Goal: Information Seeking & Learning: Learn about a topic

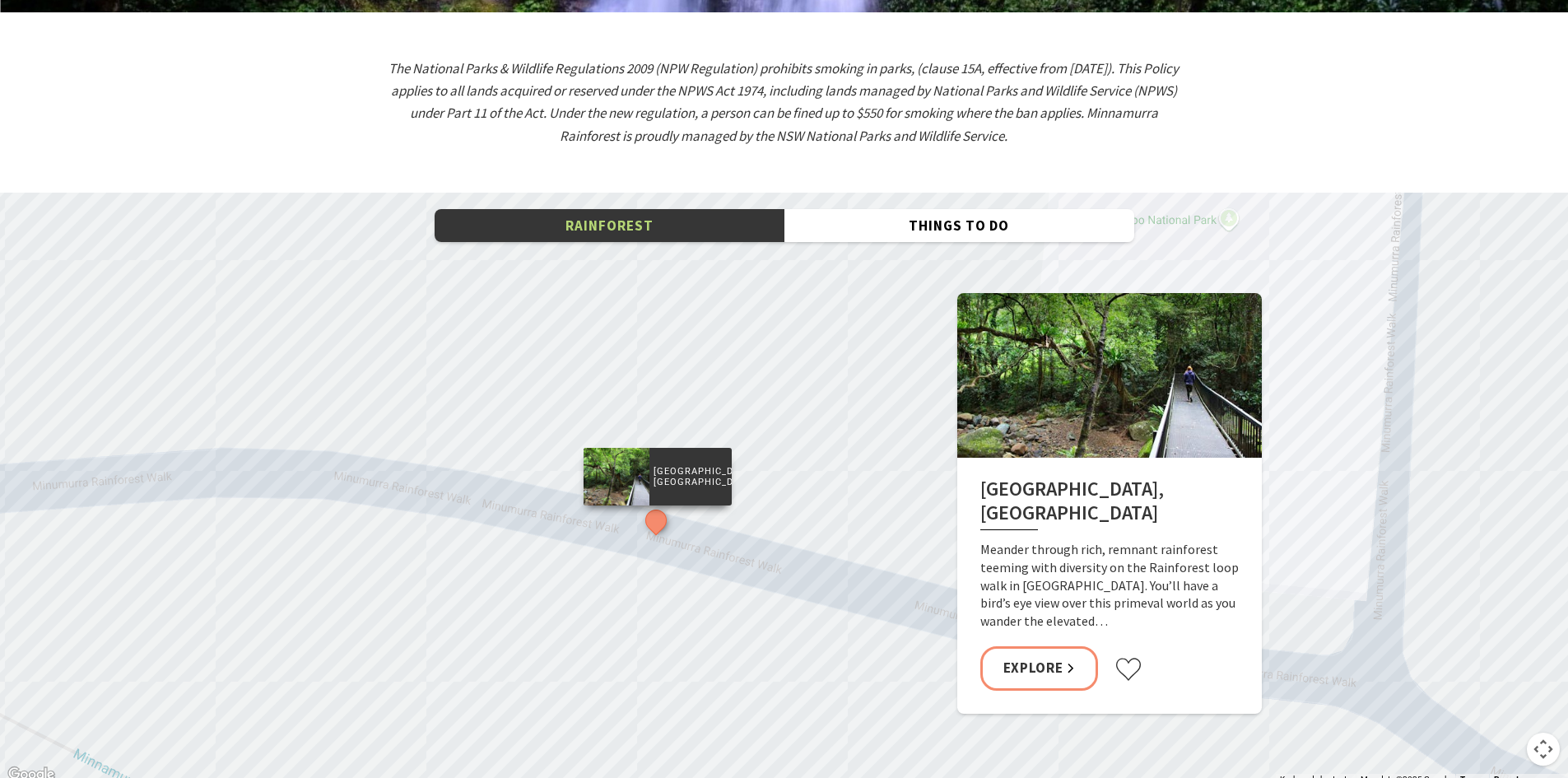
scroll to position [2470, 0]
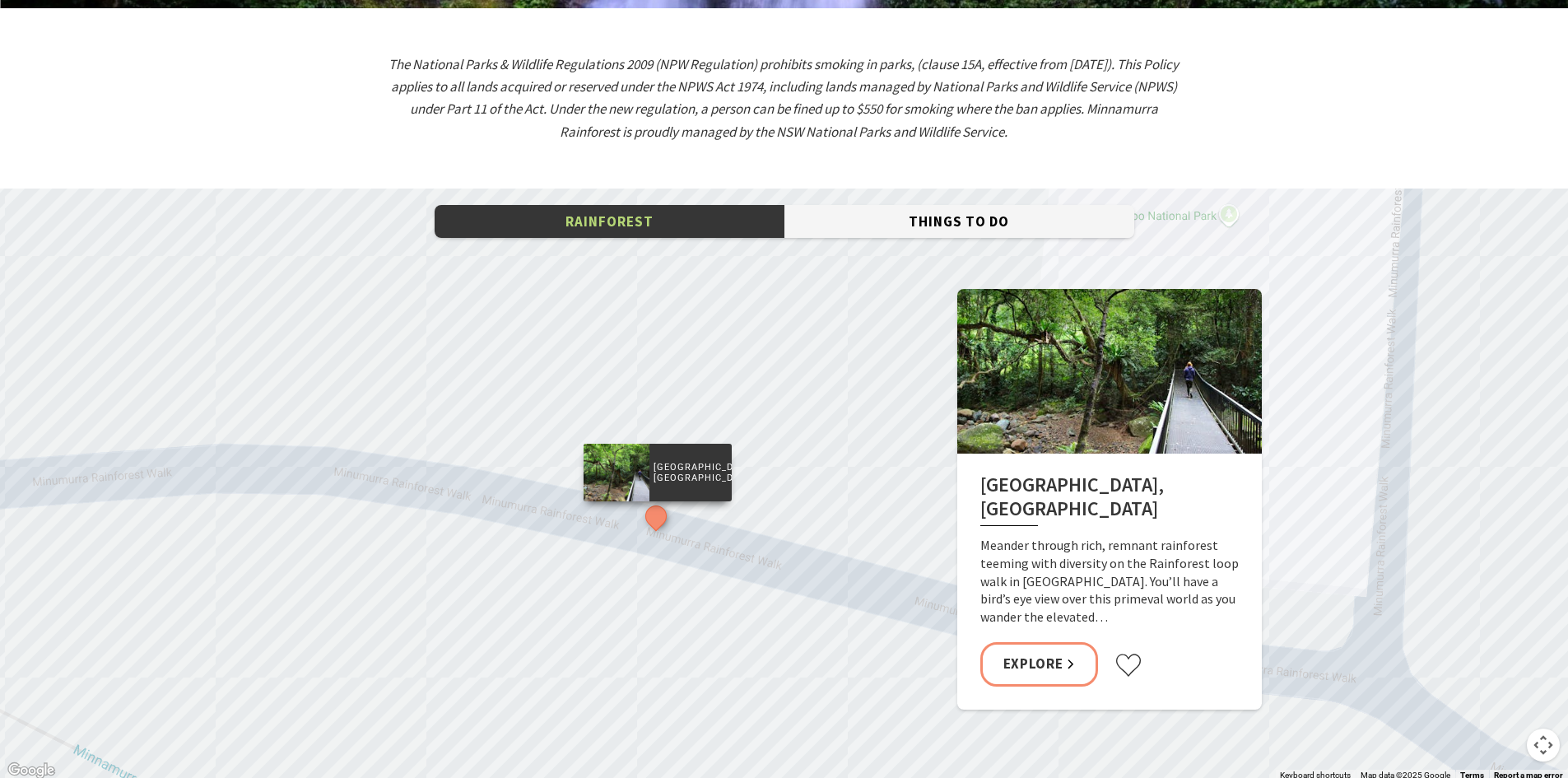
click at [1003, 205] on button "Things To Do" at bounding box center [959, 221] width 350 height 34
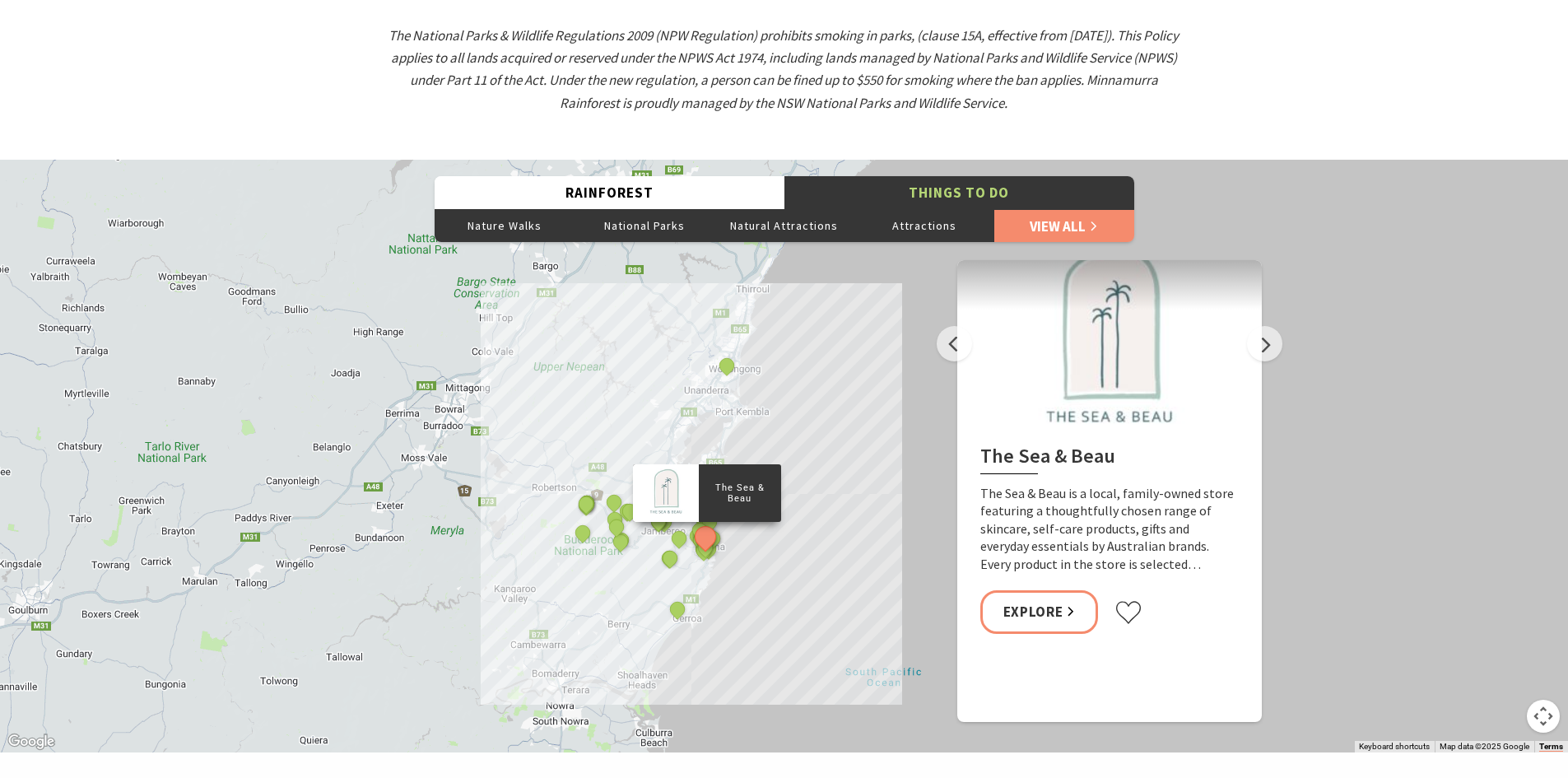
scroll to position [2553, 0]
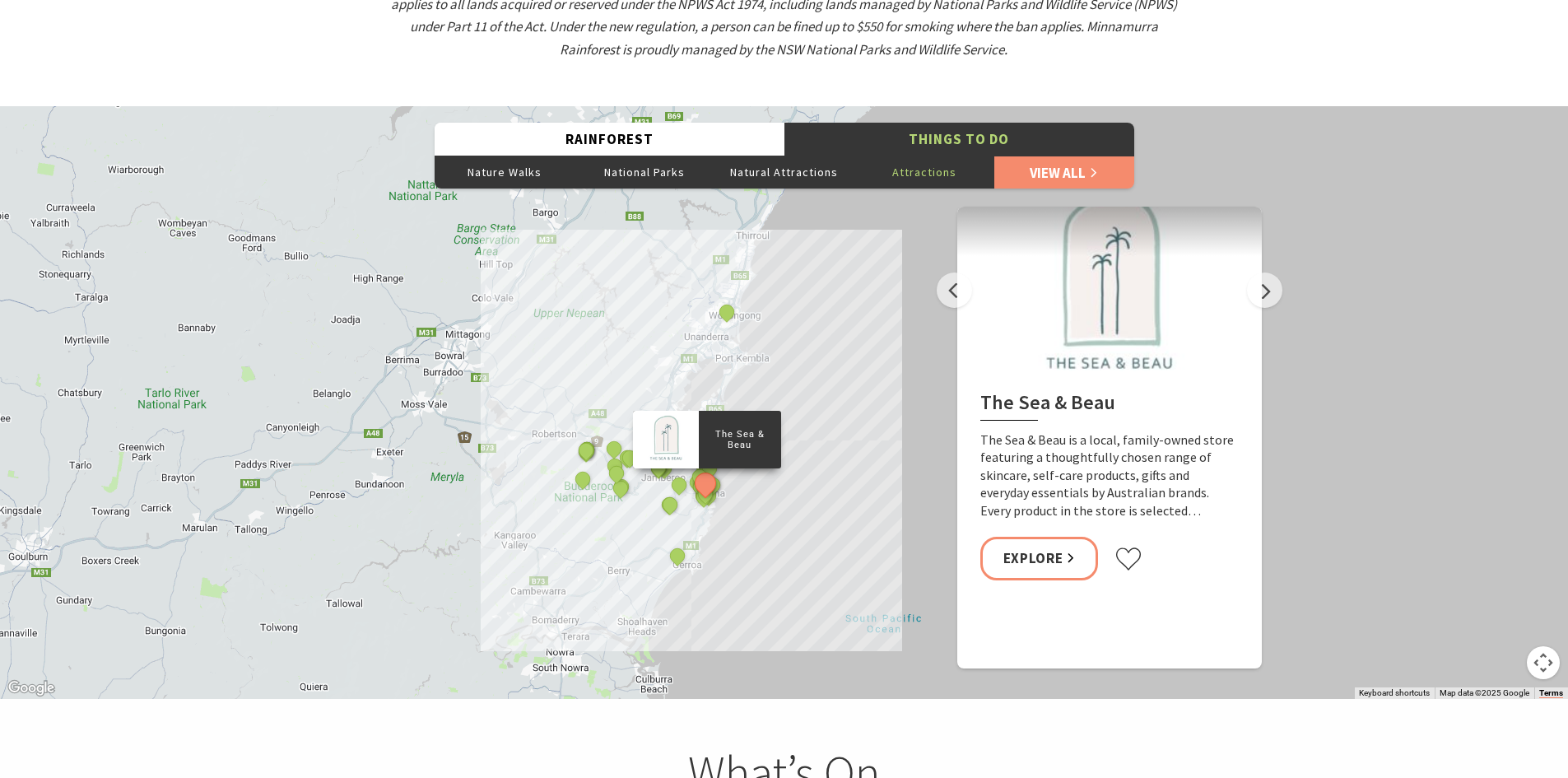
click at [935, 156] on button "Attractions" at bounding box center [925, 172] width 140 height 33
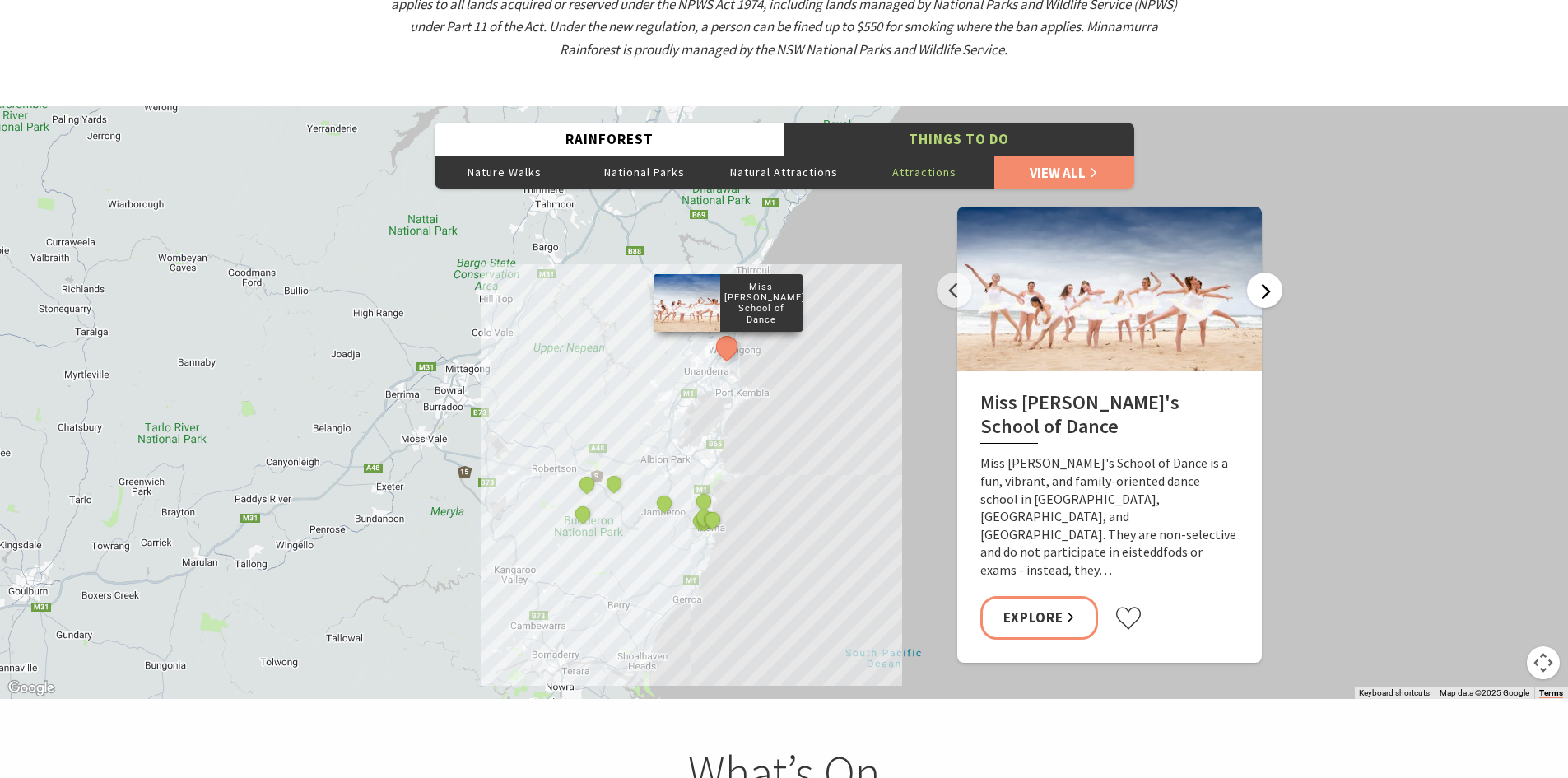
click at [1260, 272] on button "Next" at bounding box center [1265, 290] width 35 height 35
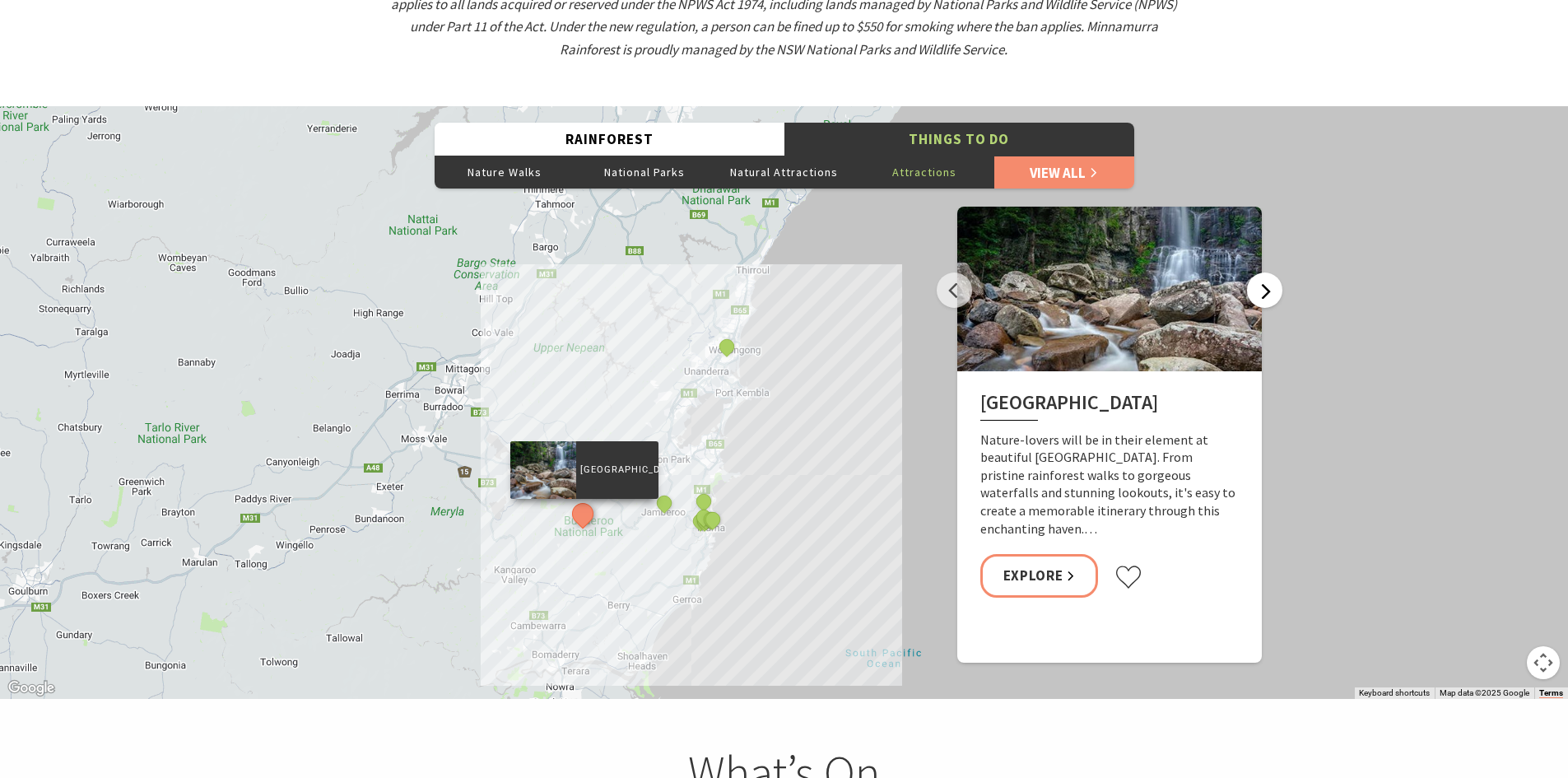
click at [1259, 272] on button "Next" at bounding box center [1265, 290] width 35 height 35
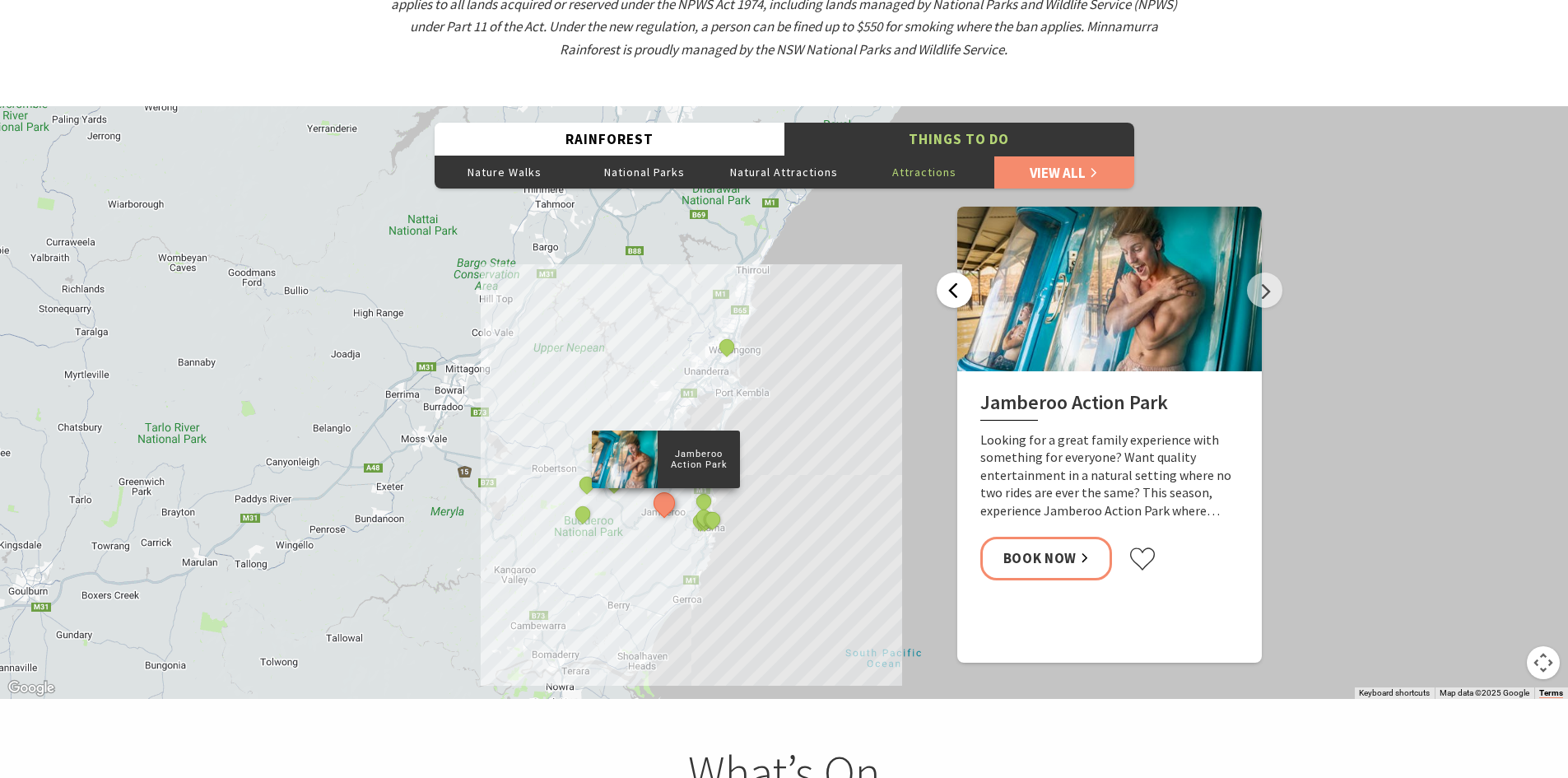
click at [947, 272] on button "Previous" at bounding box center [954, 290] width 35 height 35
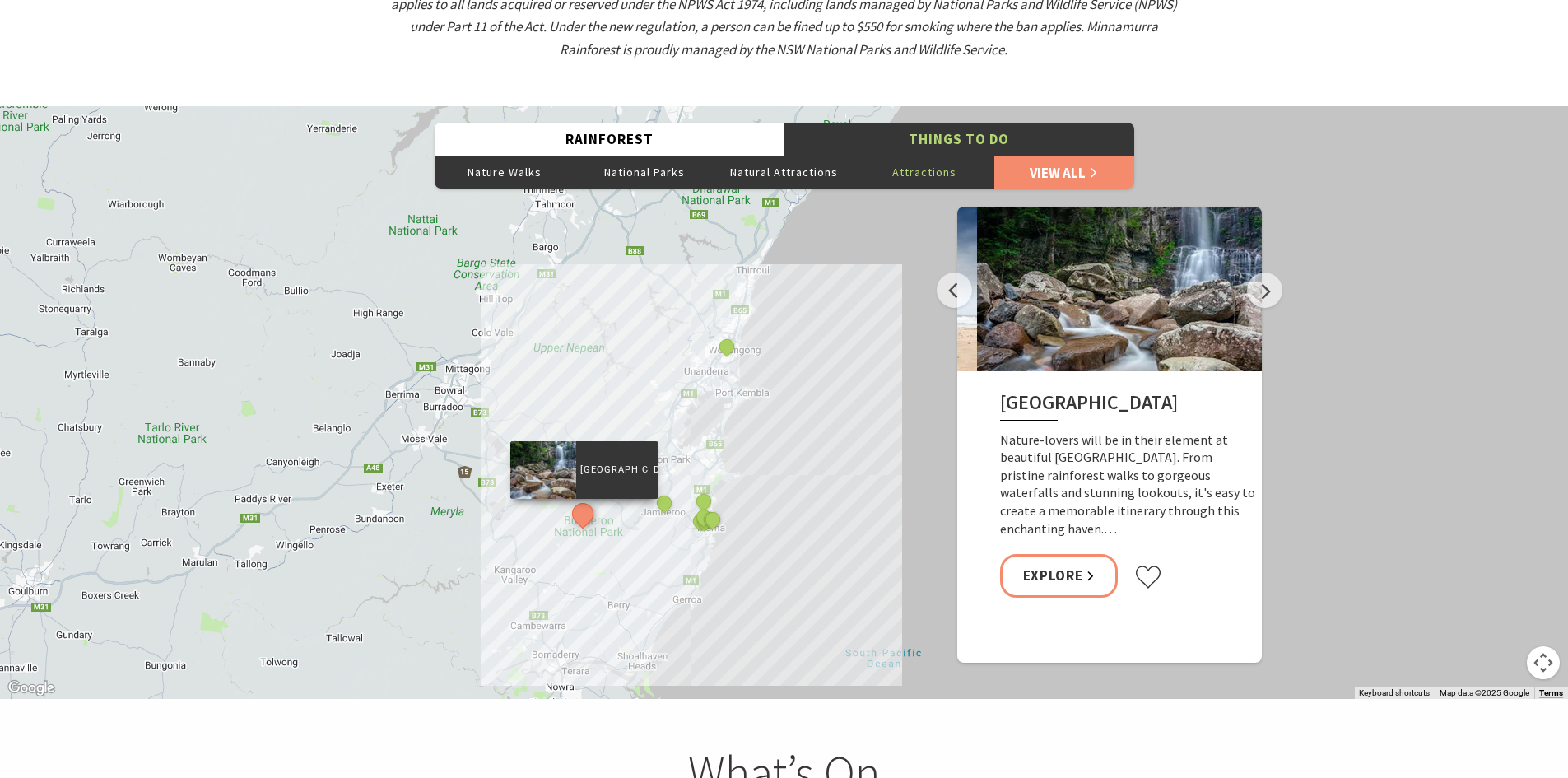
drag, startPoint x: 981, startPoint y: 370, endPoint x: 1005, endPoint y: 370, distance: 24.0
click at [1005, 391] on h2 "[GEOGRAPHIC_DATA]" at bounding box center [1129, 405] width 258 height 29
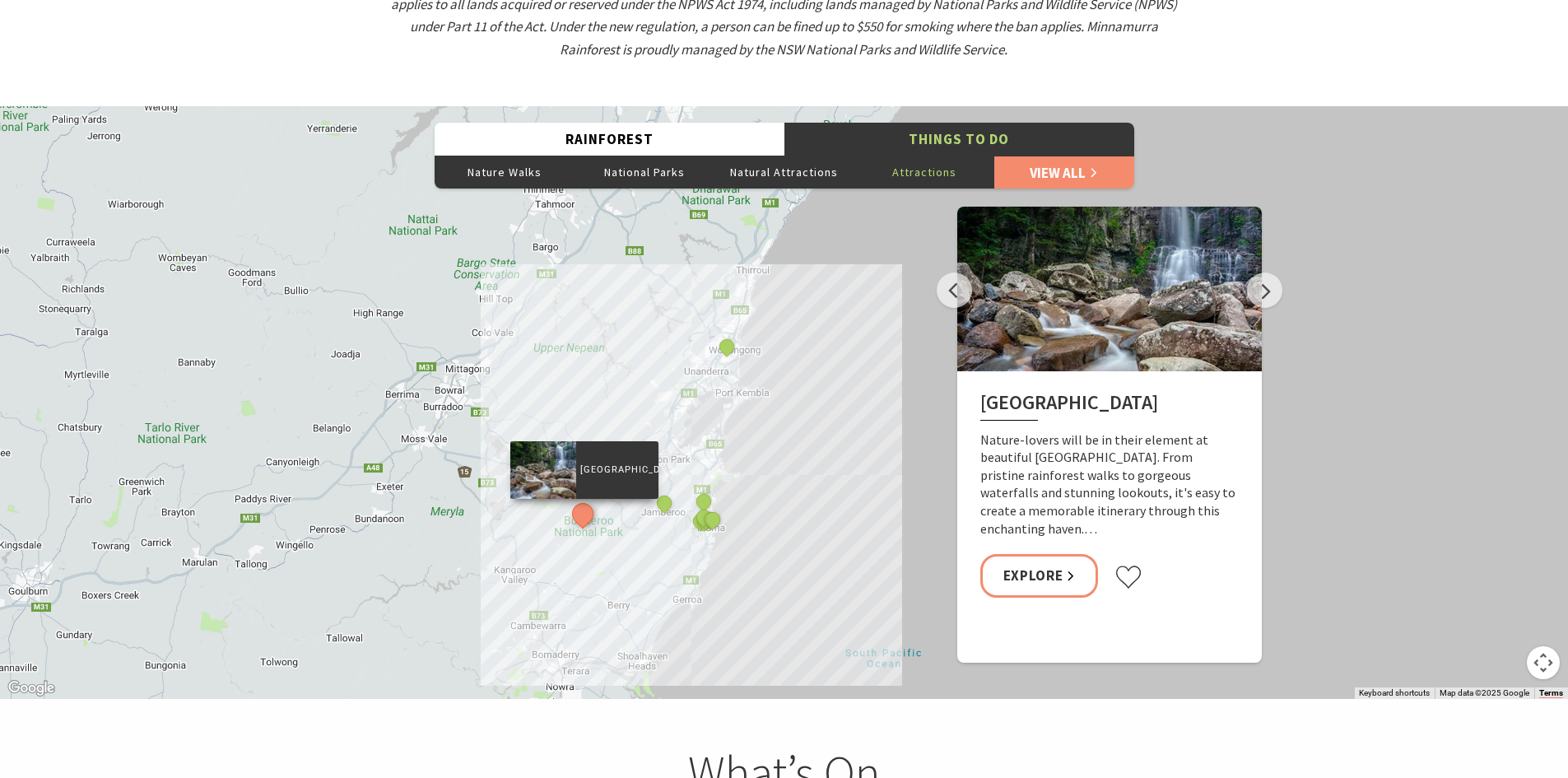
click at [987, 391] on h2 "[GEOGRAPHIC_DATA]" at bounding box center [1109, 405] width 258 height 29
click at [984, 391] on h2 "[GEOGRAPHIC_DATA]" at bounding box center [1109, 405] width 258 height 29
click at [983, 391] on h2 "[GEOGRAPHIC_DATA]" at bounding box center [1109, 405] width 258 height 29
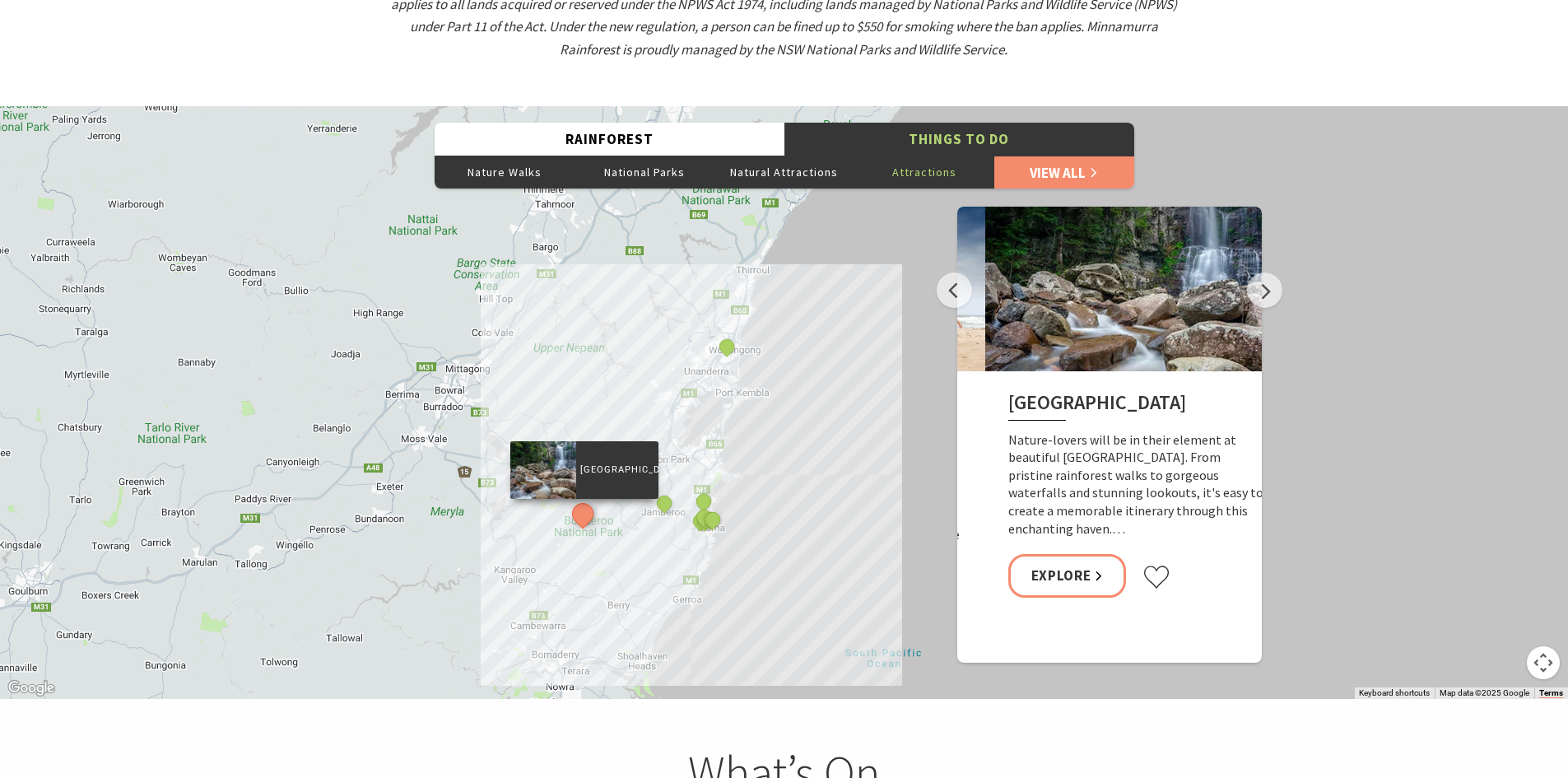
drag, startPoint x: 983, startPoint y: 374, endPoint x: 1005, endPoint y: 364, distance: 24.2
click at [1010, 391] on h2 "[GEOGRAPHIC_DATA]" at bounding box center [1138, 405] width 258 height 29
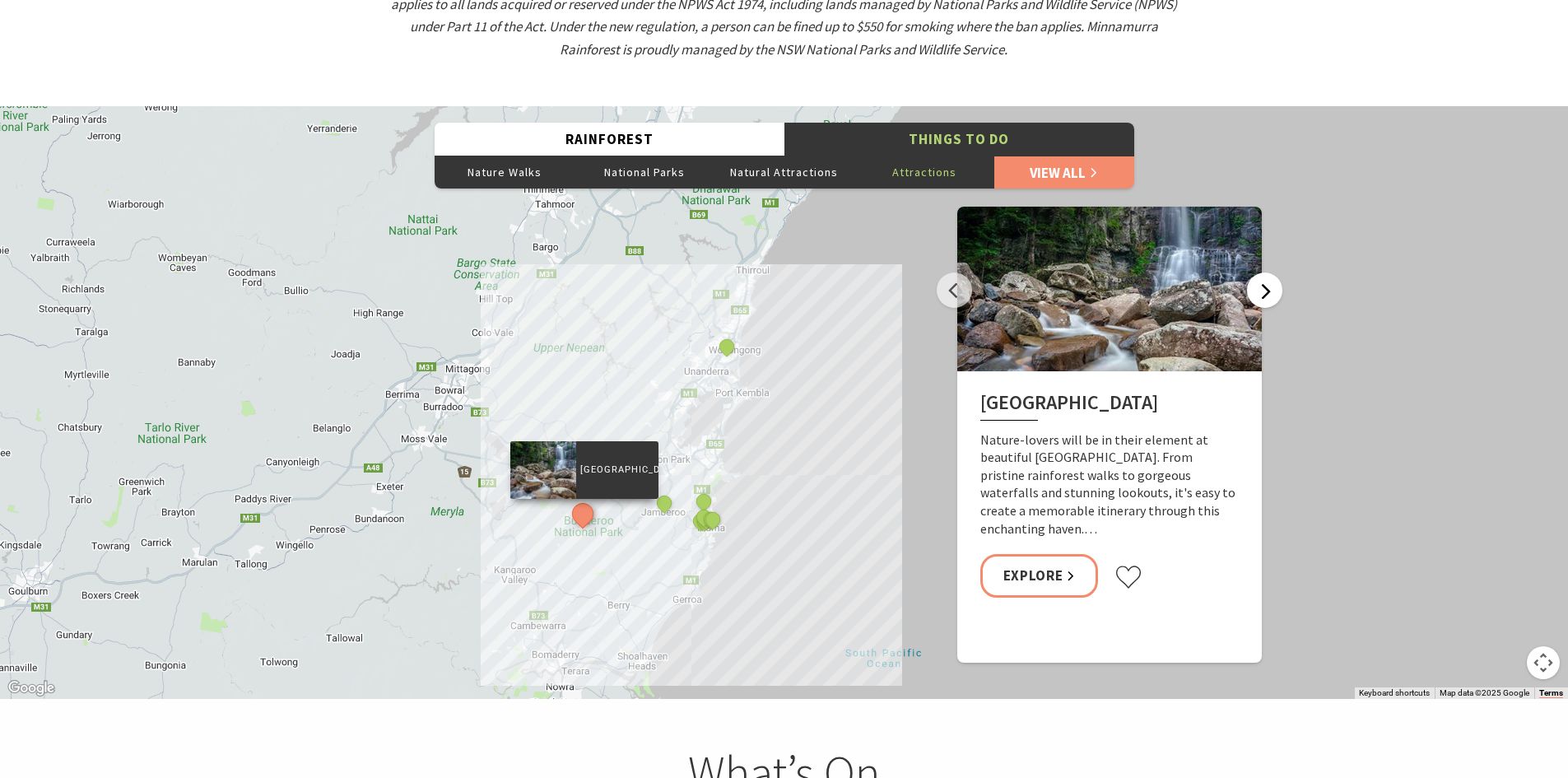
click at [1255, 272] on button "Next" at bounding box center [1265, 290] width 35 height 35
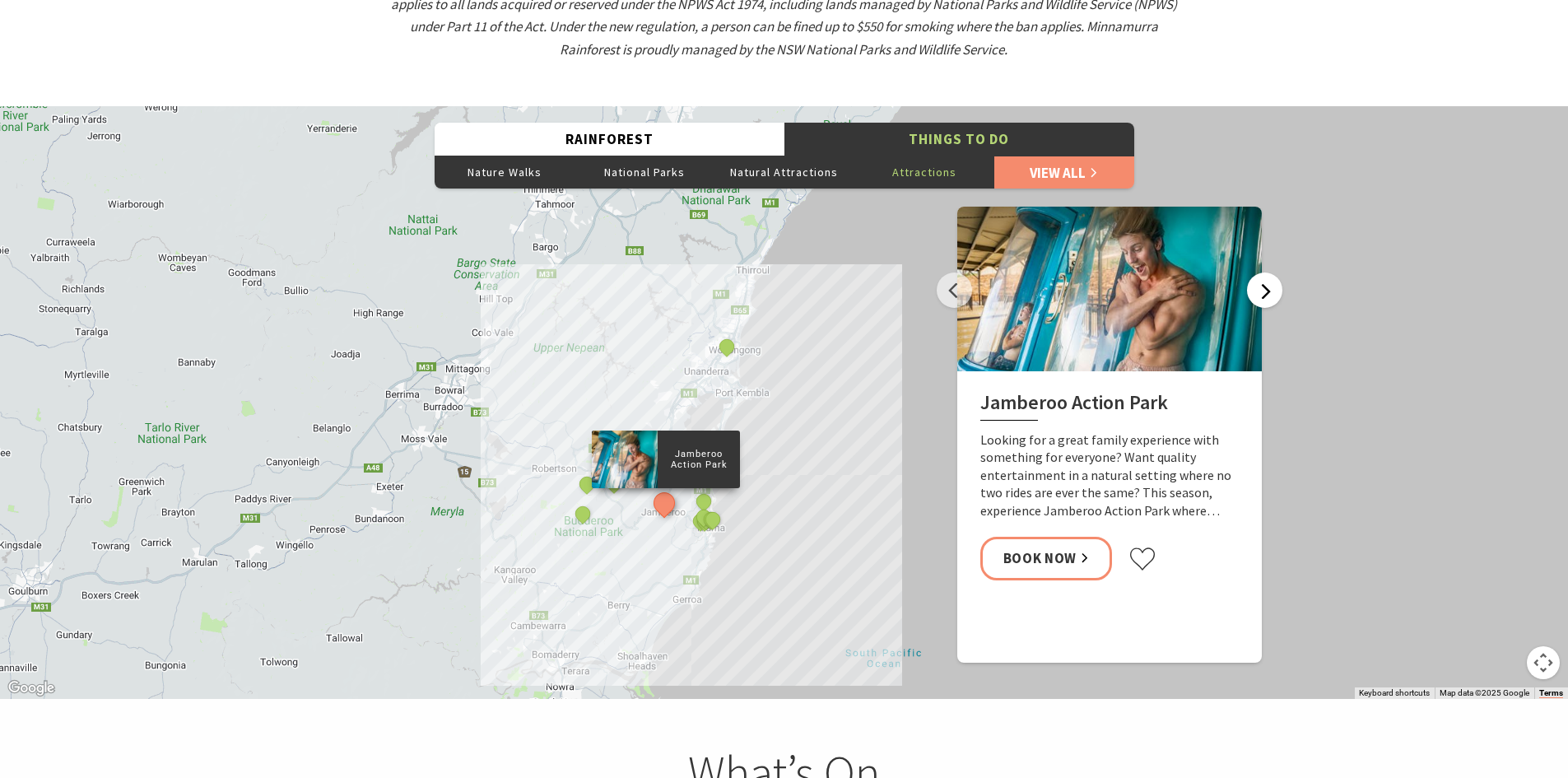
click at [1262, 272] on button "Next" at bounding box center [1265, 290] width 35 height 35
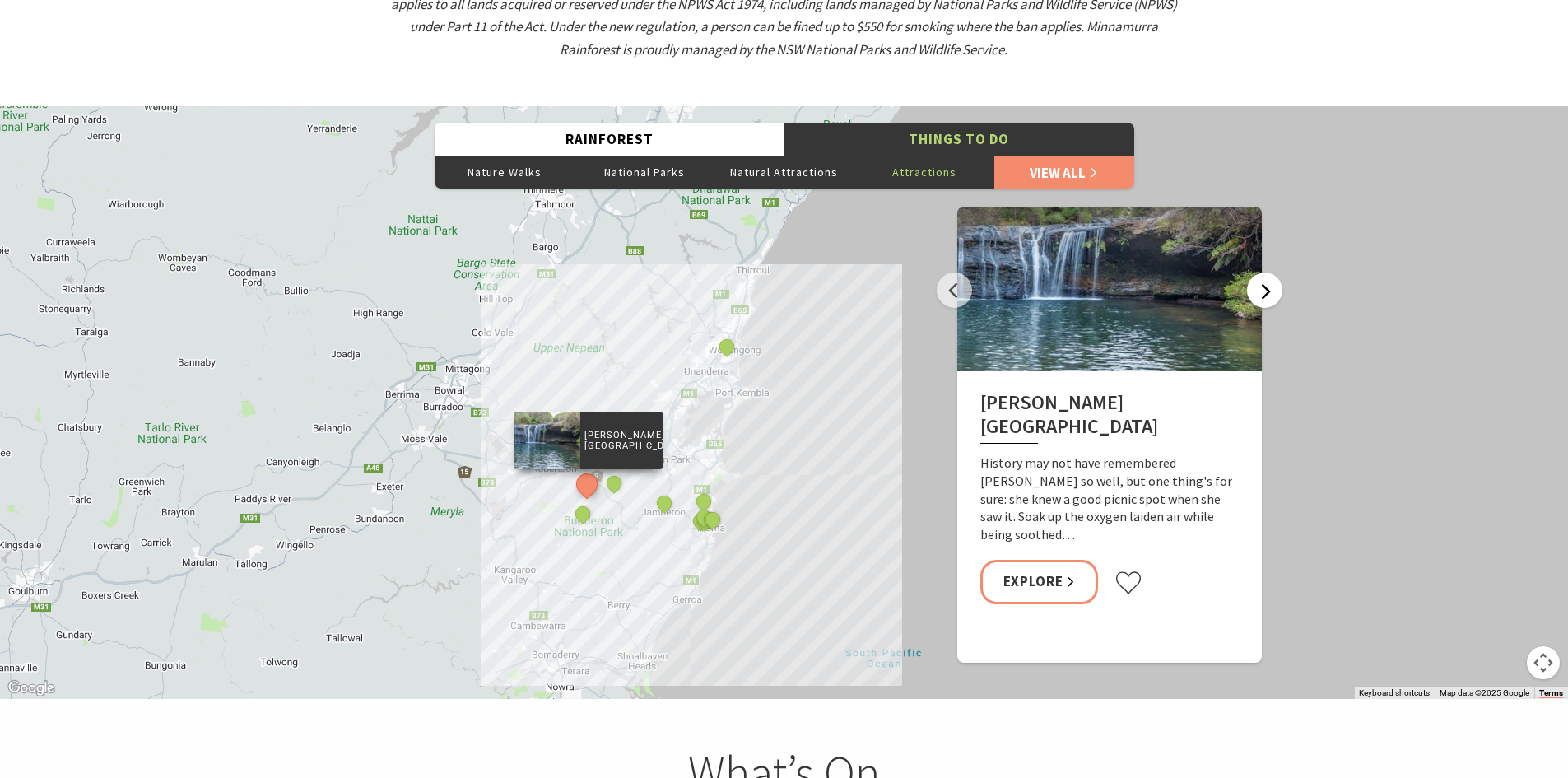
click at [1275, 272] on button "Next" at bounding box center [1265, 290] width 35 height 35
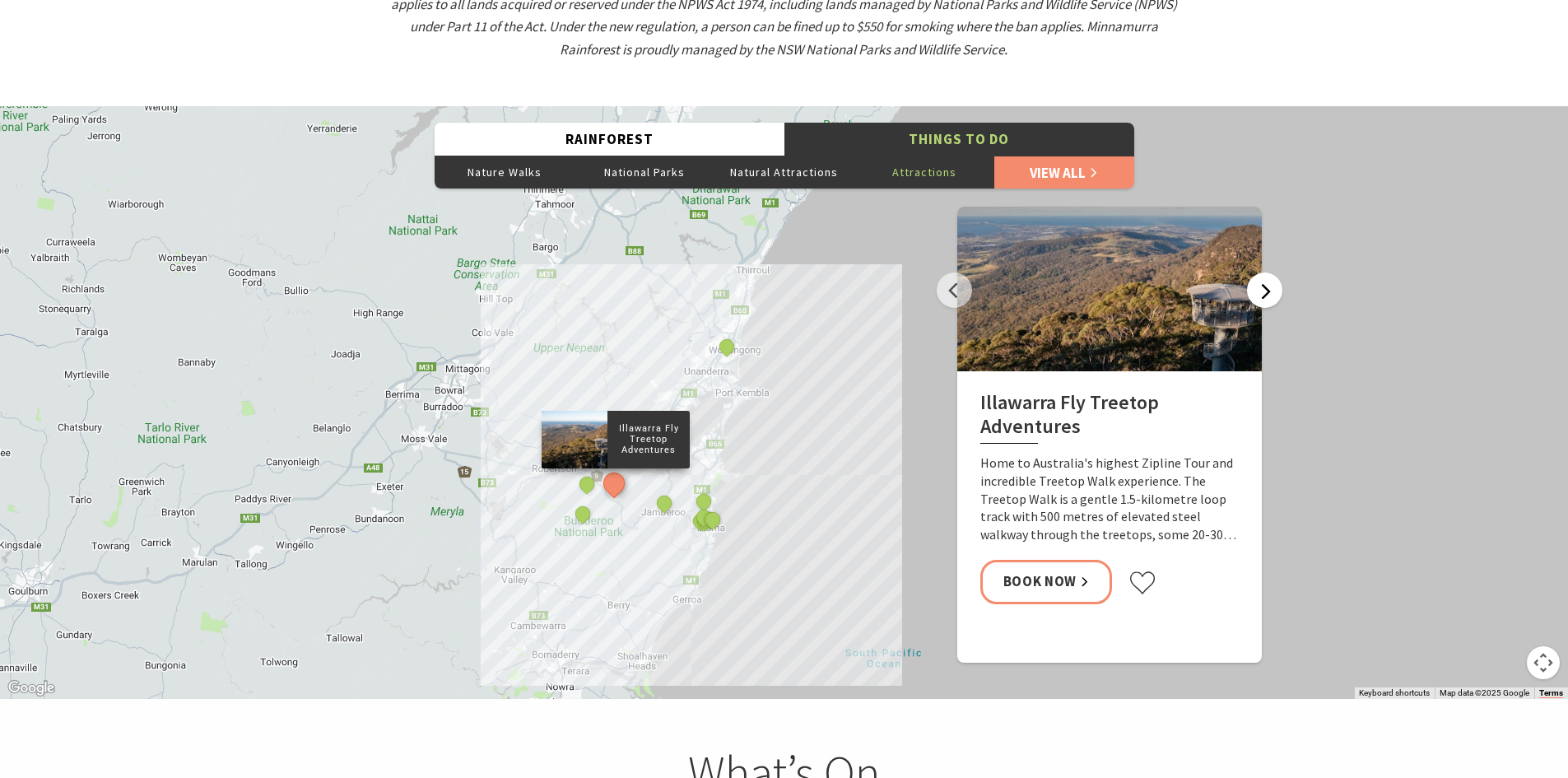
click at [1271, 272] on button "Next" at bounding box center [1265, 290] width 35 height 35
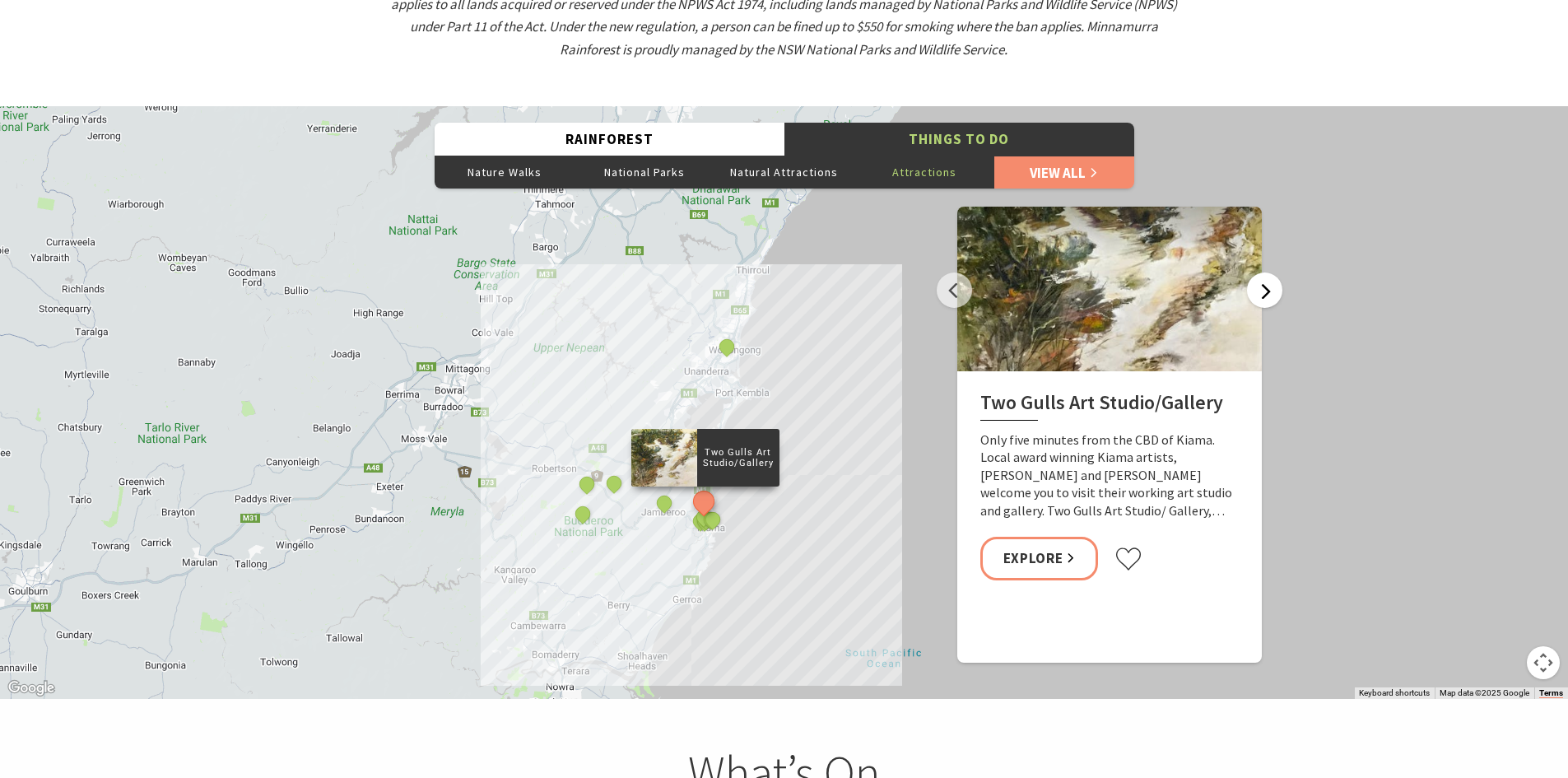
click at [1271, 273] on button "Next" at bounding box center [1265, 290] width 35 height 35
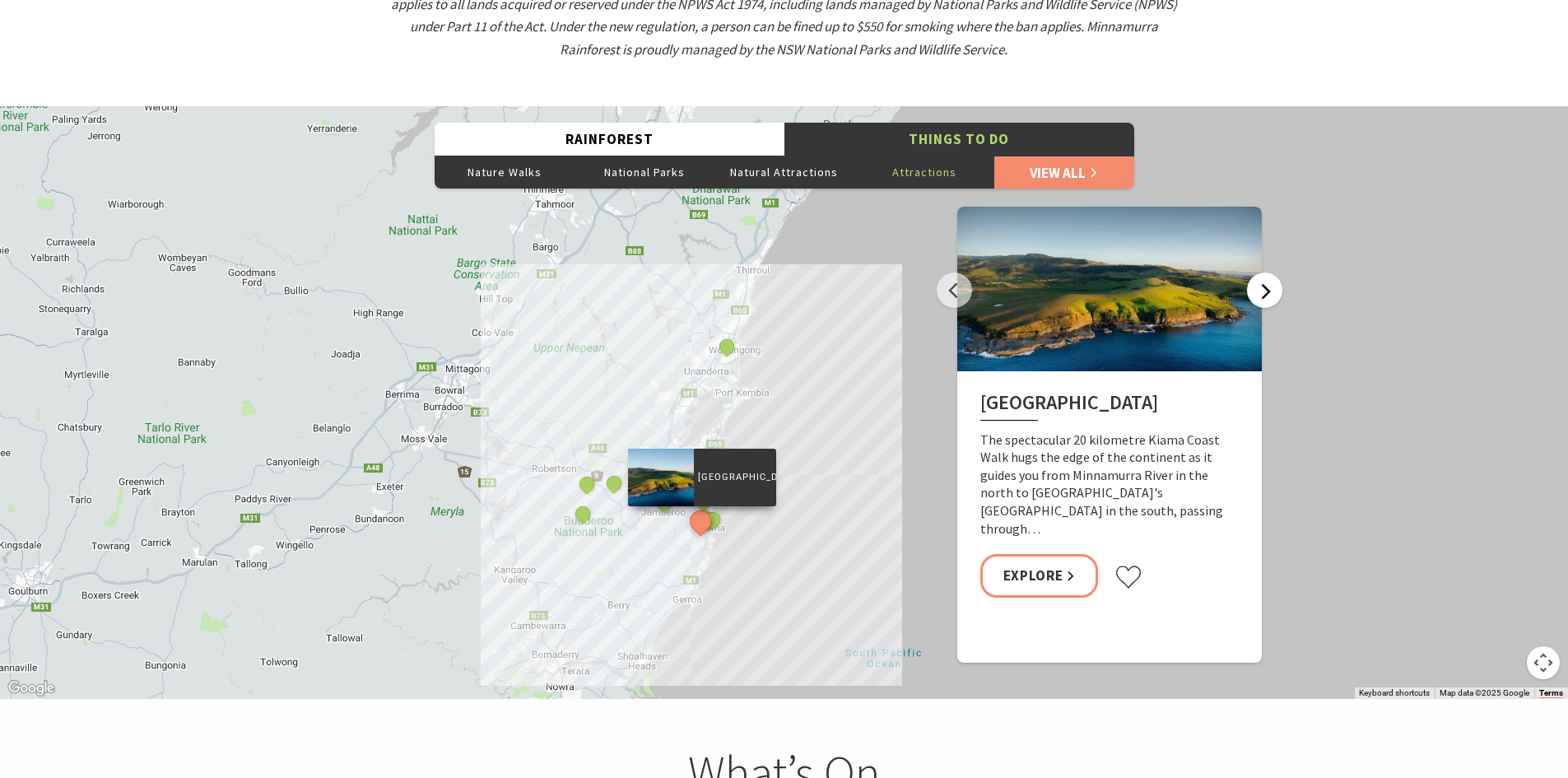
click at [1268, 272] on button "Next" at bounding box center [1265, 290] width 35 height 35
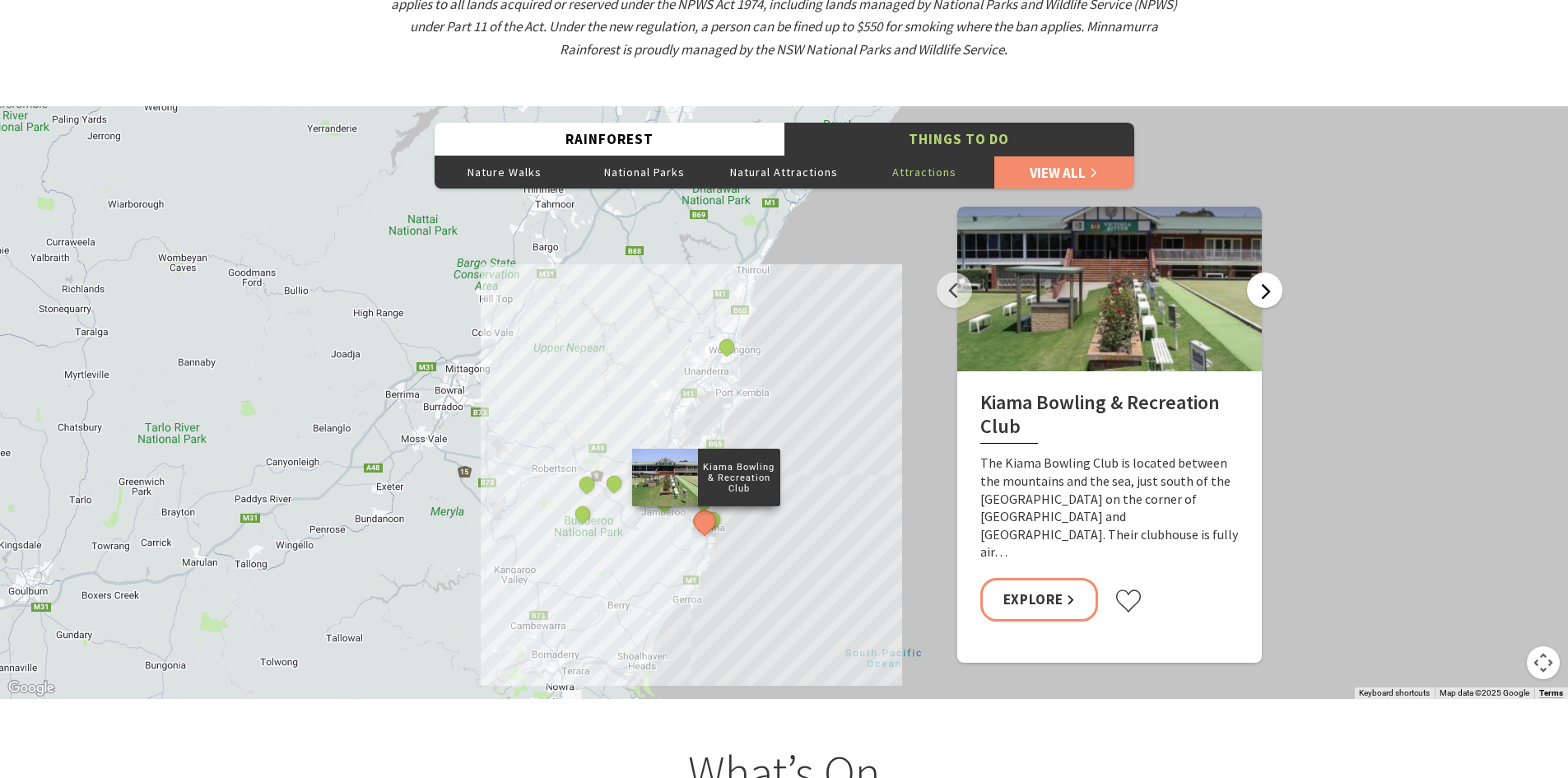
click at [1278, 272] on button "Next" at bounding box center [1265, 290] width 35 height 35
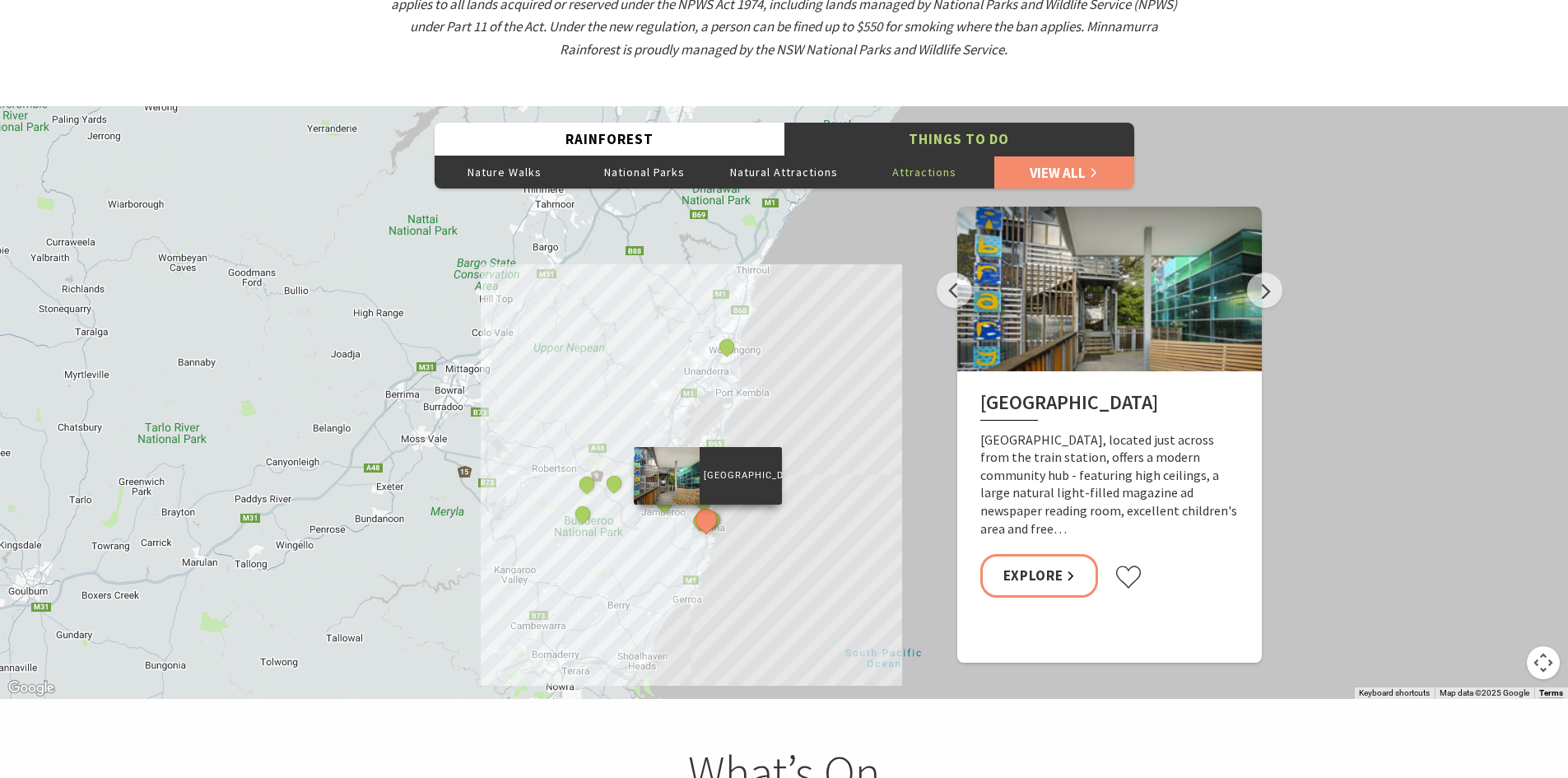
click at [1284, 275] on div "Miss [PERSON_NAME]'s School of Dance [GEOGRAPHIC_DATA] [GEOGRAPHIC_DATA] [PERSO…" at bounding box center [784, 403] width 1568 height 593
click at [1272, 272] on button "Next" at bounding box center [1265, 290] width 35 height 35
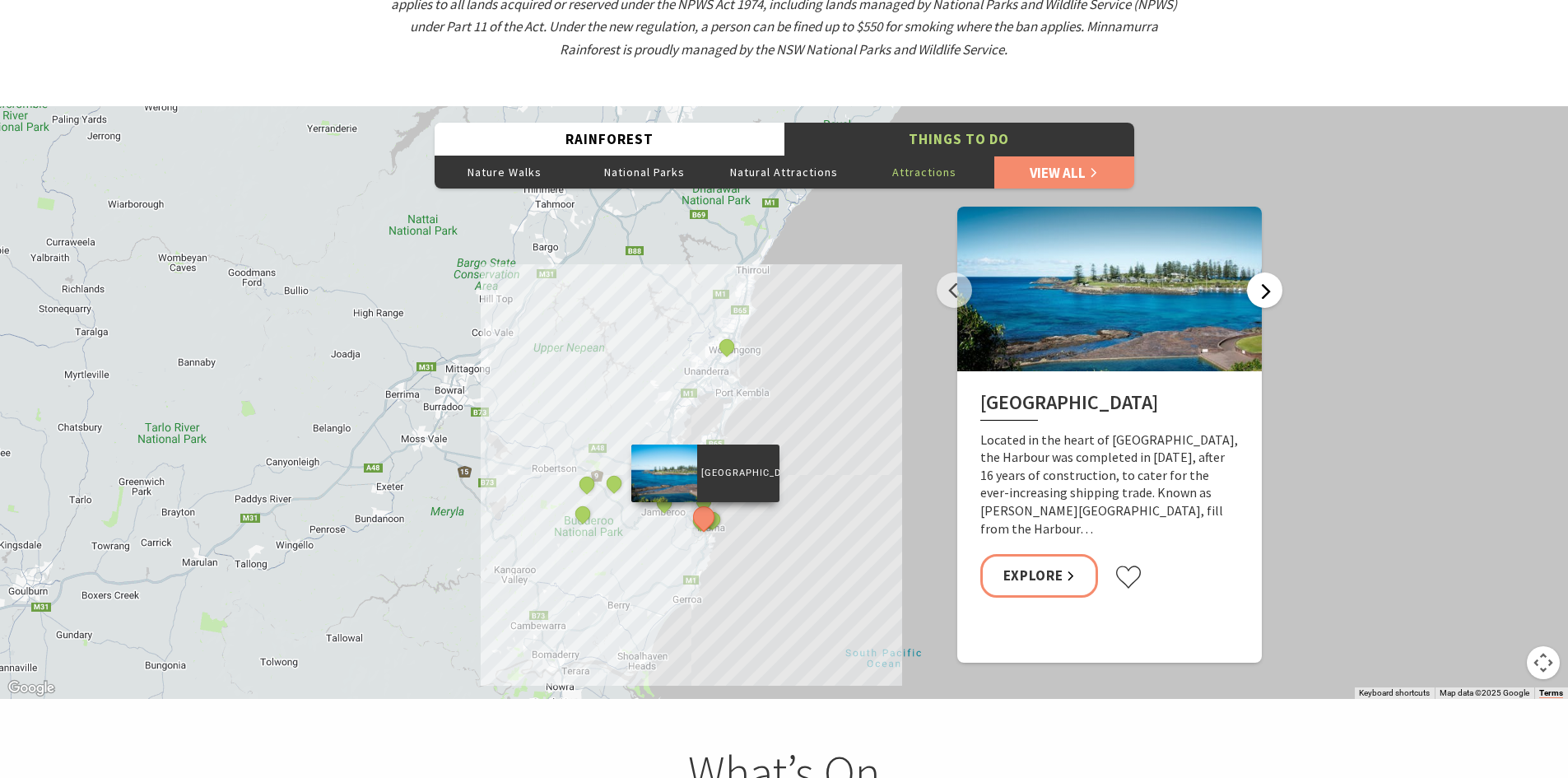
click at [1272, 272] on button "Next" at bounding box center [1265, 290] width 35 height 35
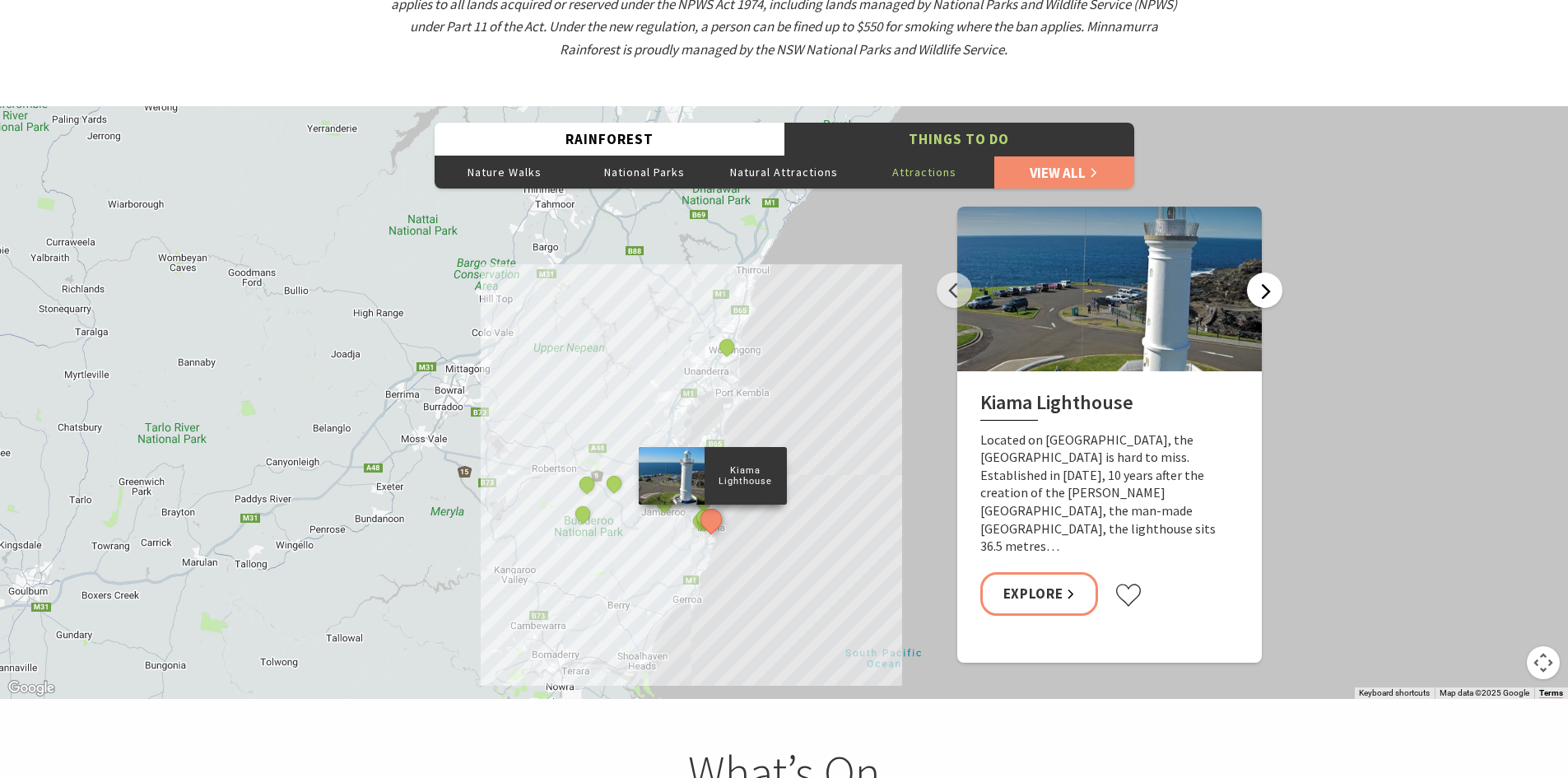
click at [1272, 272] on button "Next" at bounding box center [1265, 290] width 35 height 35
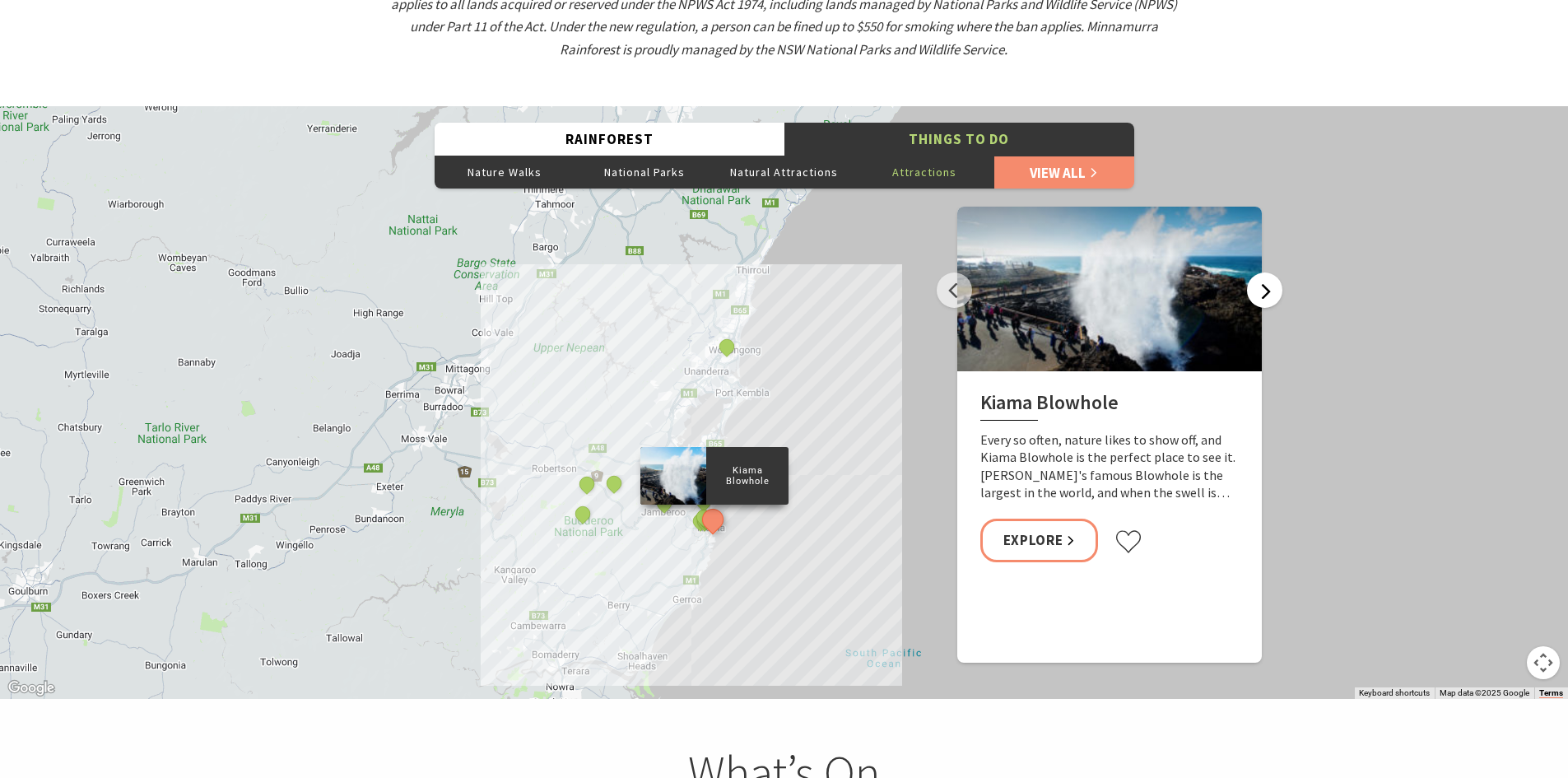
click at [1270, 272] on button "Next" at bounding box center [1265, 290] width 35 height 35
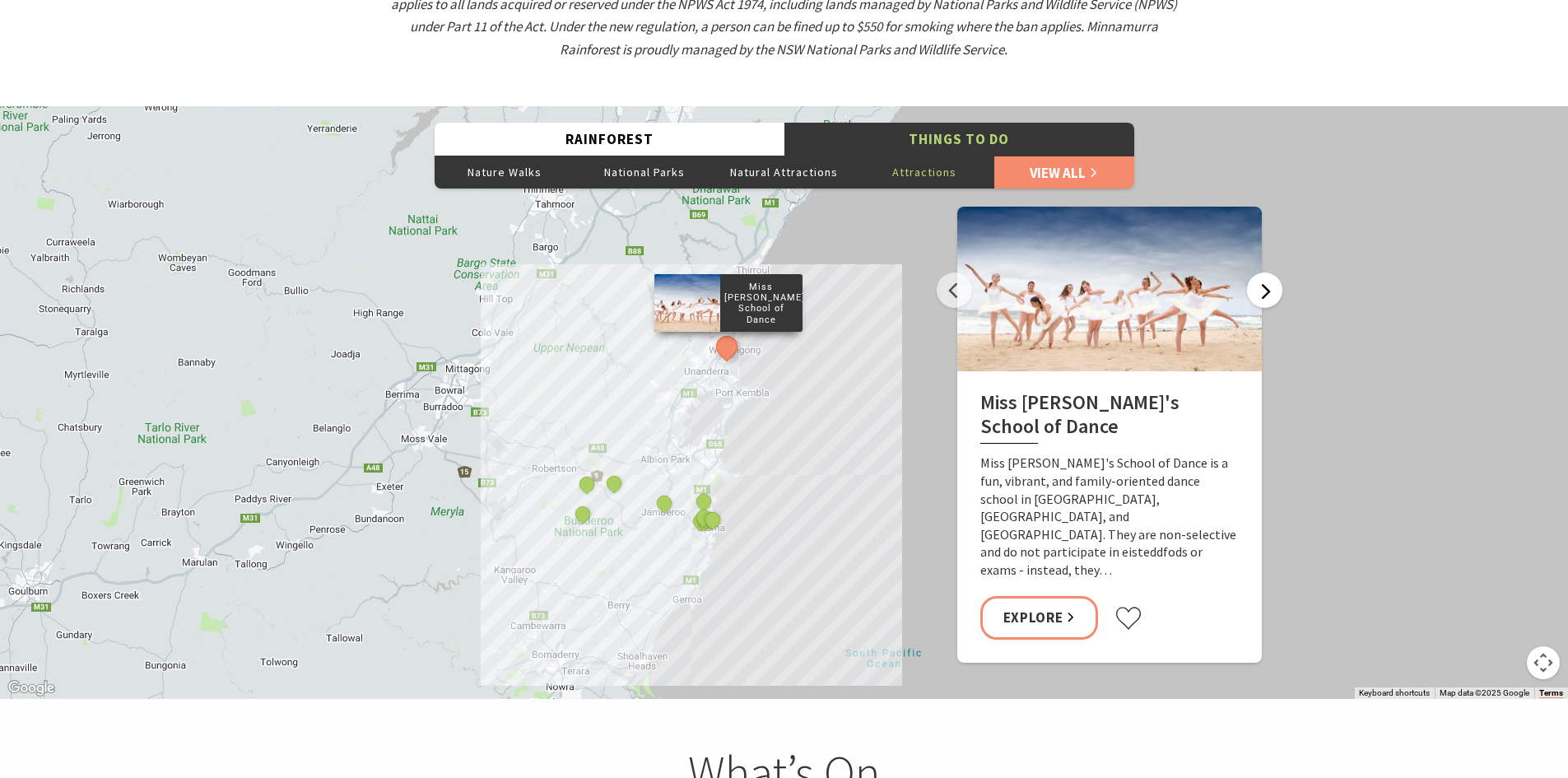
click at [1266, 272] on button "Next" at bounding box center [1265, 290] width 35 height 35
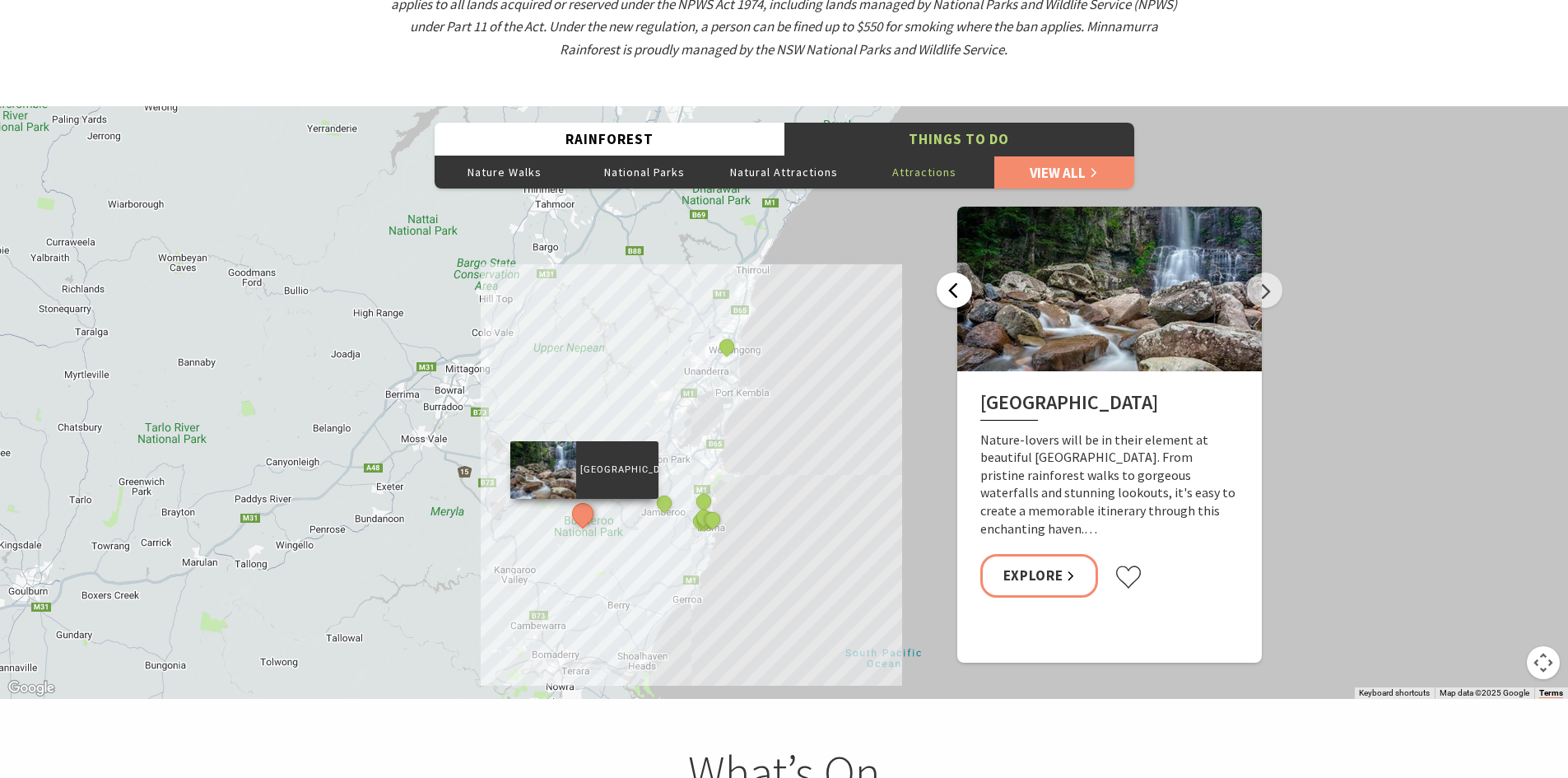
click at [959, 272] on button "Previous" at bounding box center [954, 290] width 35 height 35
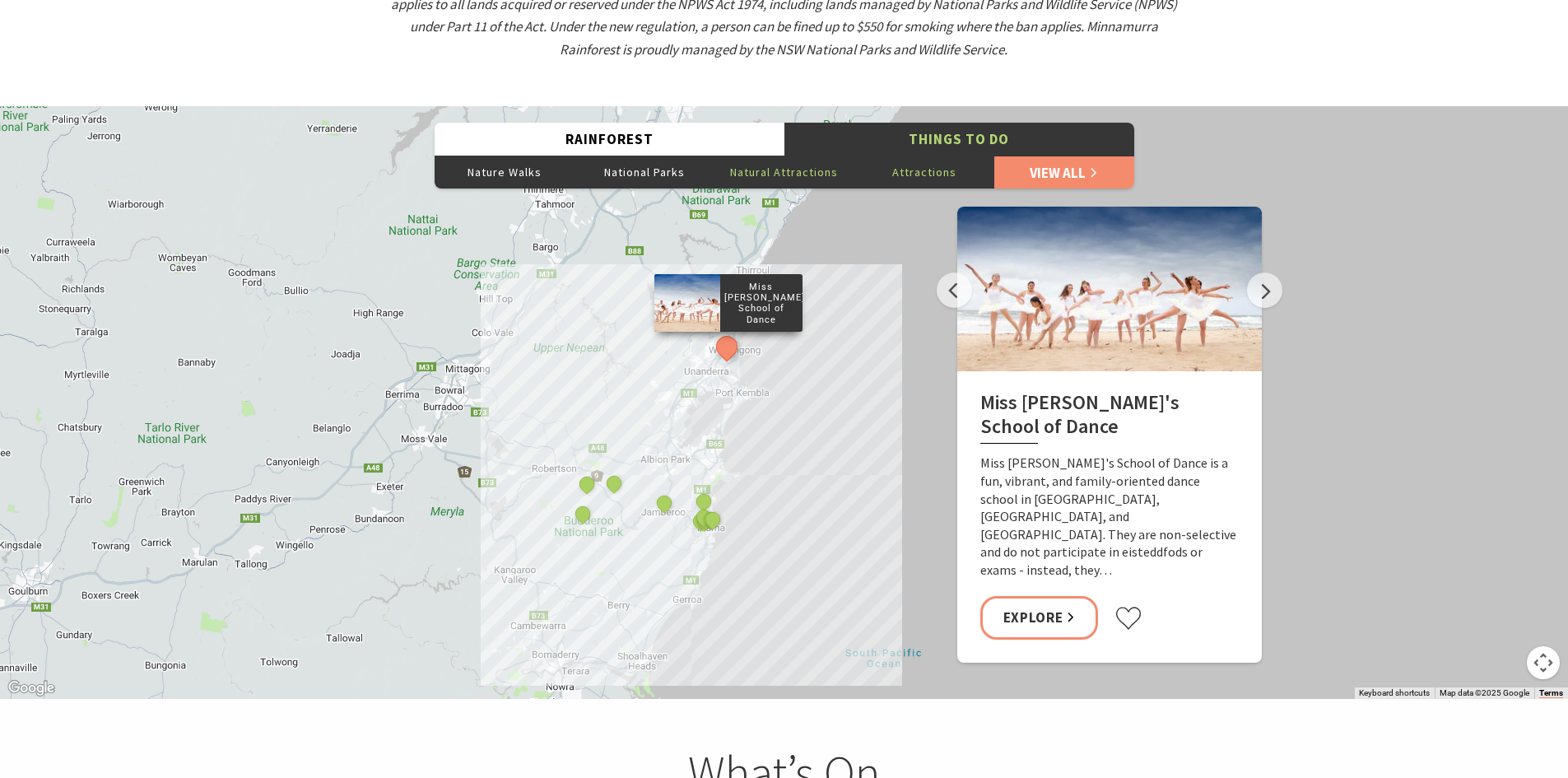
click at [805, 156] on button "Natural Attractions" at bounding box center [785, 172] width 140 height 33
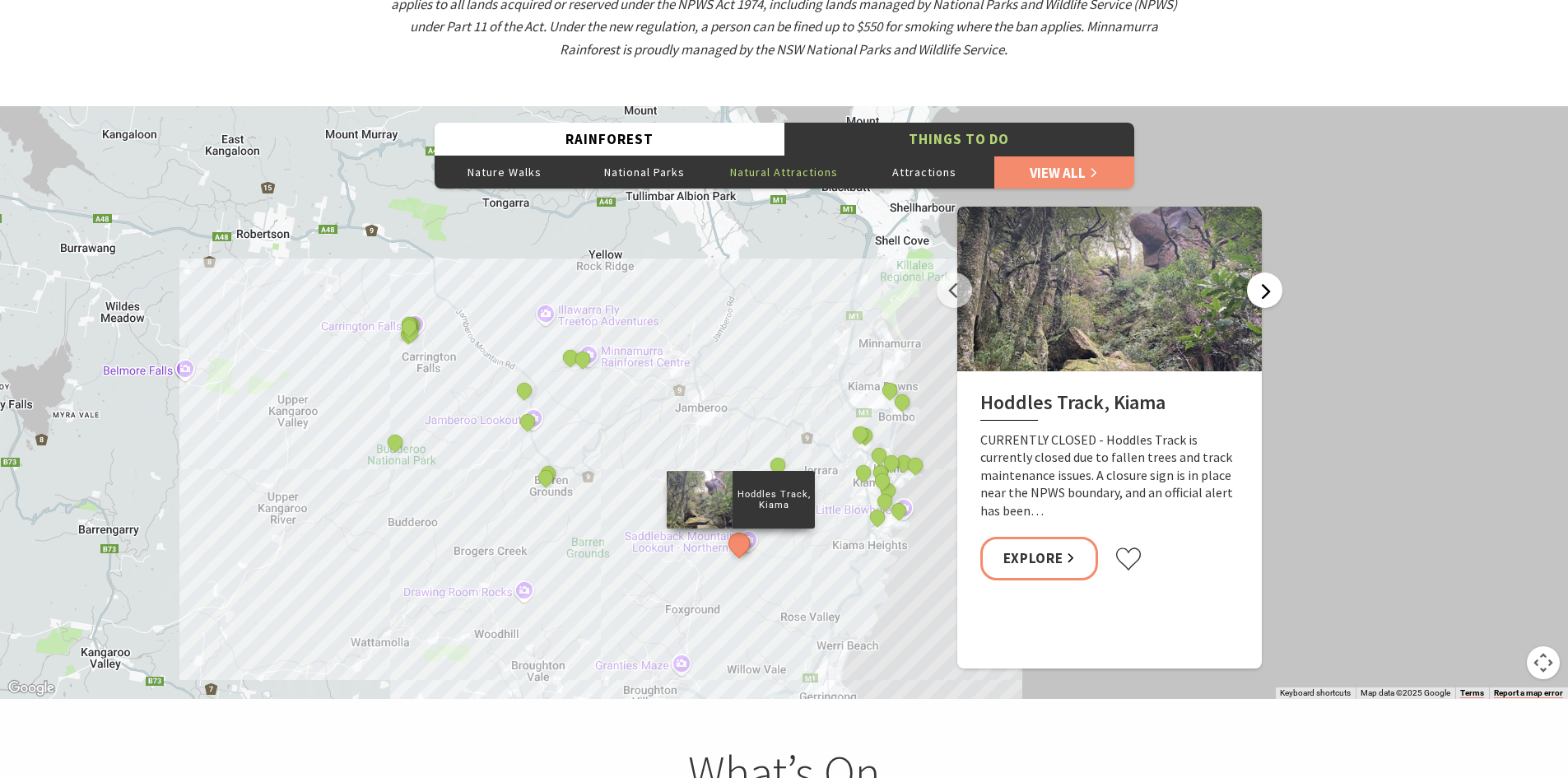
click at [1272, 272] on button "Next" at bounding box center [1265, 290] width 35 height 35
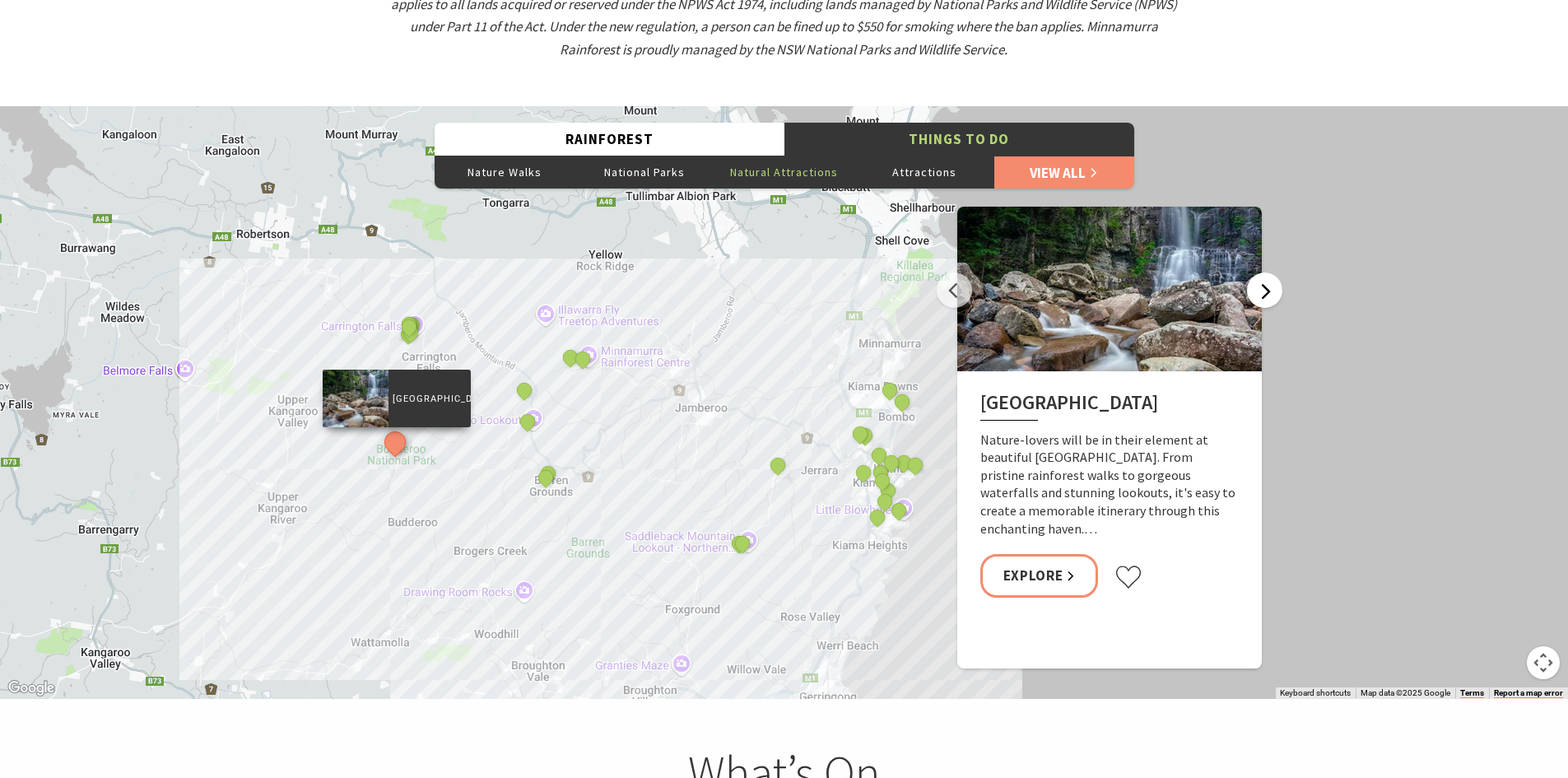
click at [1272, 272] on button "Next" at bounding box center [1265, 290] width 35 height 35
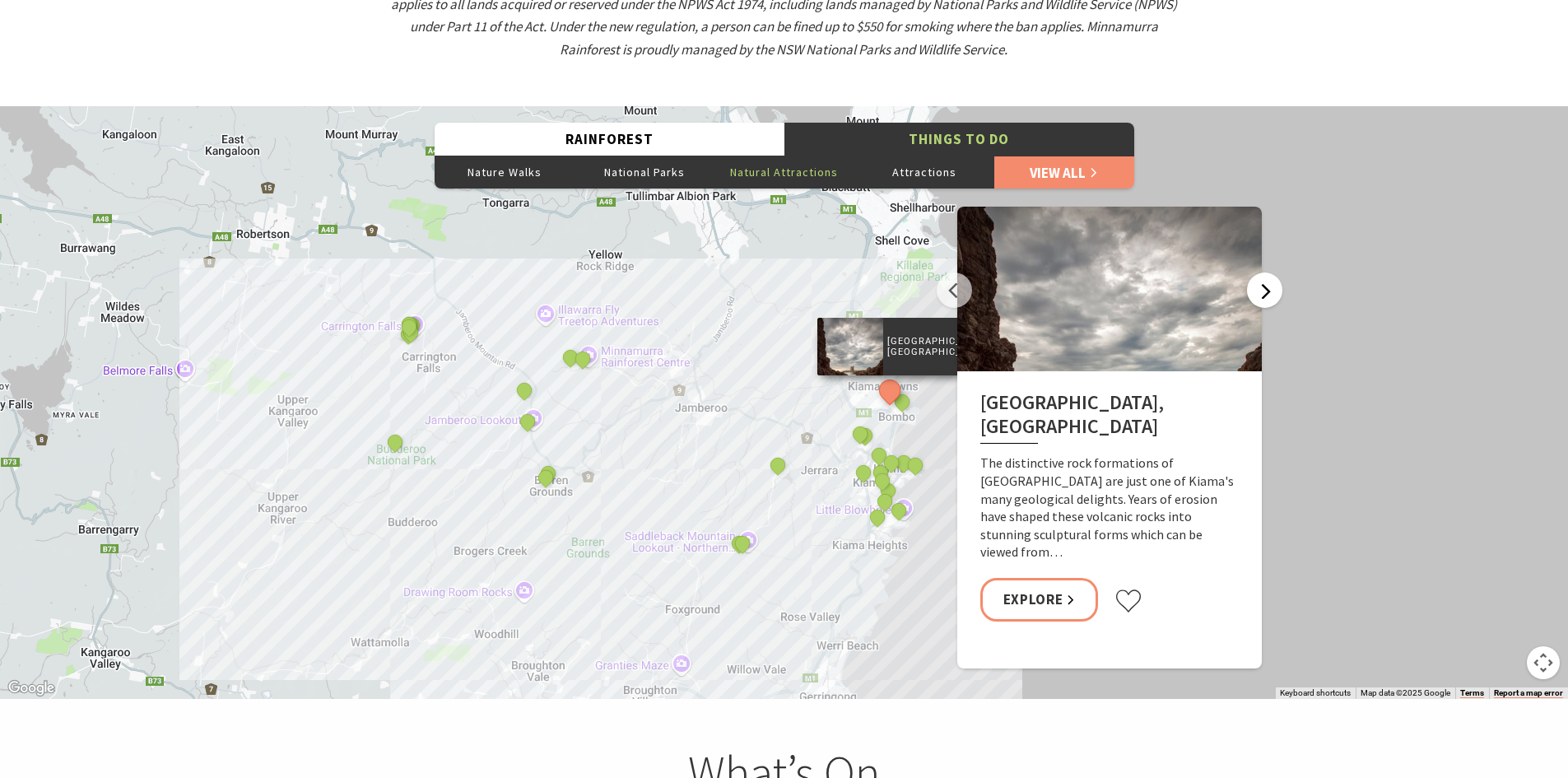
click at [1259, 272] on button "Next" at bounding box center [1265, 290] width 35 height 35
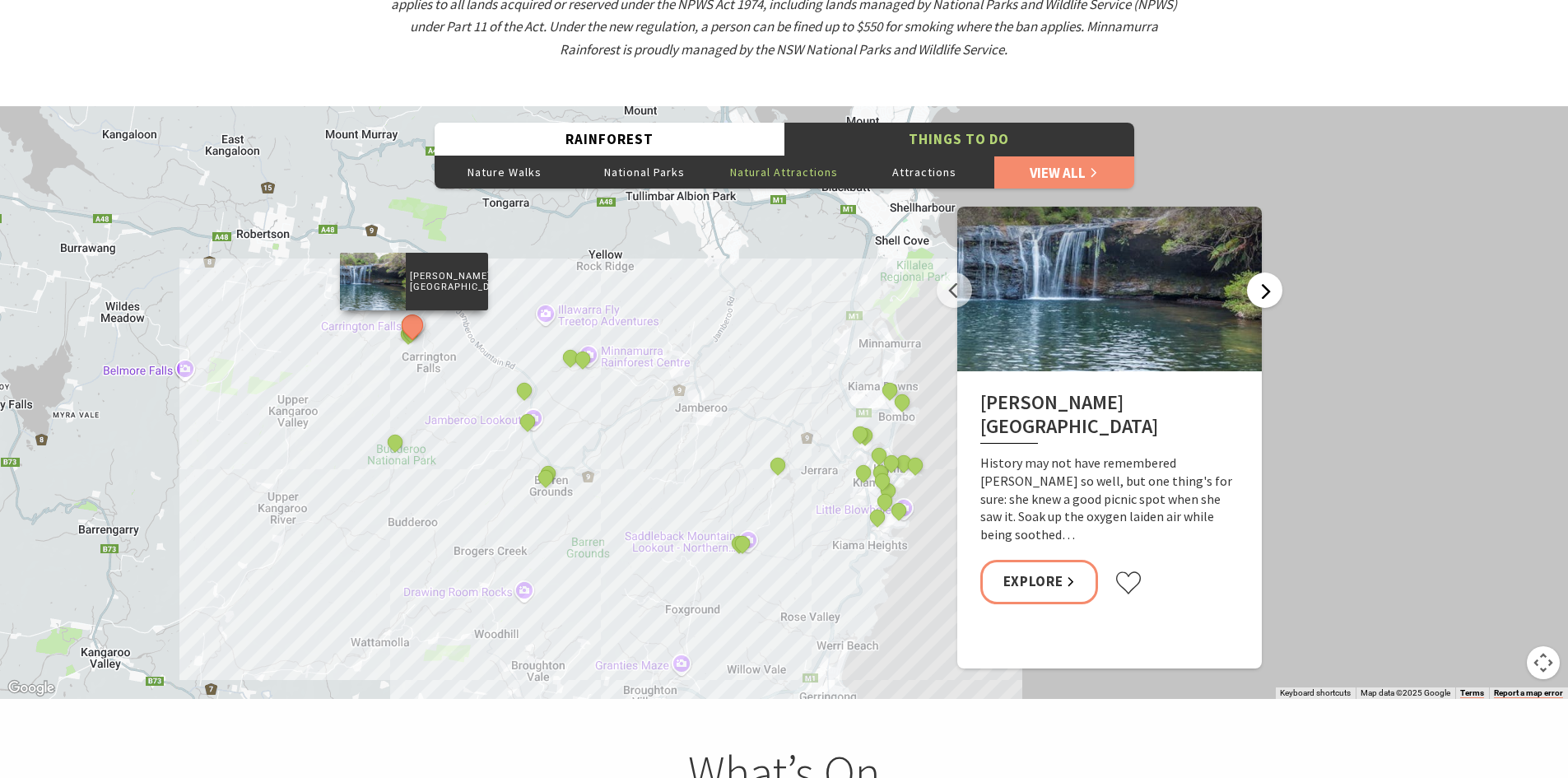
click at [1268, 272] on button "Next" at bounding box center [1265, 290] width 35 height 35
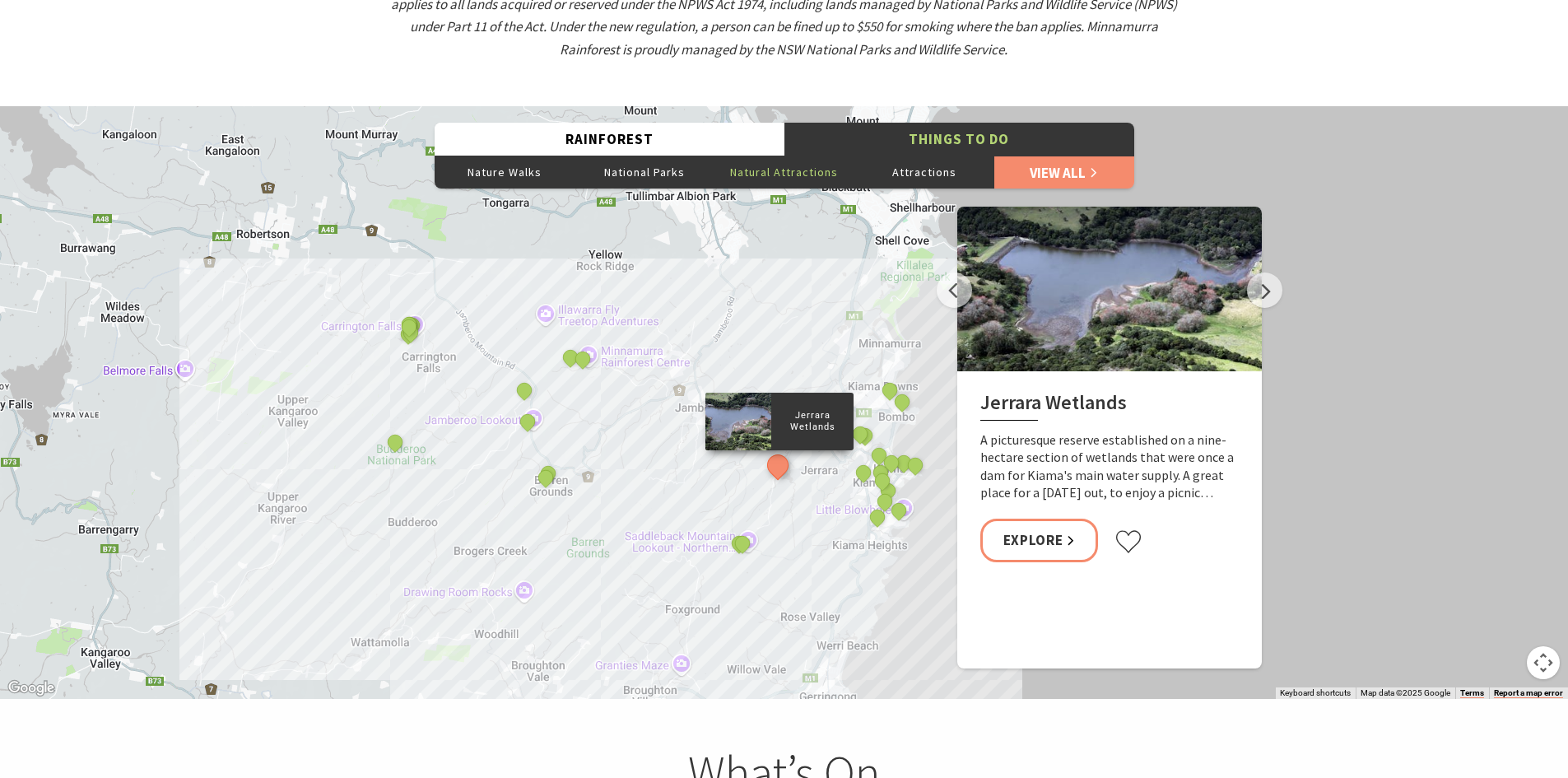
click at [1279, 243] on div "Hoddles Track, [GEOGRAPHIC_DATA], [GEOGRAPHIC_DATA] [PERSON_NAME] picnic area […" at bounding box center [784, 403] width 1568 height 593
click at [1255, 276] on button "Next" at bounding box center [1265, 290] width 35 height 35
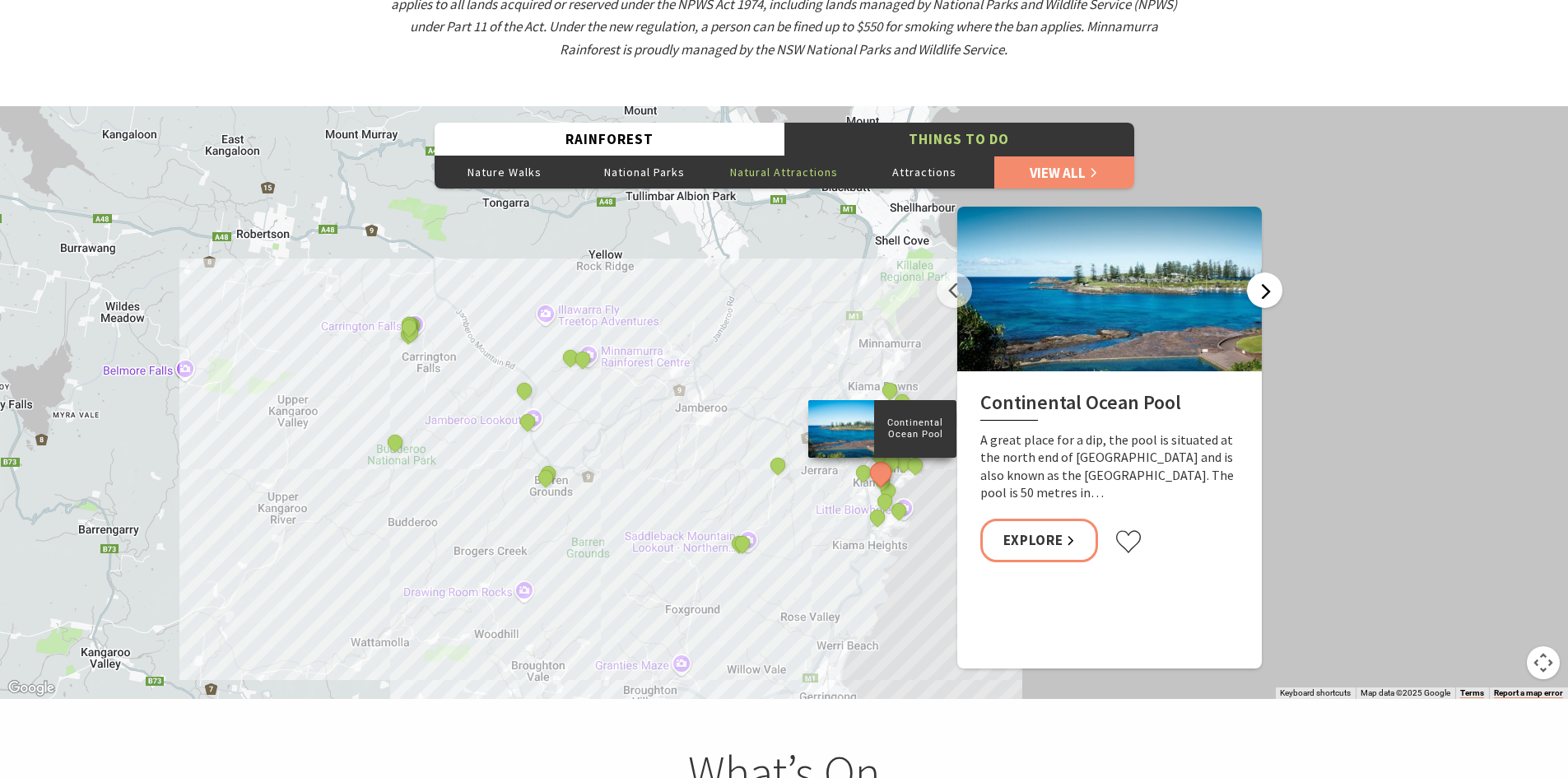
click at [1271, 272] on button "Next" at bounding box center [1265, 290] width 35 height 35
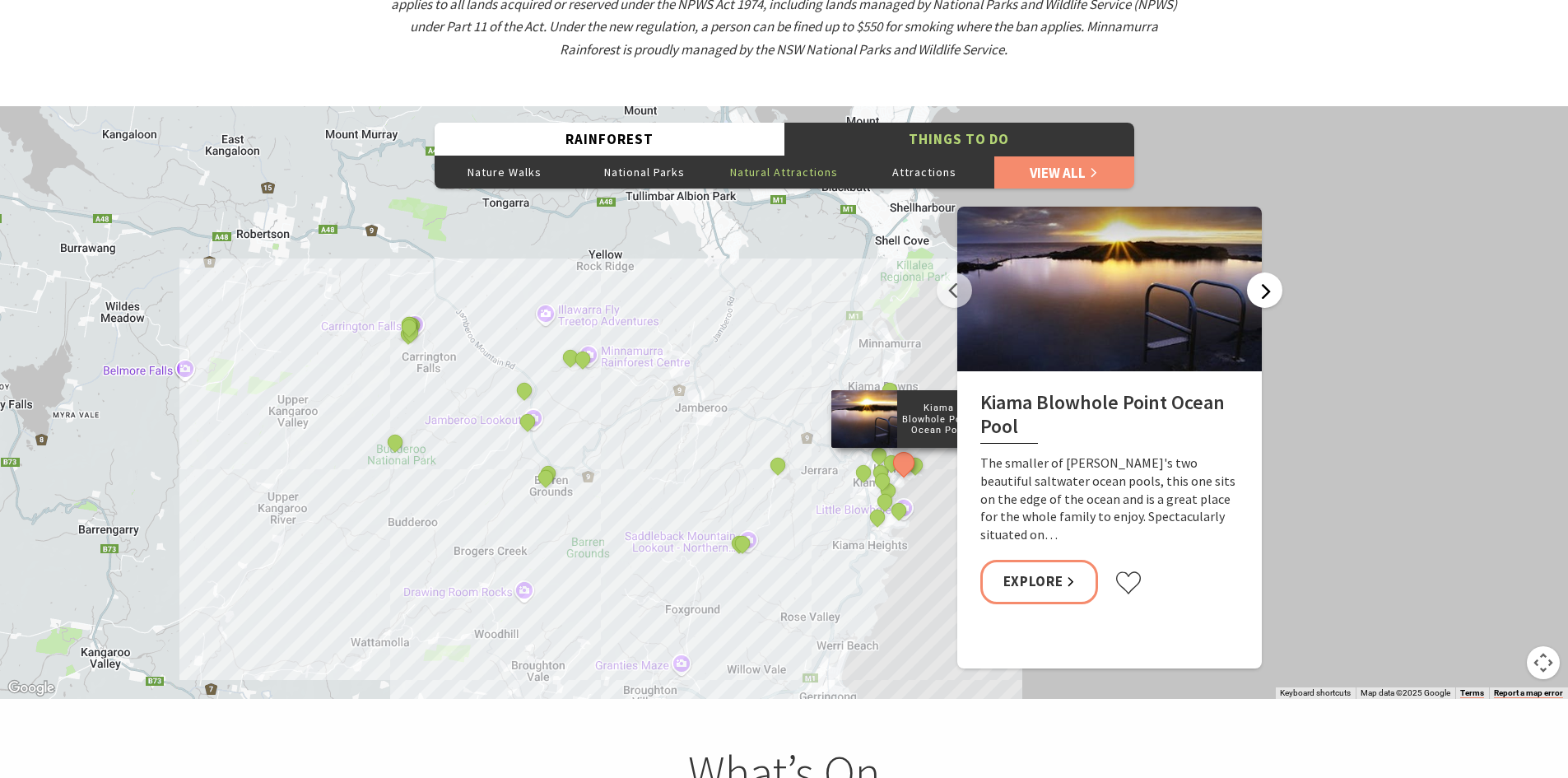
click at [1271, 272] on button "Next" at bounding box center [1265, 290] width 35 height 35
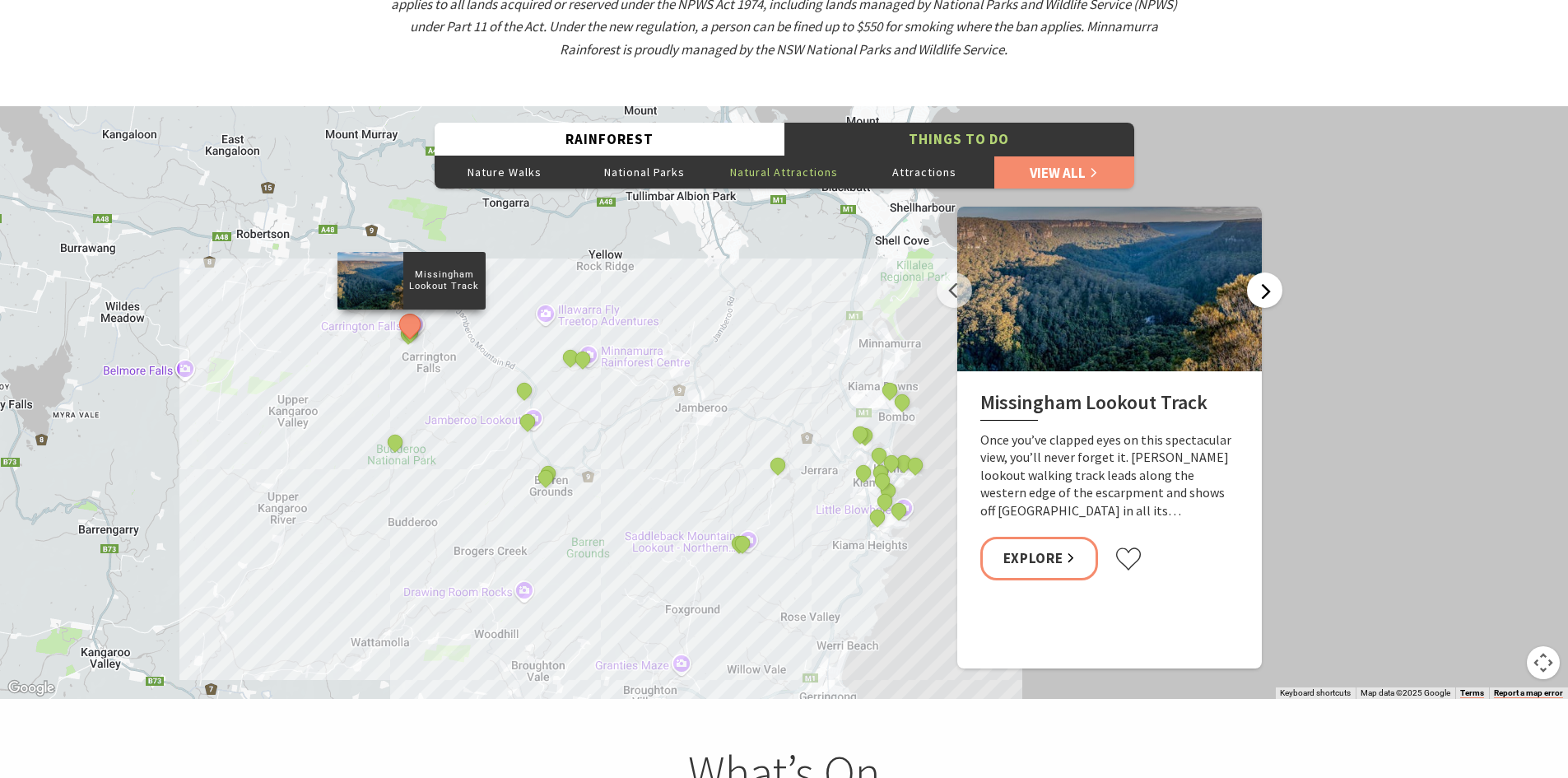
click at [1277, 272] on button "Next" at bounding box center [1265, 290] width 35 height 35
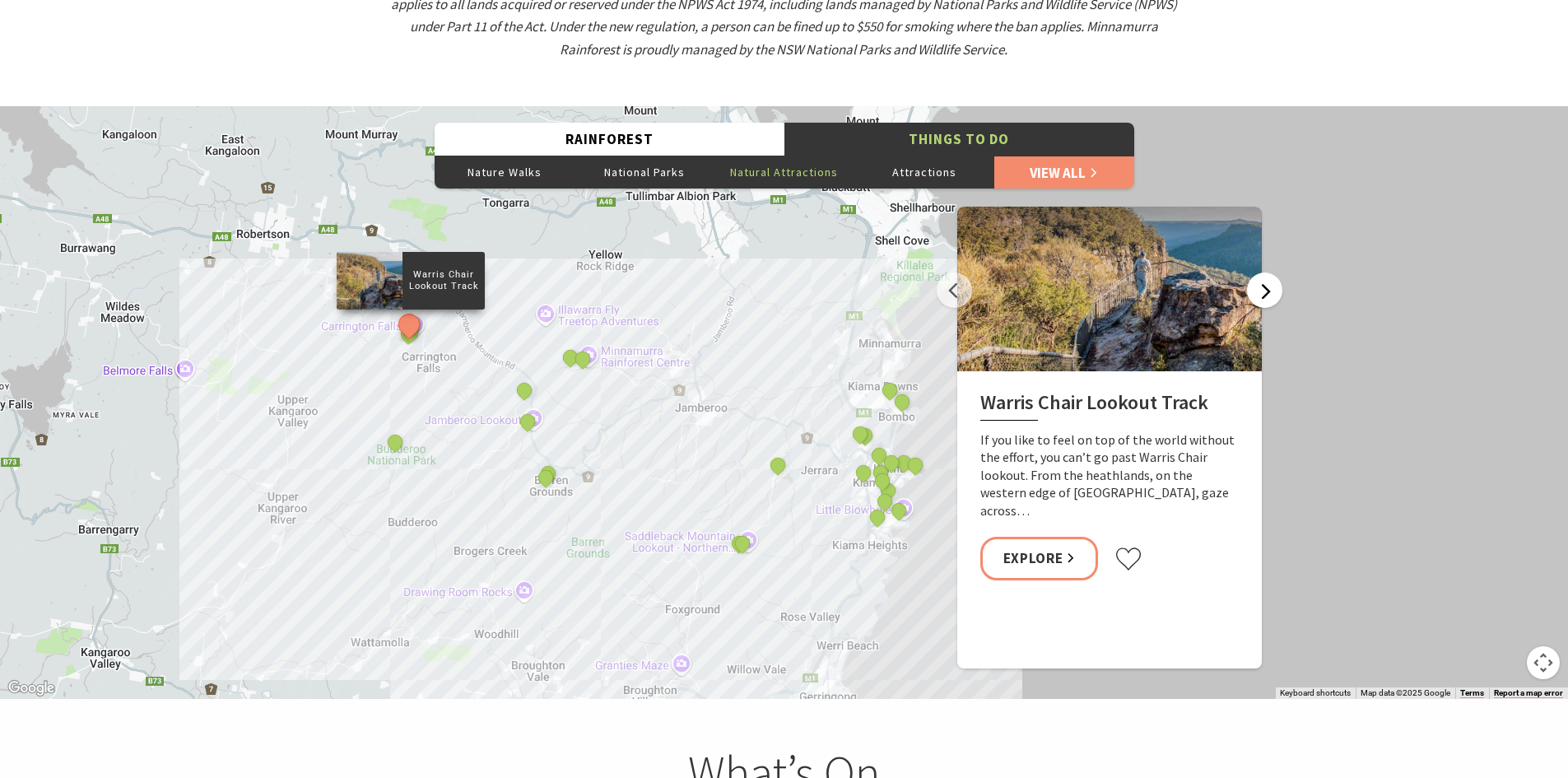
click at [1255, 272] on button "Next" at bounding box center [1265, 290] width 35 height 35
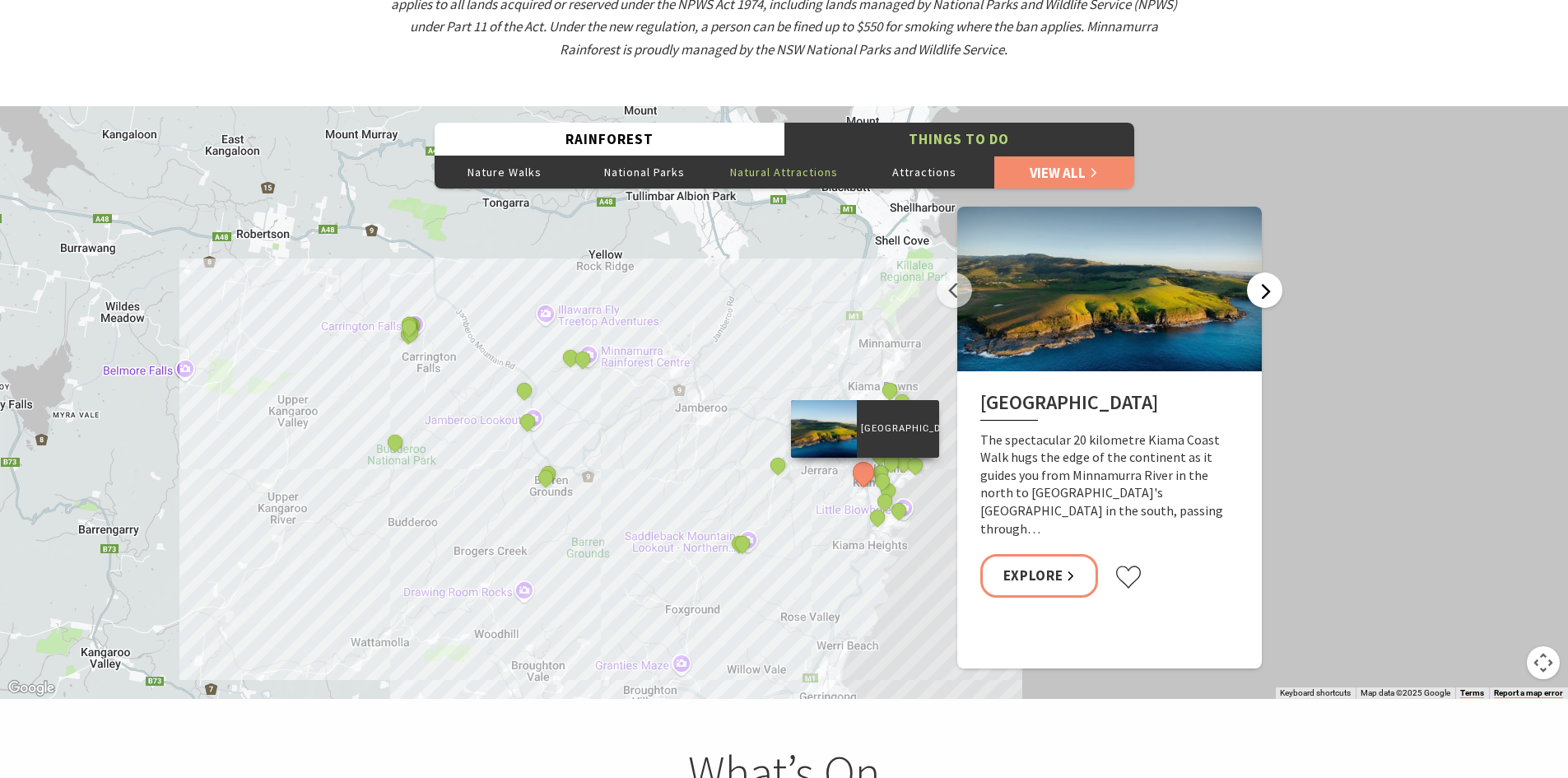
click at [1264, 272] on button "Next" at bounding box center [1265, 290] width 35 height 35
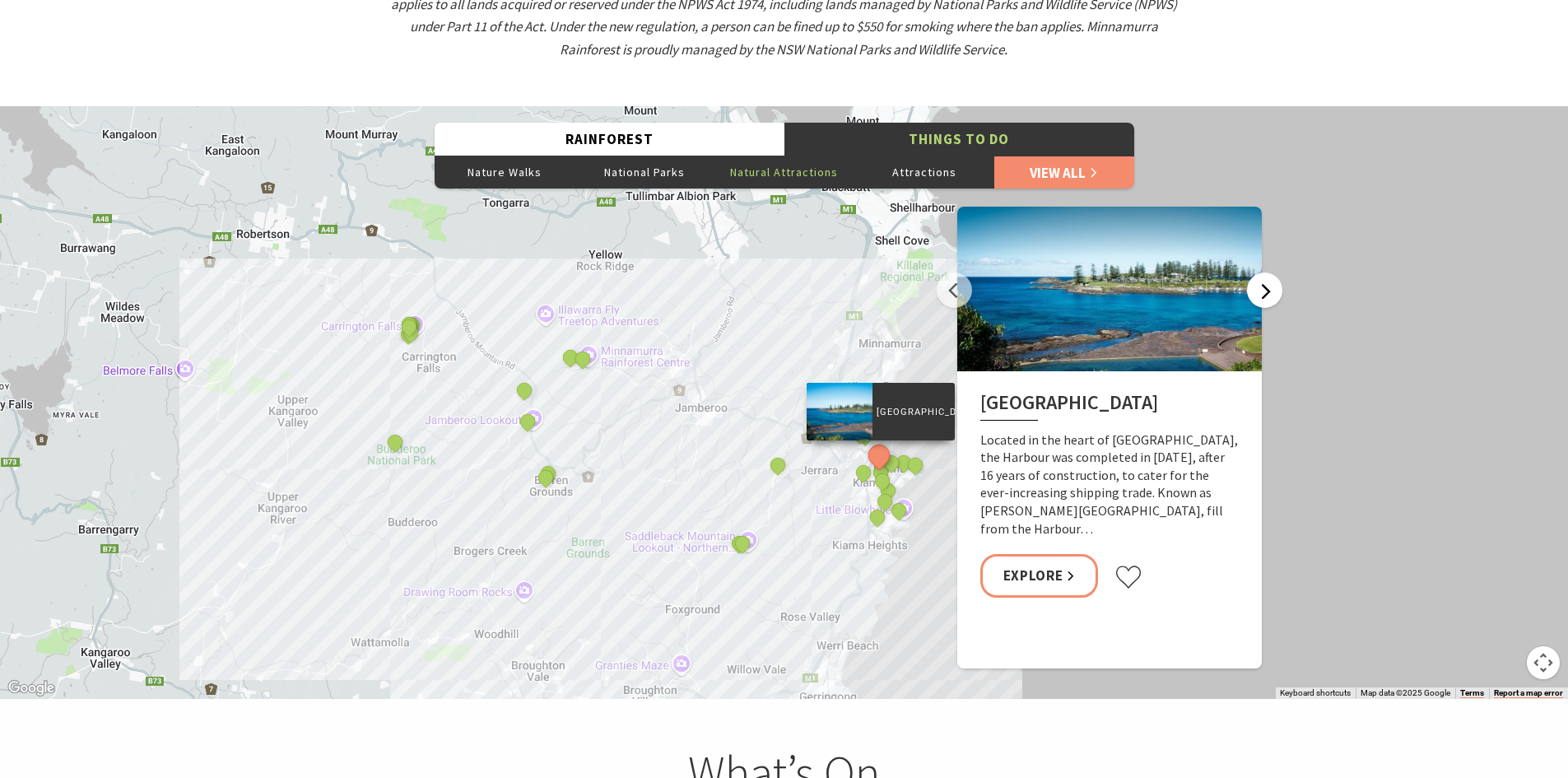
click at [1264, 272] on button "Next" at bounding box center [1265, 290] width 35 height 35
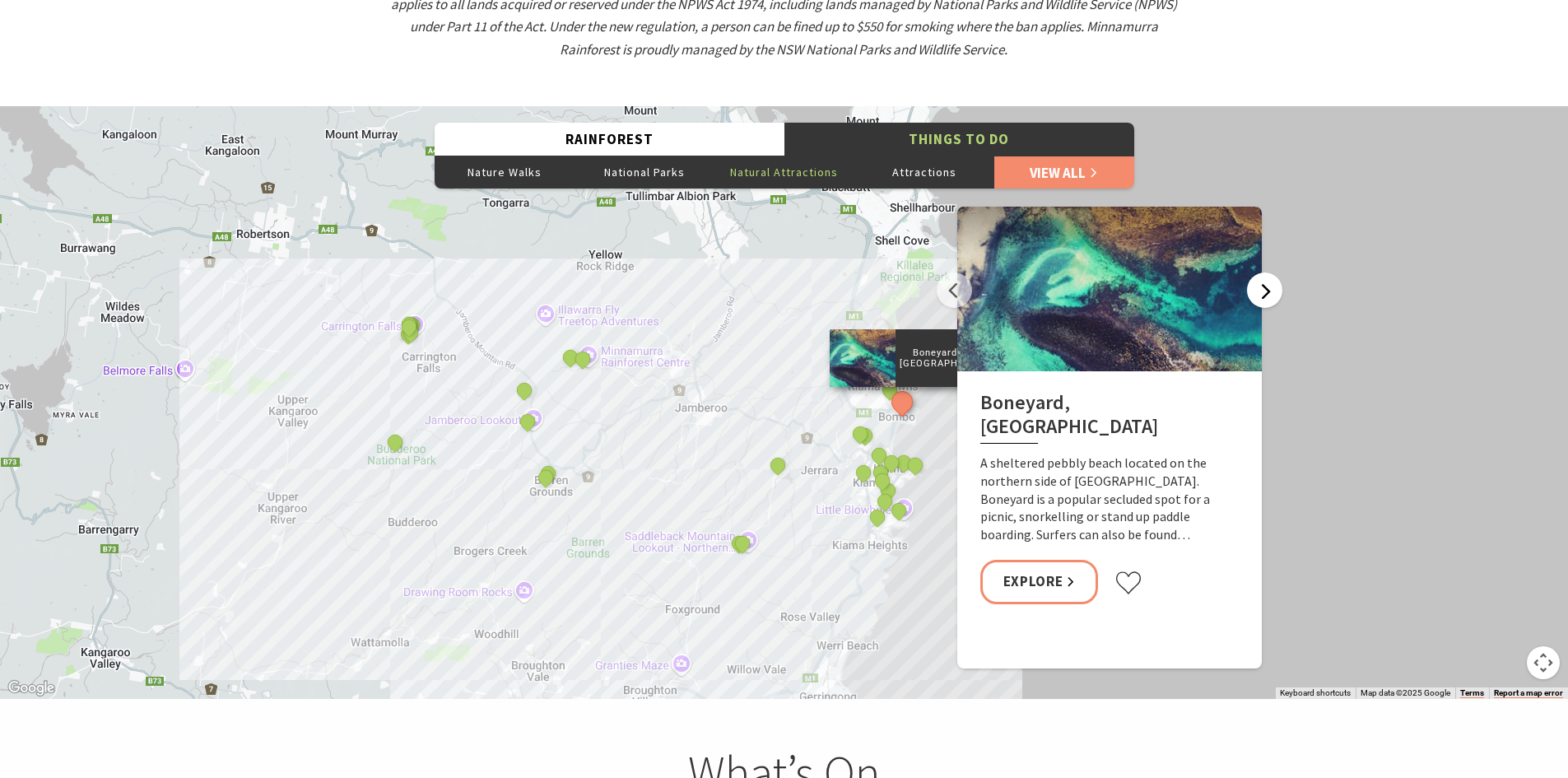
click at [1261, 272] on button "Next" at bounding box center [1265, 290] width 35 height 35
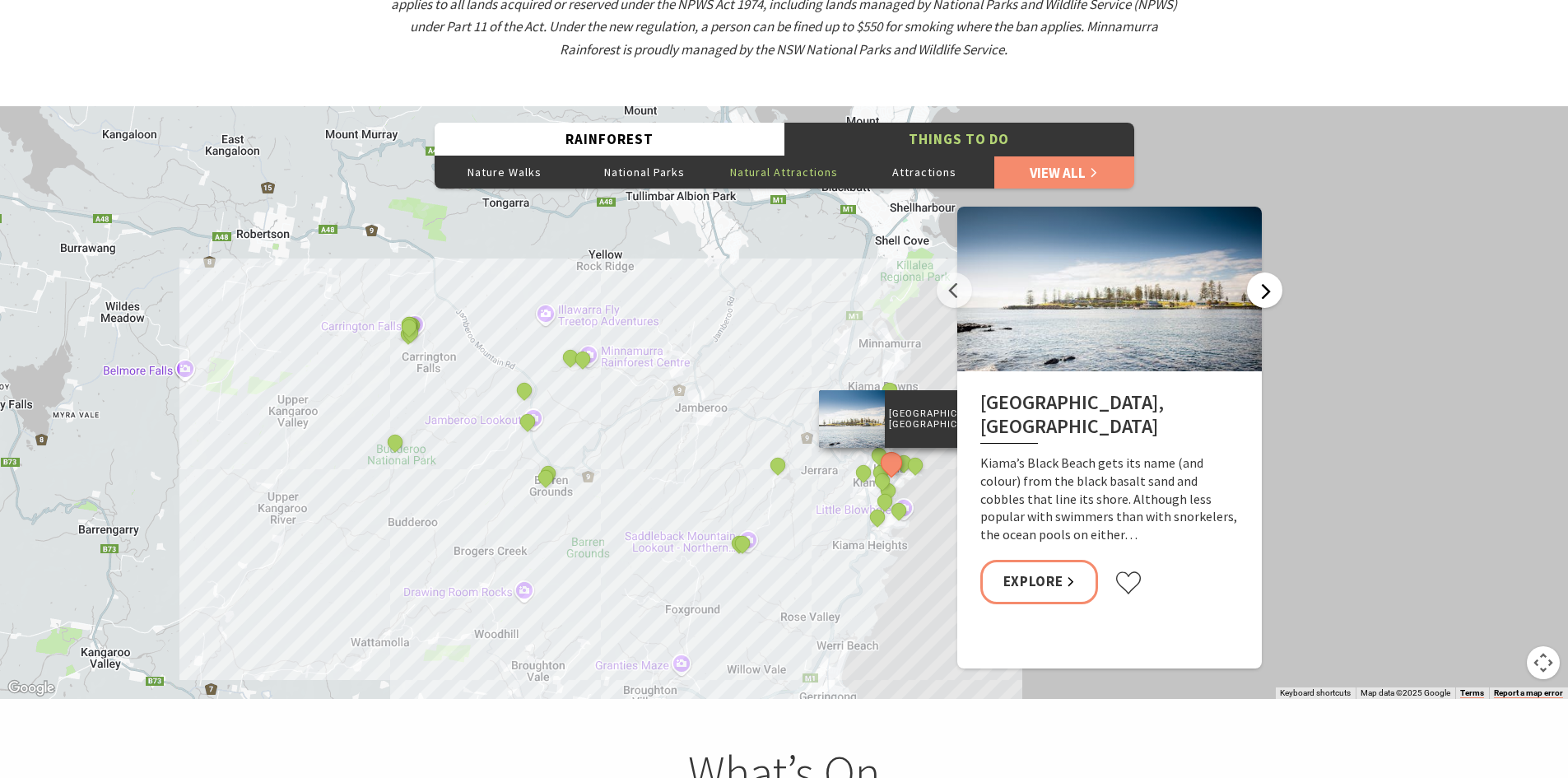
click at [1282, 272] on button "Next" at bounding box center [1265, 290] width 35 height 35
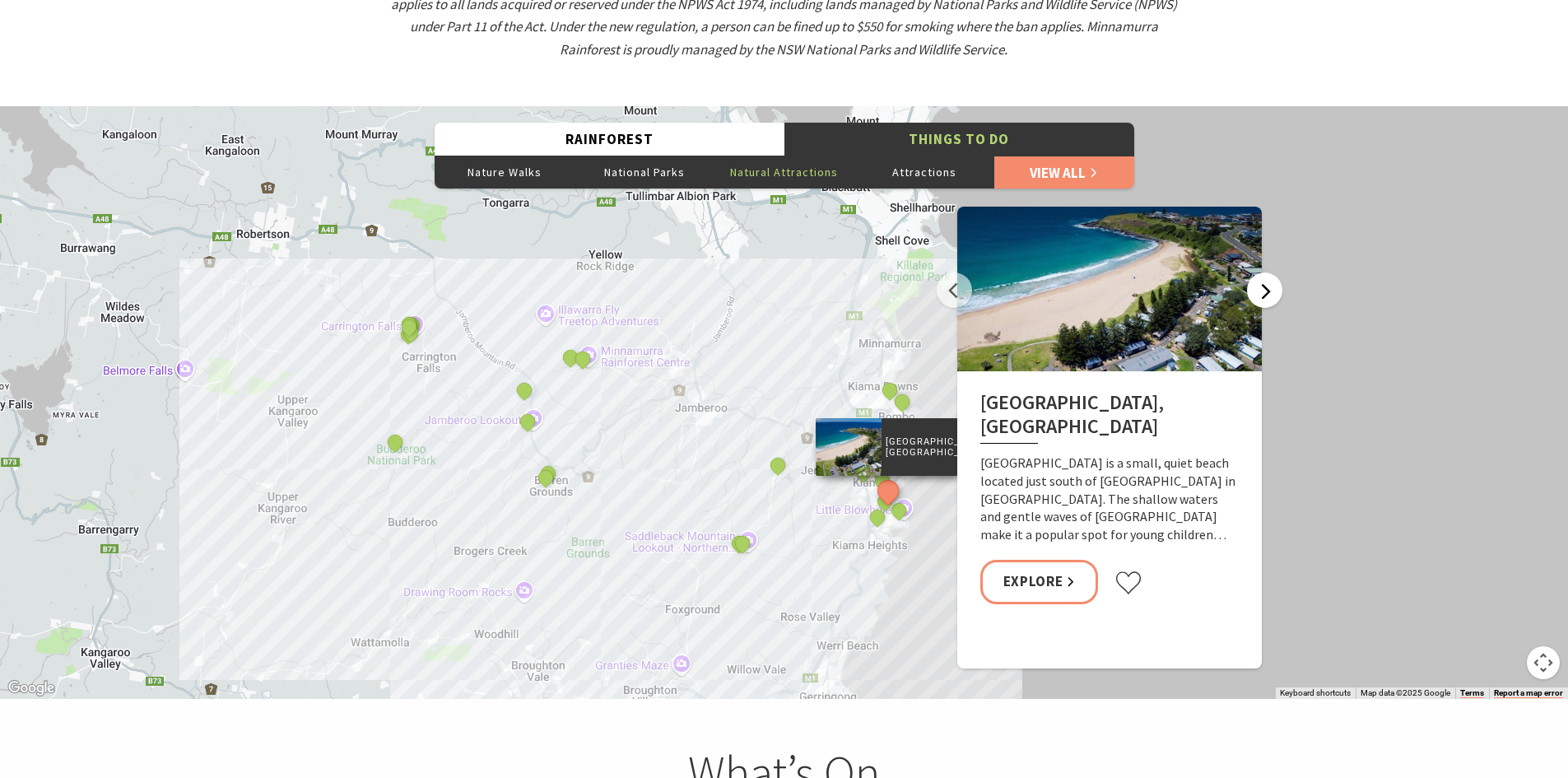
click at [1281, 272] on button "Next" at bounding box center [1265, 290] width 35 height 35
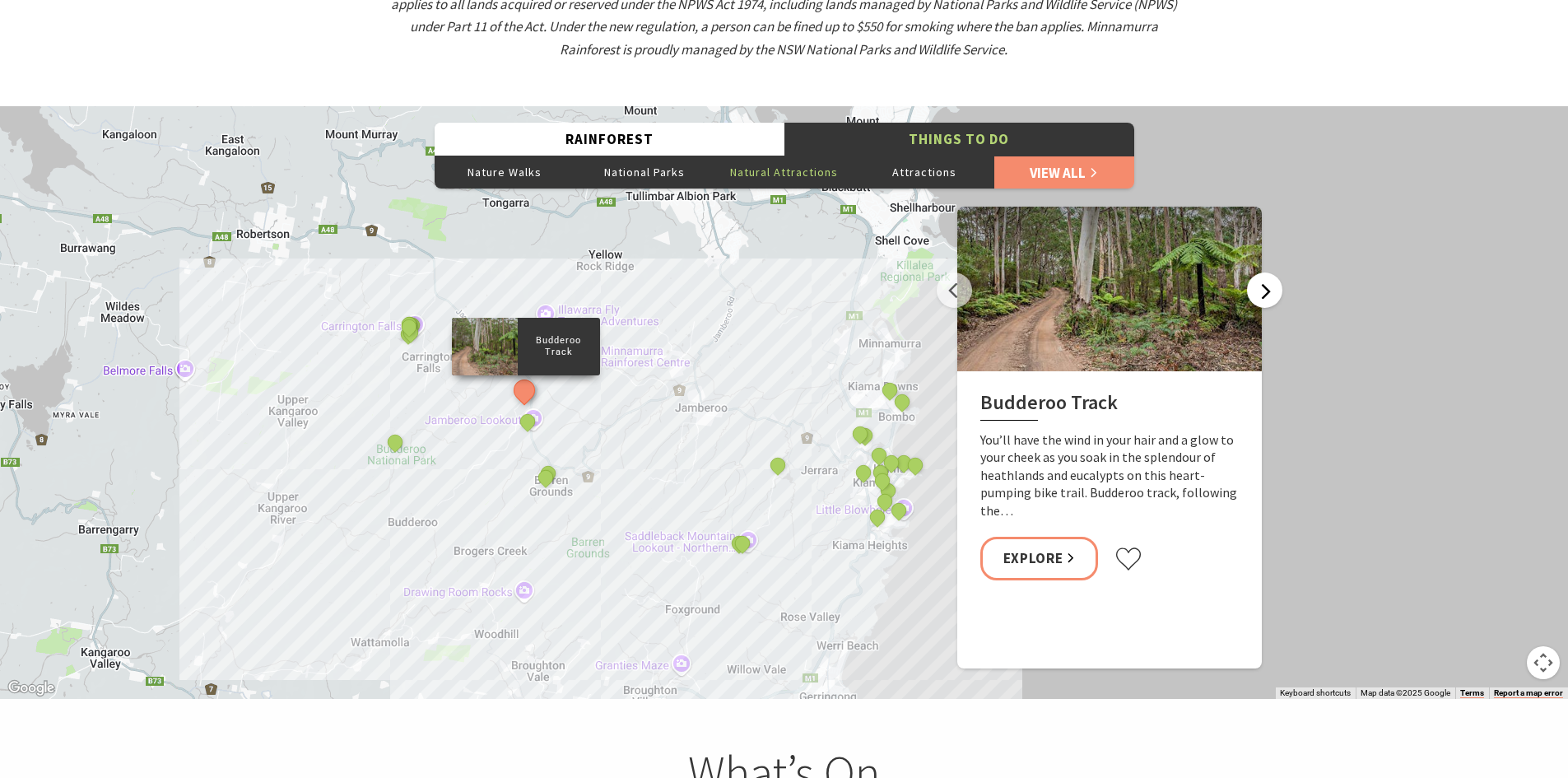
click at [1270, 272] on button "Next" at bounding box center [1265, 290] width 35 height 35
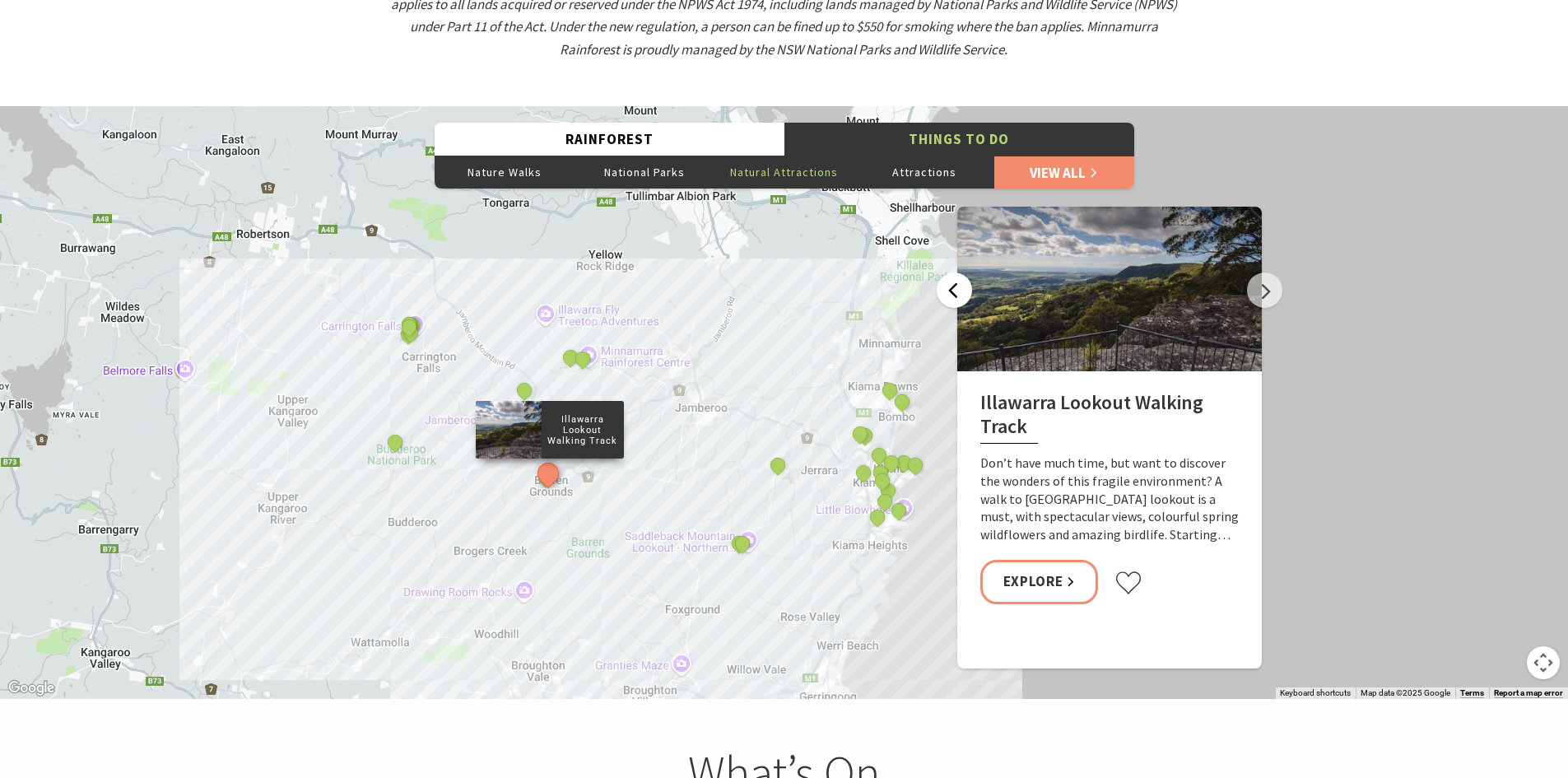
click at [953, 272] on button "Previous" at bounding box center [954, 290] width 35 height 35
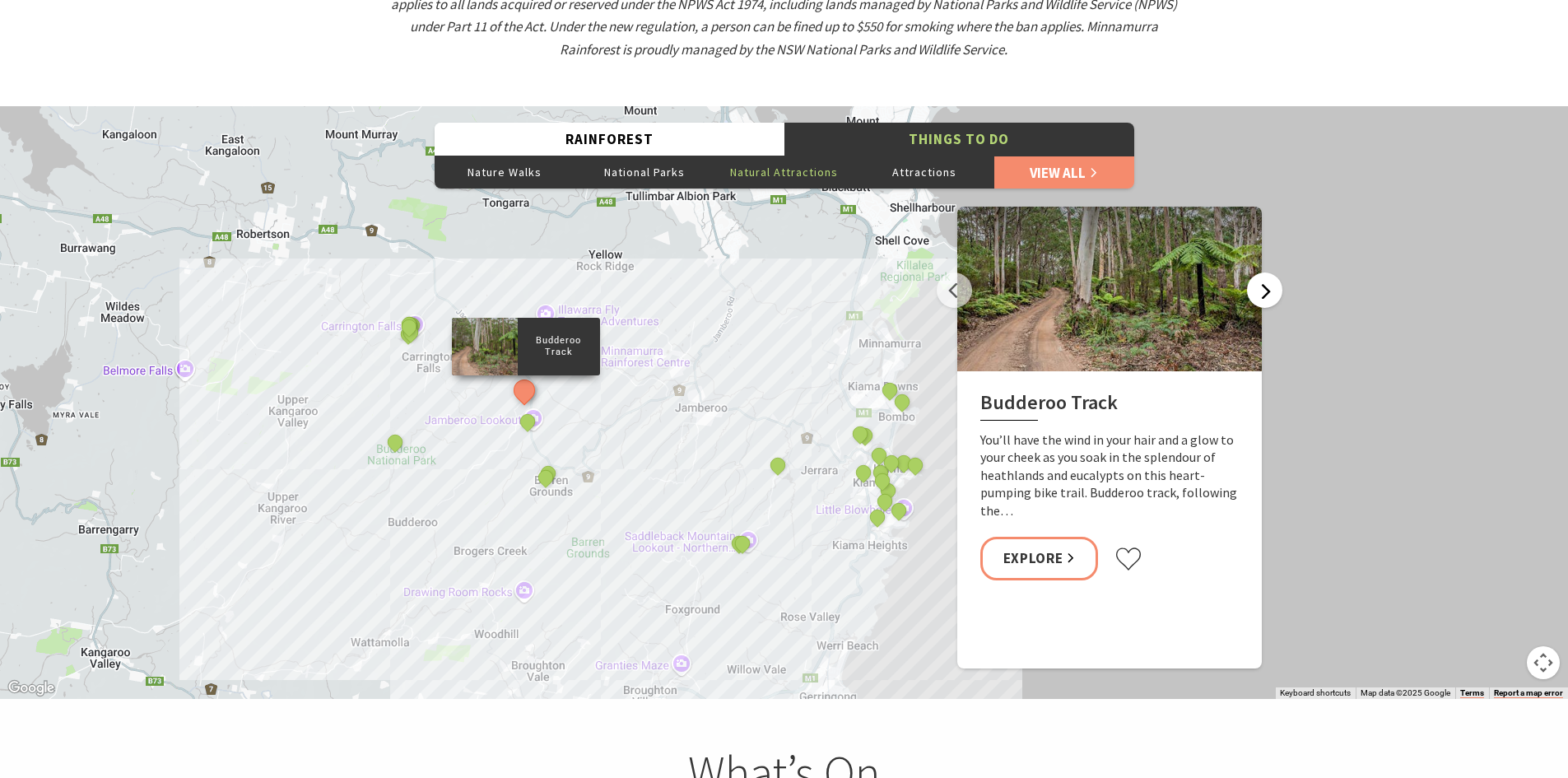
click at [1277, 273] on button "Next" at bounding box center [1265, 290] width 35 height 35
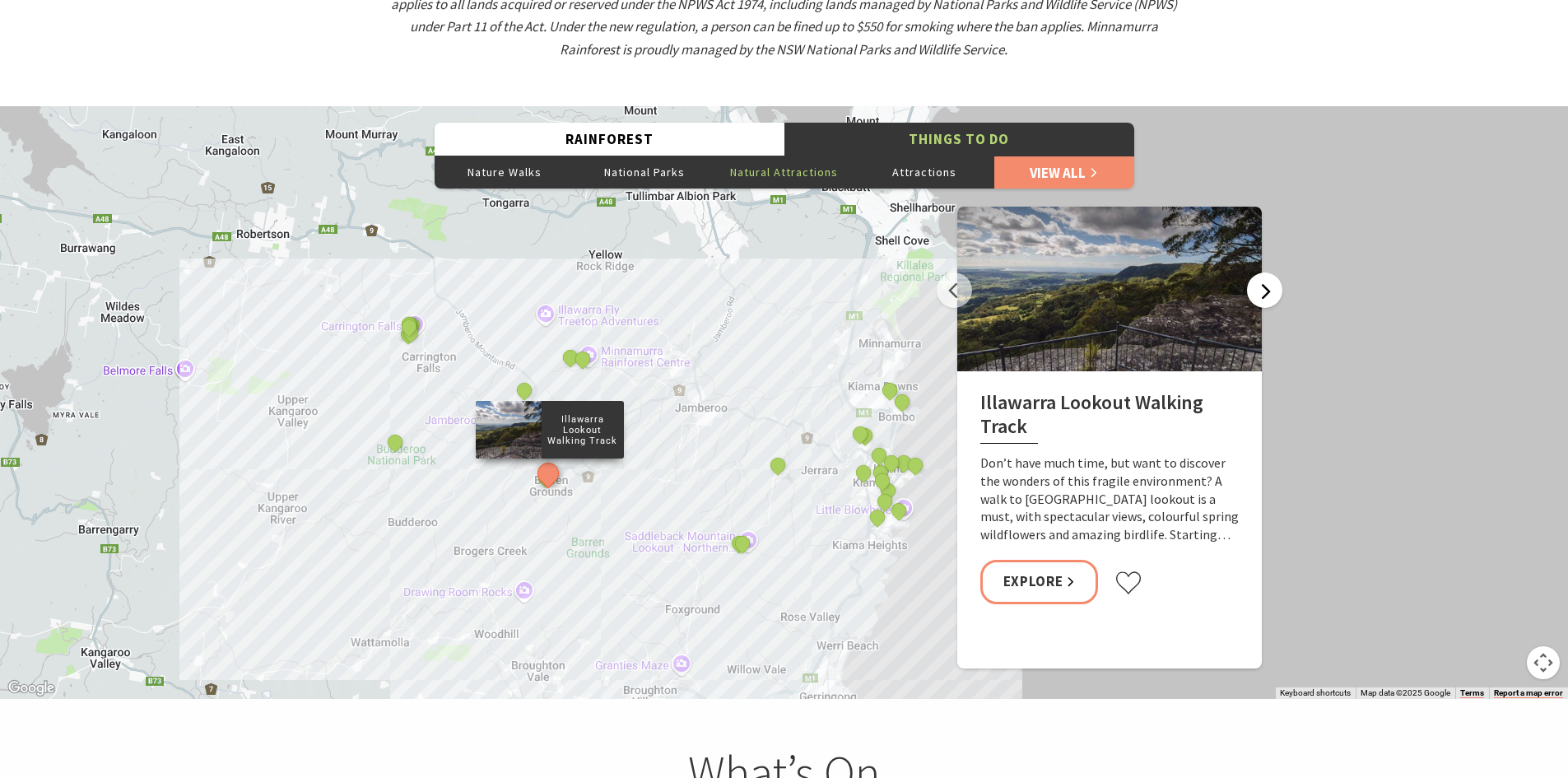
click at [1272, 272] on button "Next" at bounding box center [1265, 290] width 35 height 35
click at [1261, 272] on button "Next" at bounding box center [1265, 290] width 35 height 35
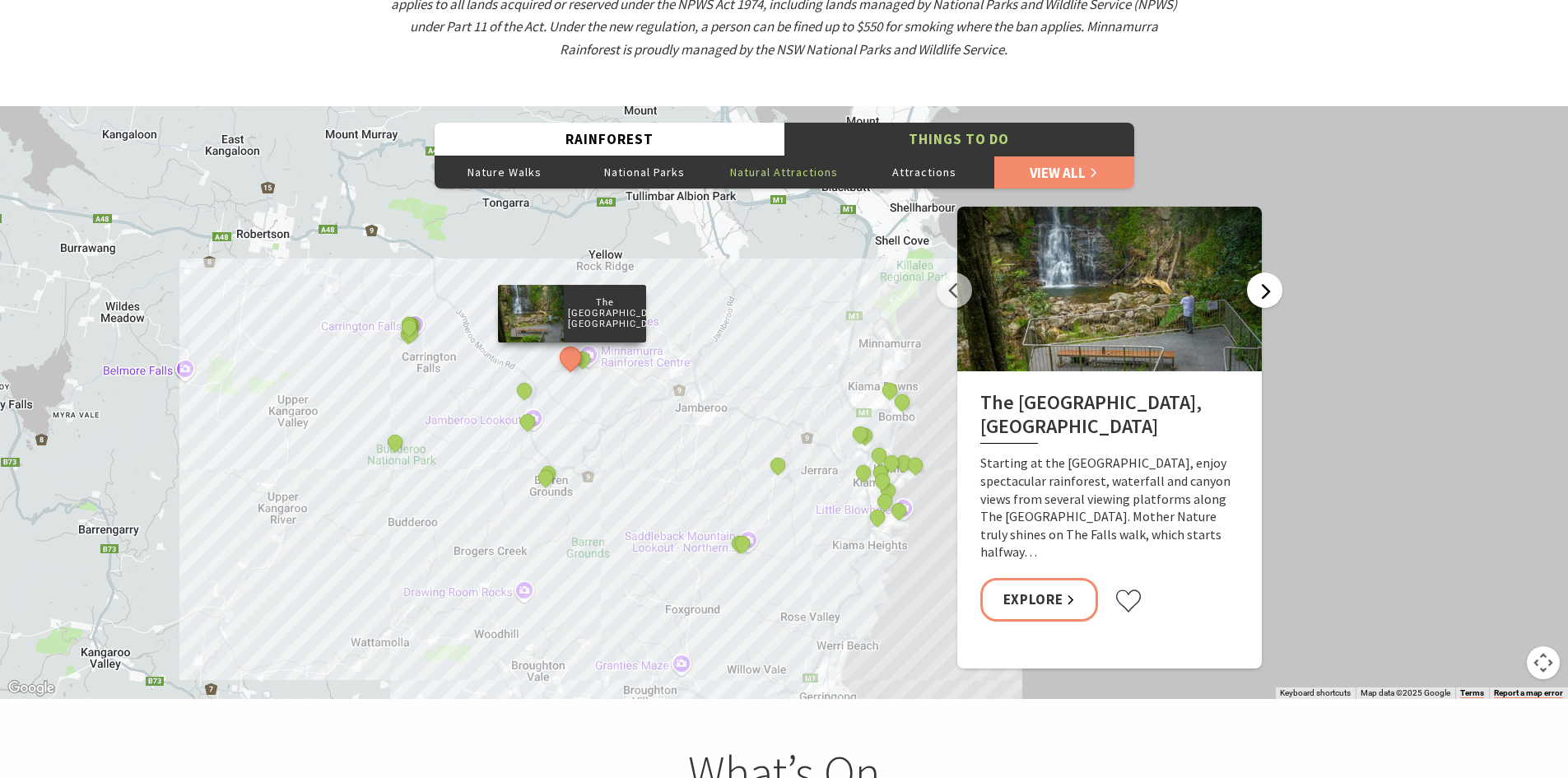
click at [1254, 272] on button "Next" at bounding box center [1265, 290] width 35 height 35
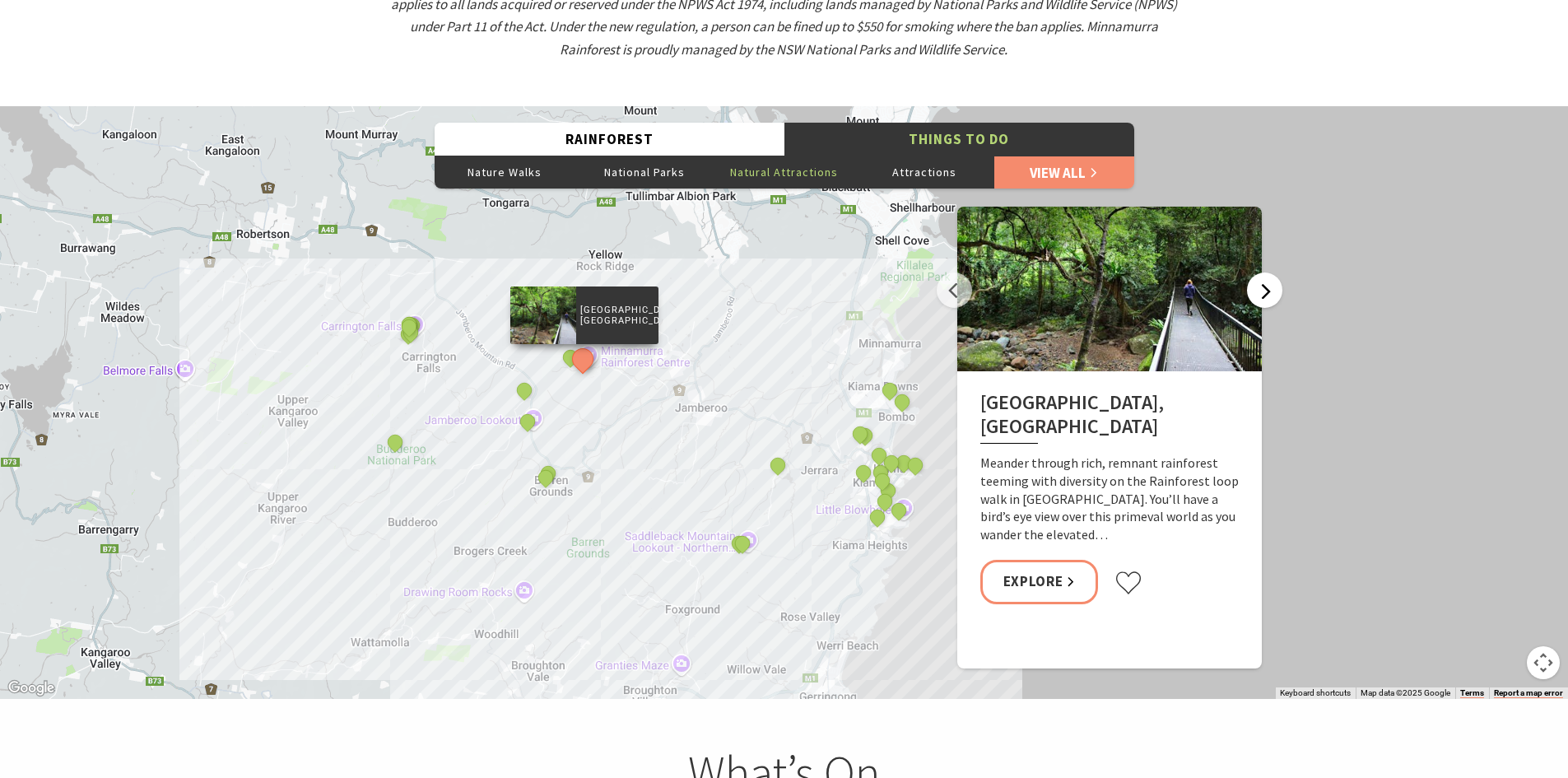
click at [1260, 272] on button "Next" at bounding box center [1265, 290] width 35 height 35
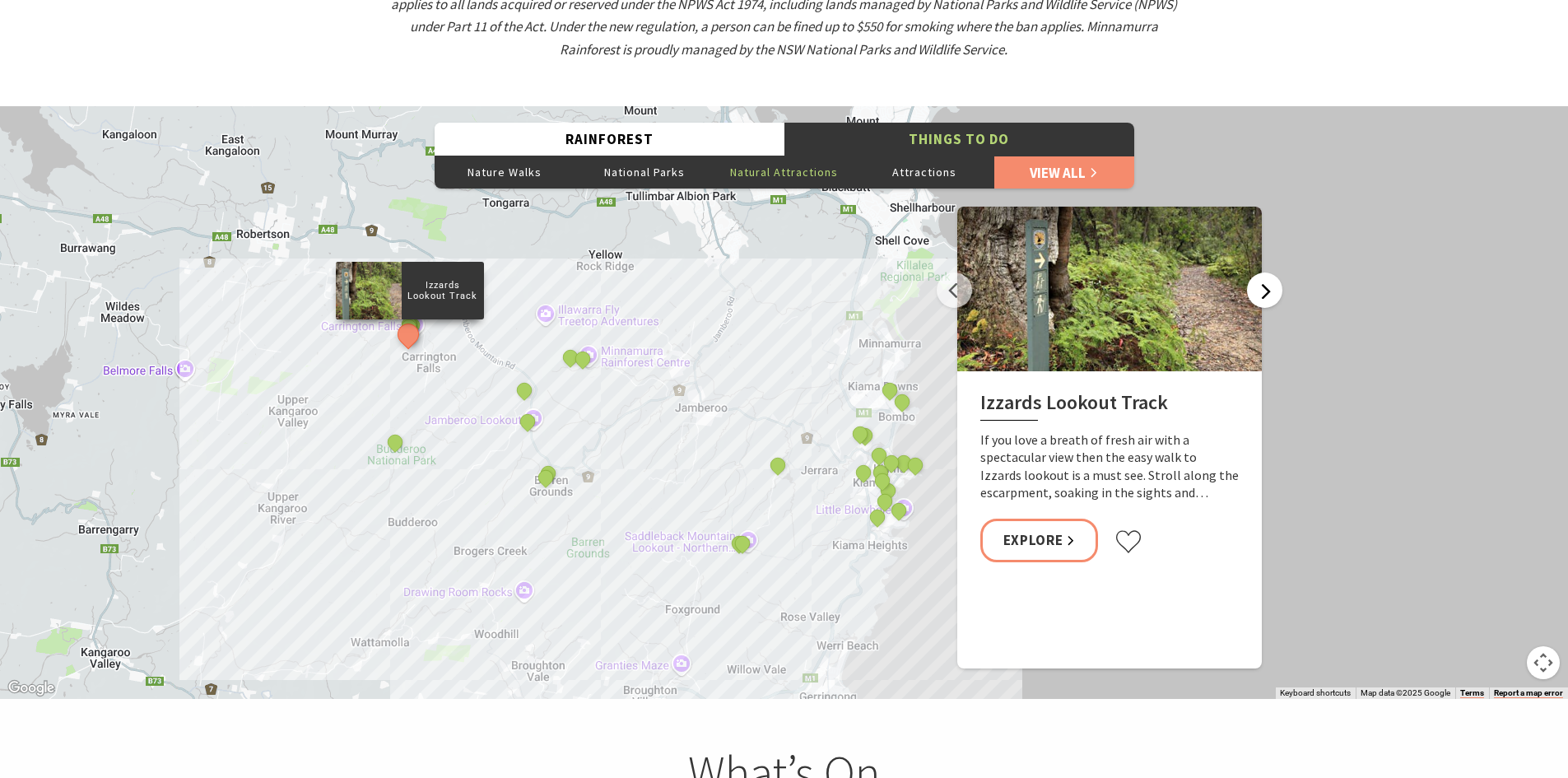
click at [1260, 272] on button "Next" at bounding box center [1265, 290] width 35 height 35
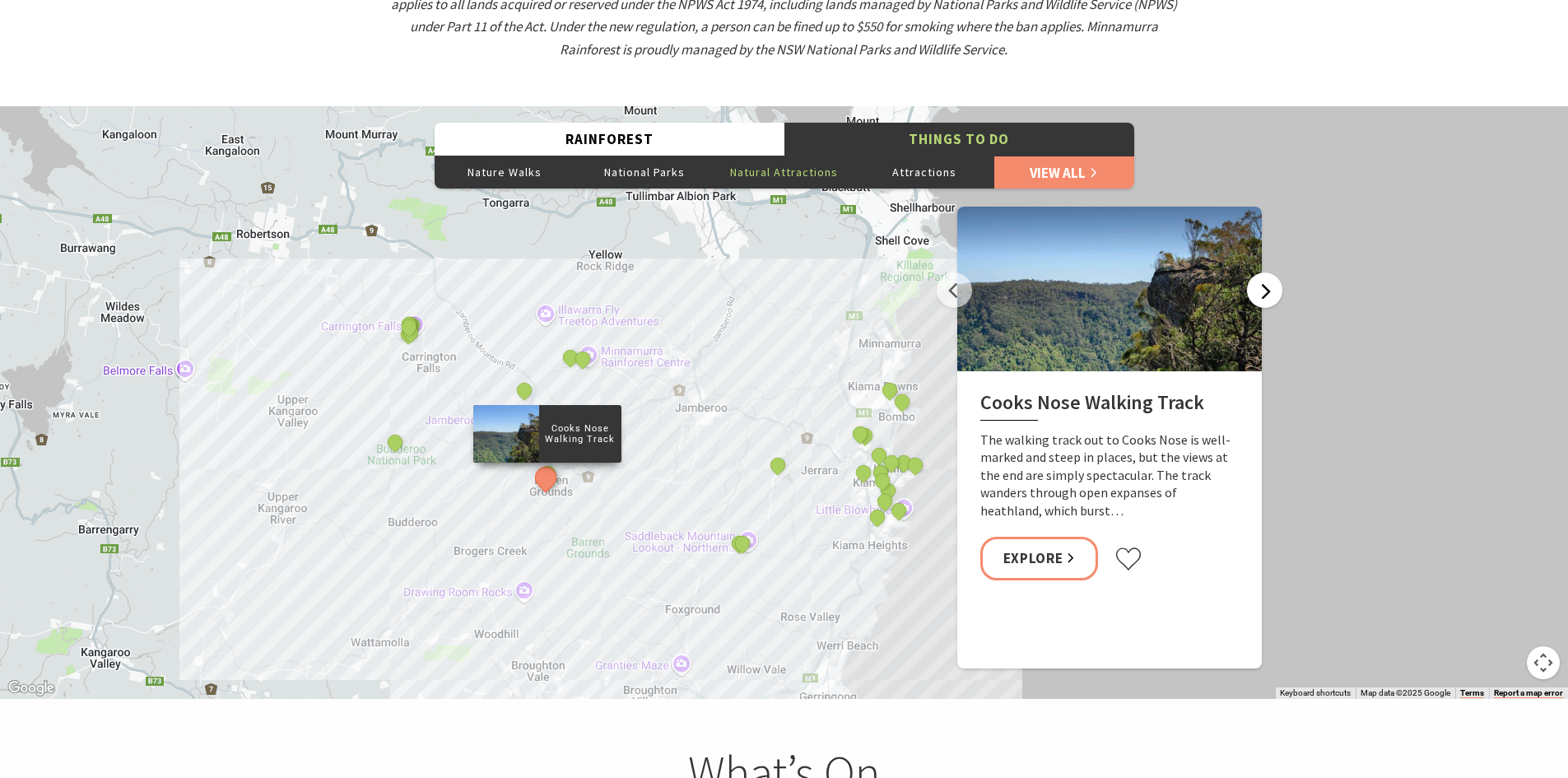
click at [1264, 272] on button "Next" at bounding box center [1265, 290] width 35 height 35
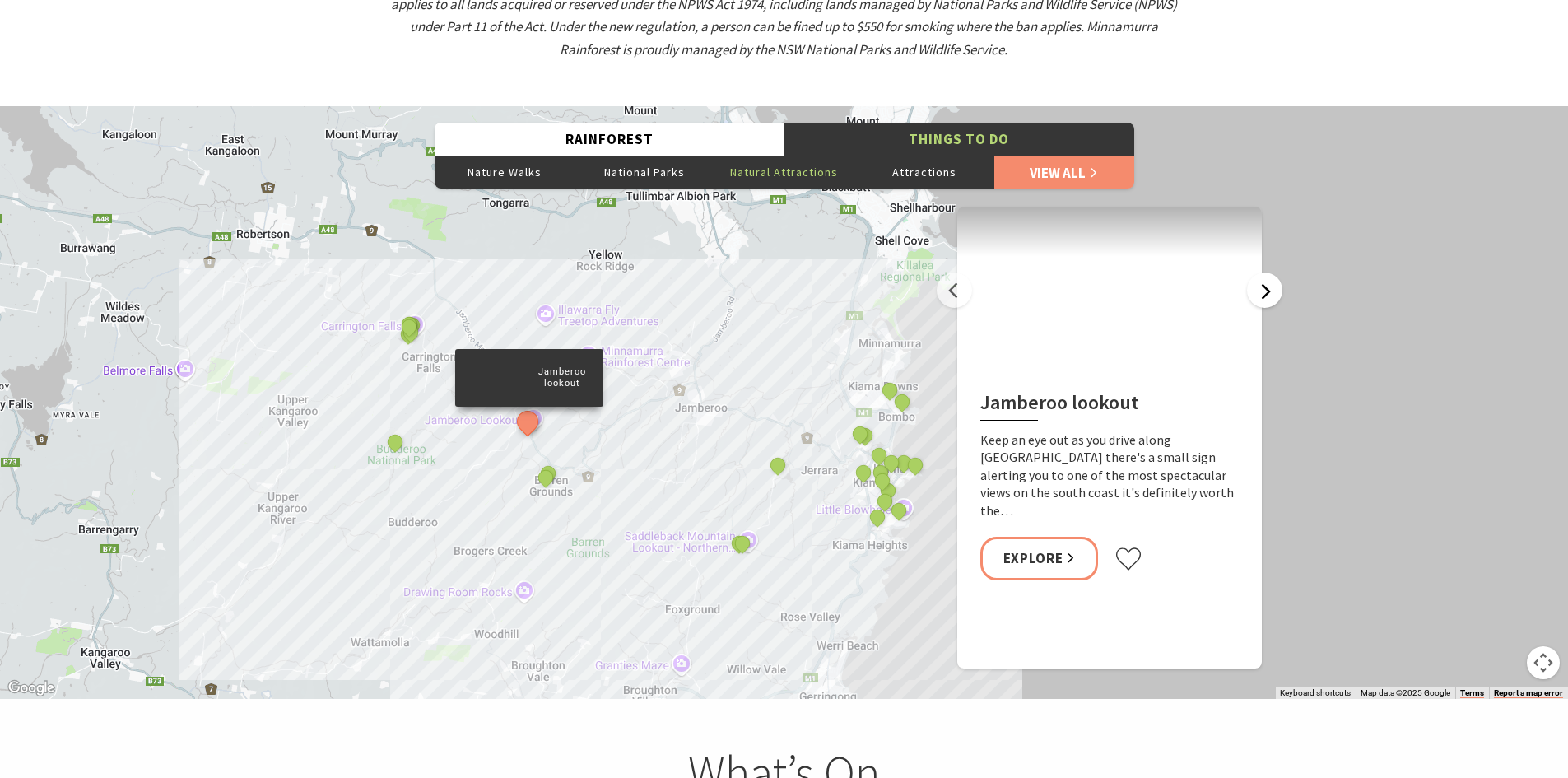
click at [1280, 272] on button "Next" at bounding box center [1265, 290] width 35 height 35
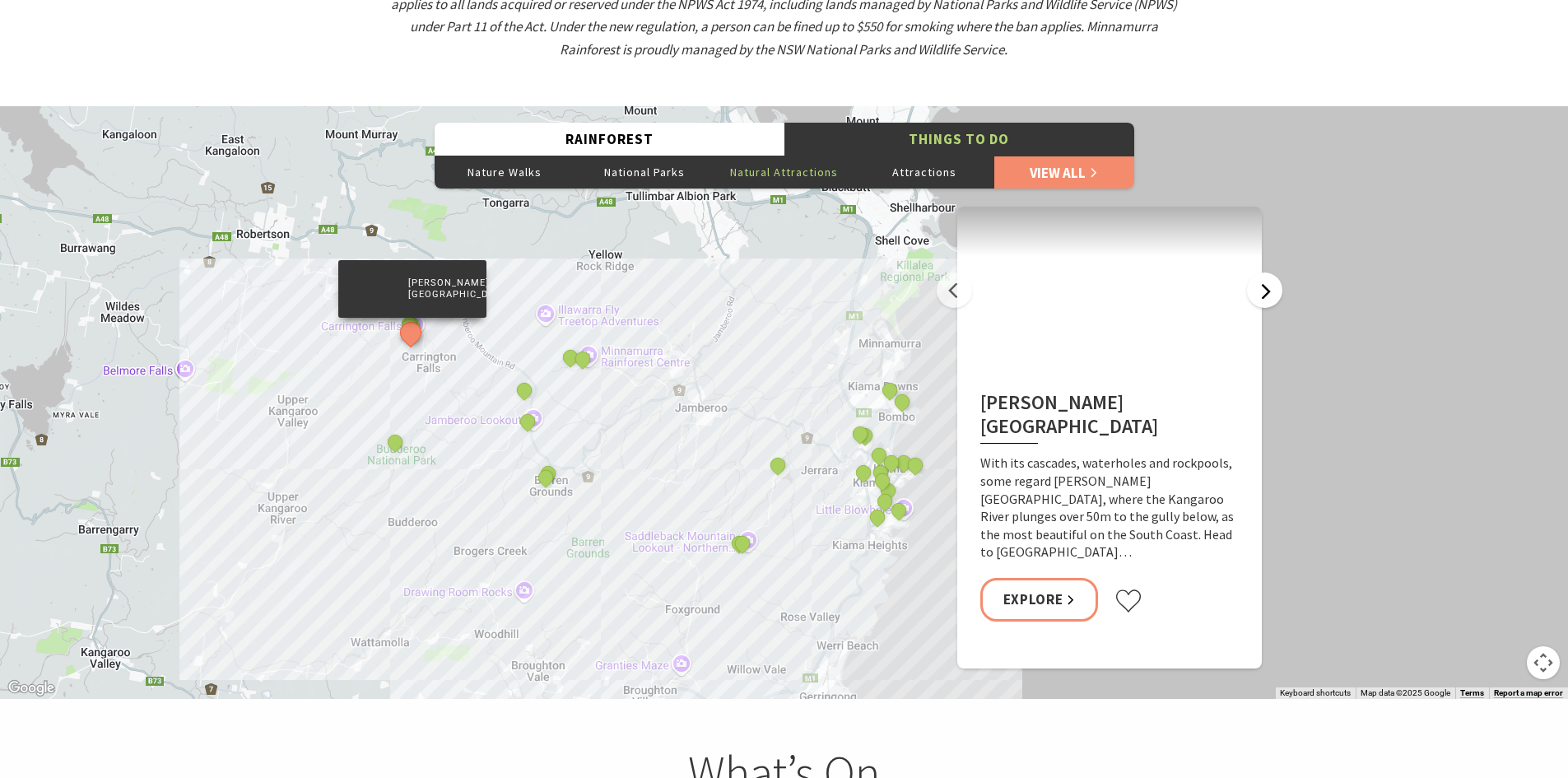
click at [1265, 272] on button "Next" at bounding box center [1265, 290] width 35 height 35
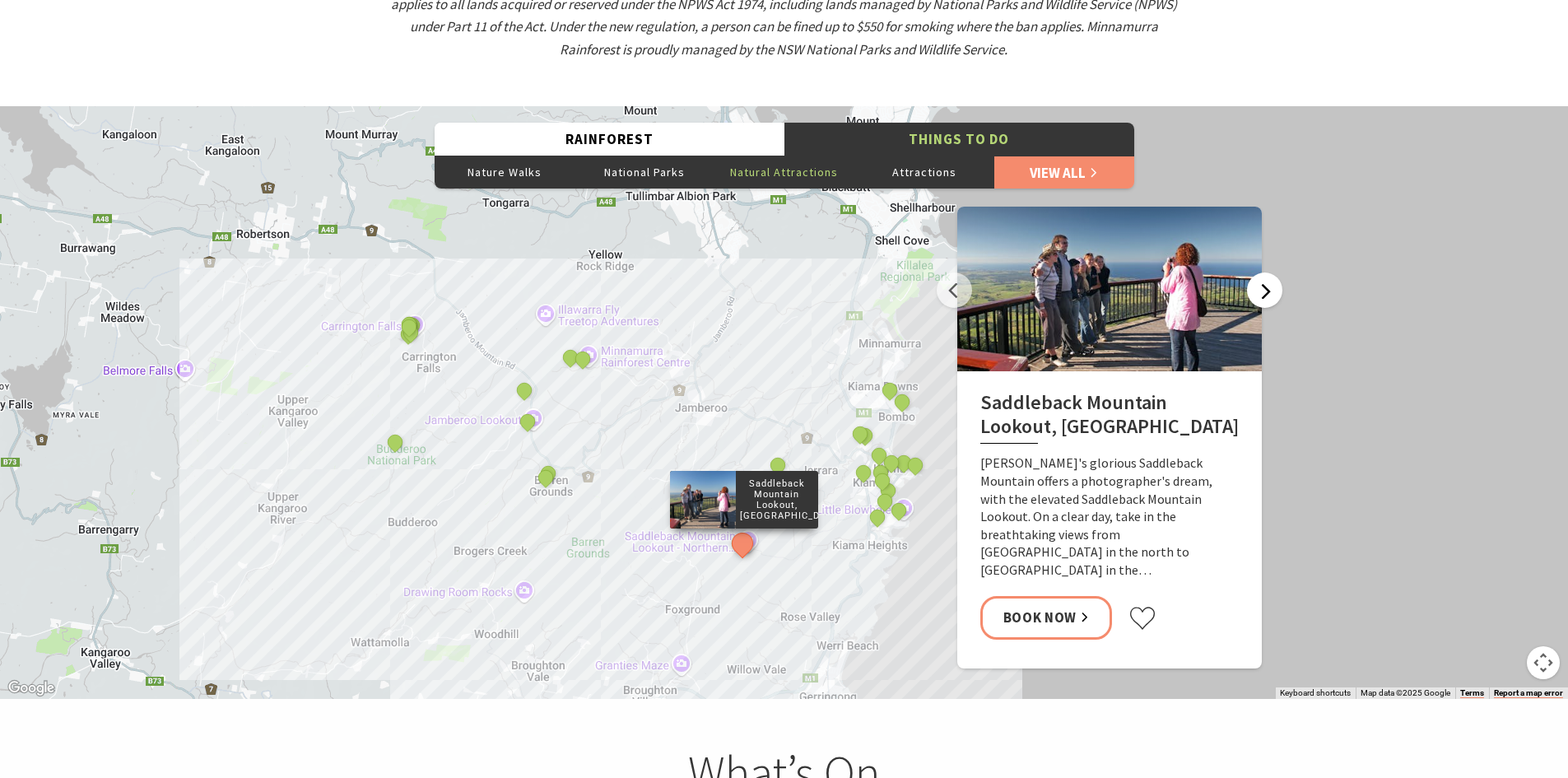
click at [1264, 272] on button "Next" at bounding box center [1265, 290] width 35 height 35
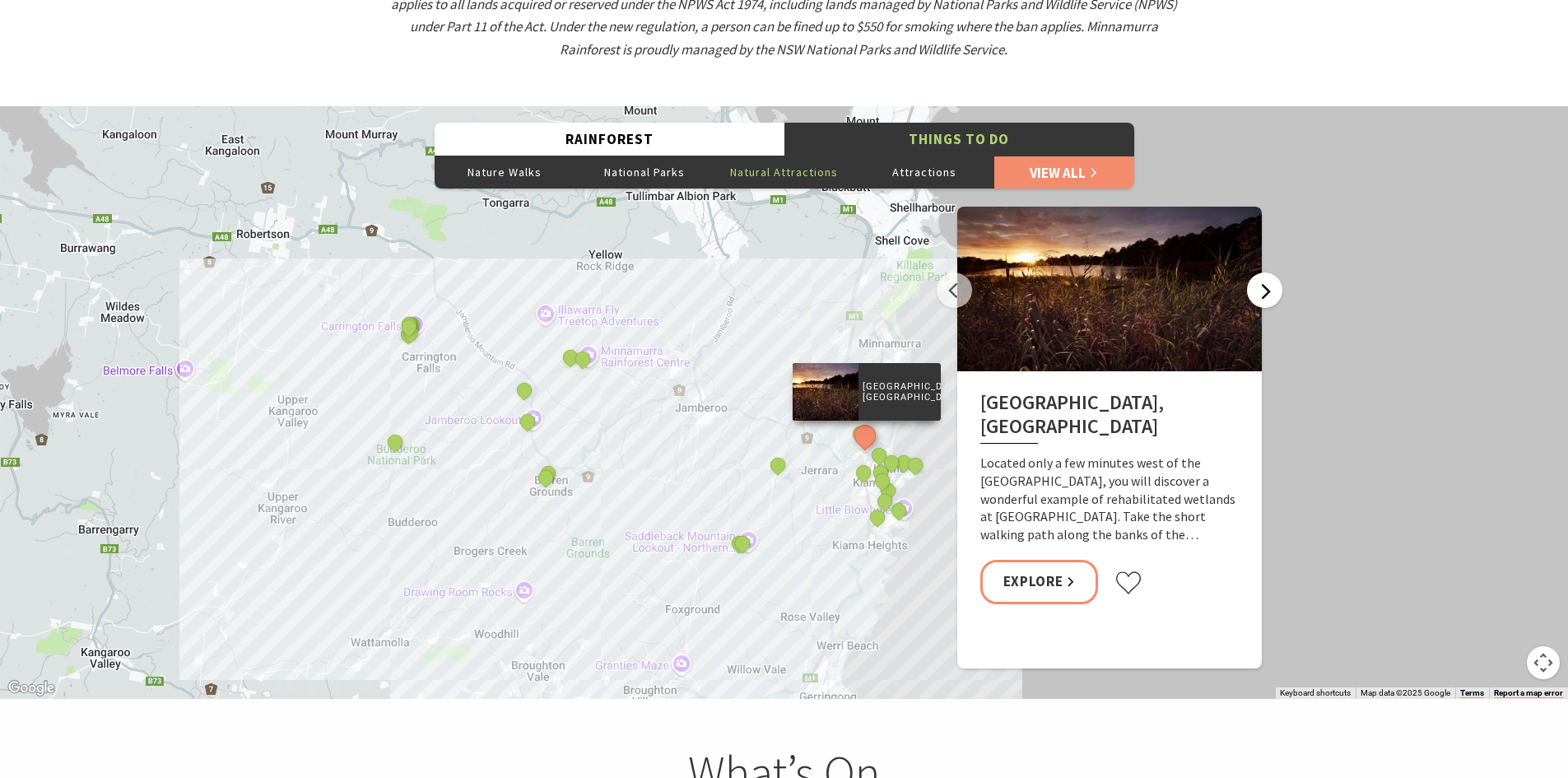
click at [1256, 272] on button "Next" at bounding box center [1265, 290] width 35 height 35
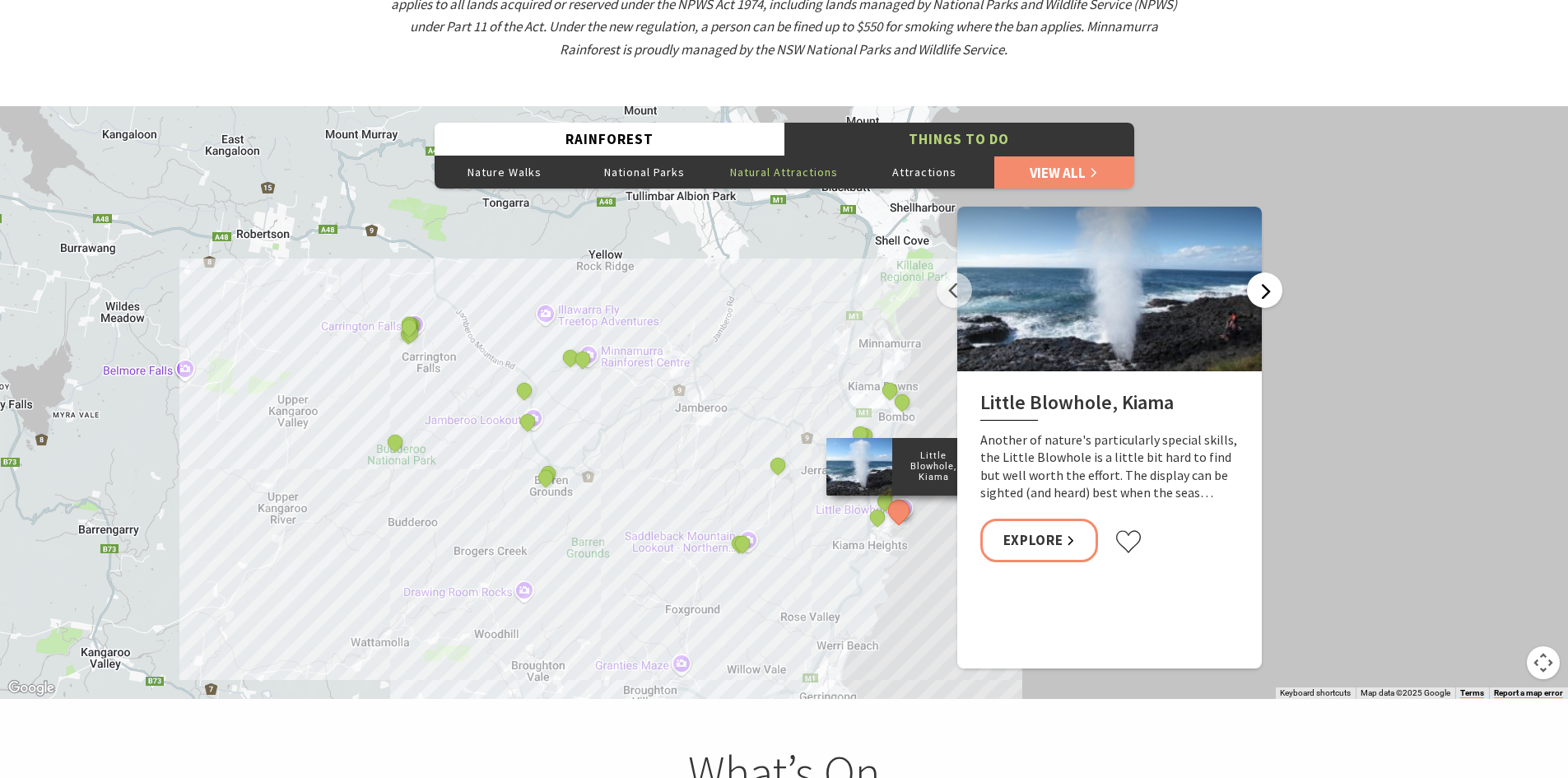
click at [1265, 272] on button "Next" at bounding box center [1265, 290] width 35 height 35
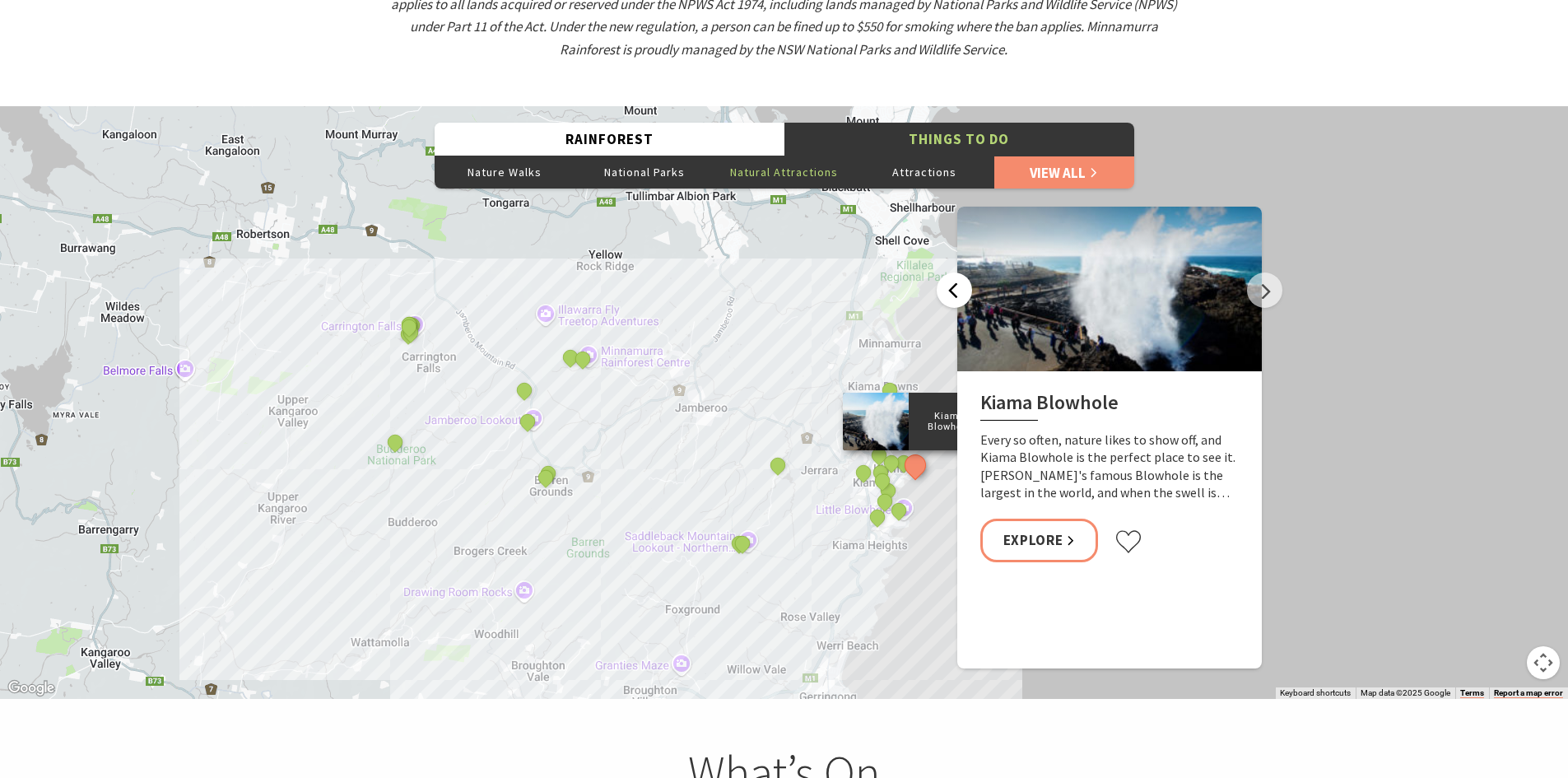
click at [960, 272] on button "Previous" at bounding box center [954, 290] width 35 height 35
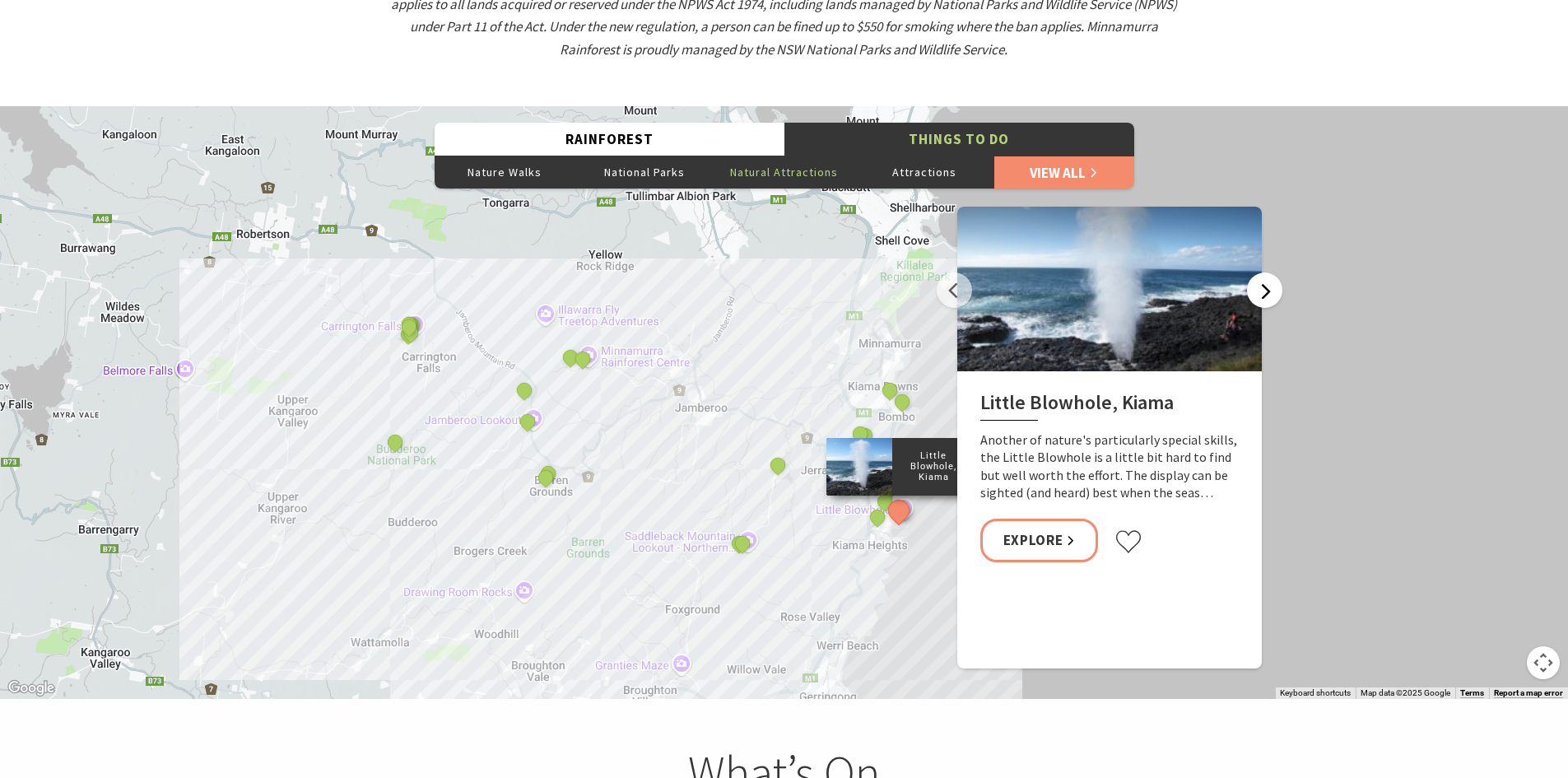
click at [1264, 272] on button "Next" at bounding box center [1265, 290] width 35 height 35
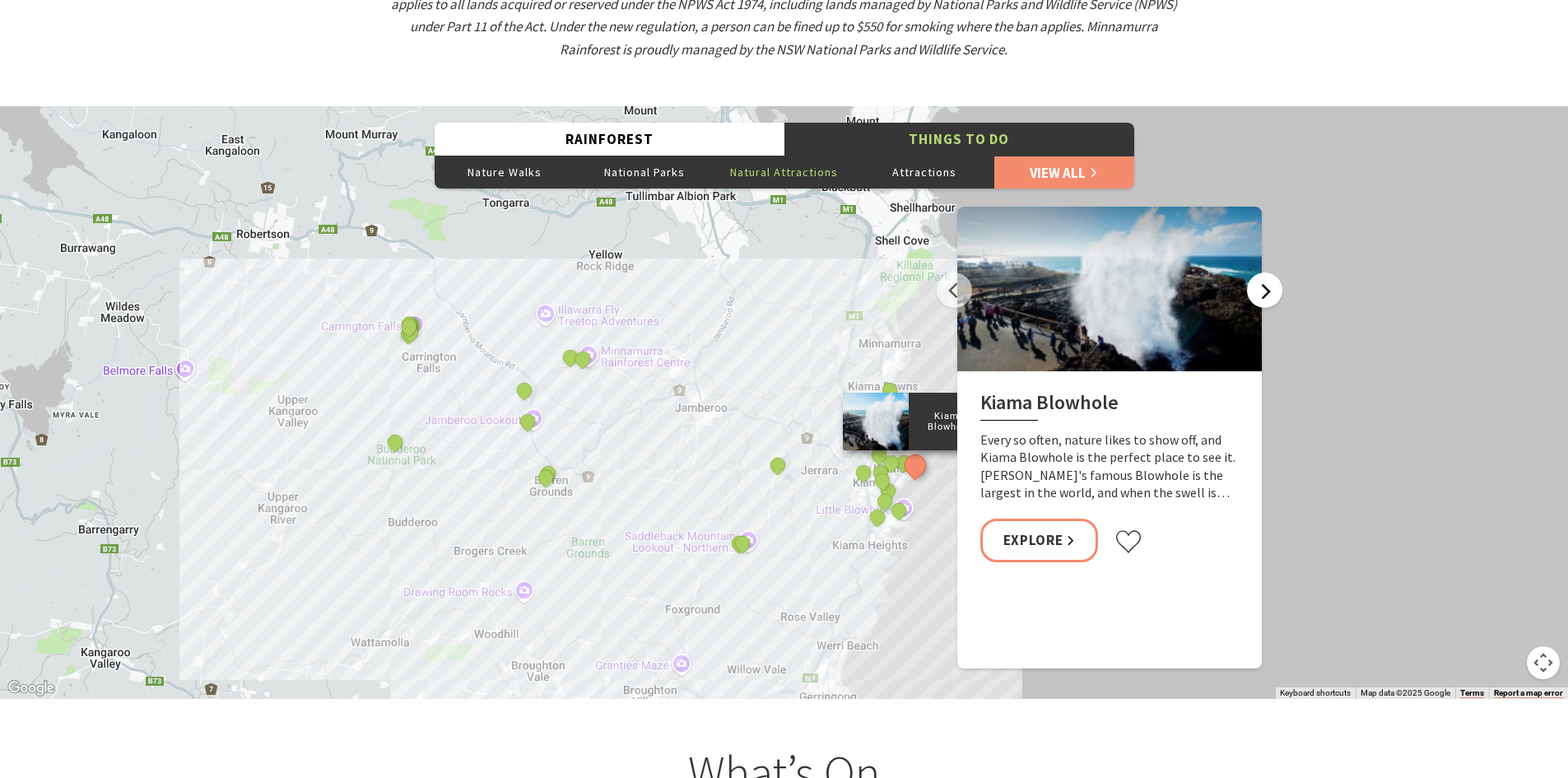
click at [1265, 272] on button "Next" at bounding box center [1265, 290] width 35 height 35
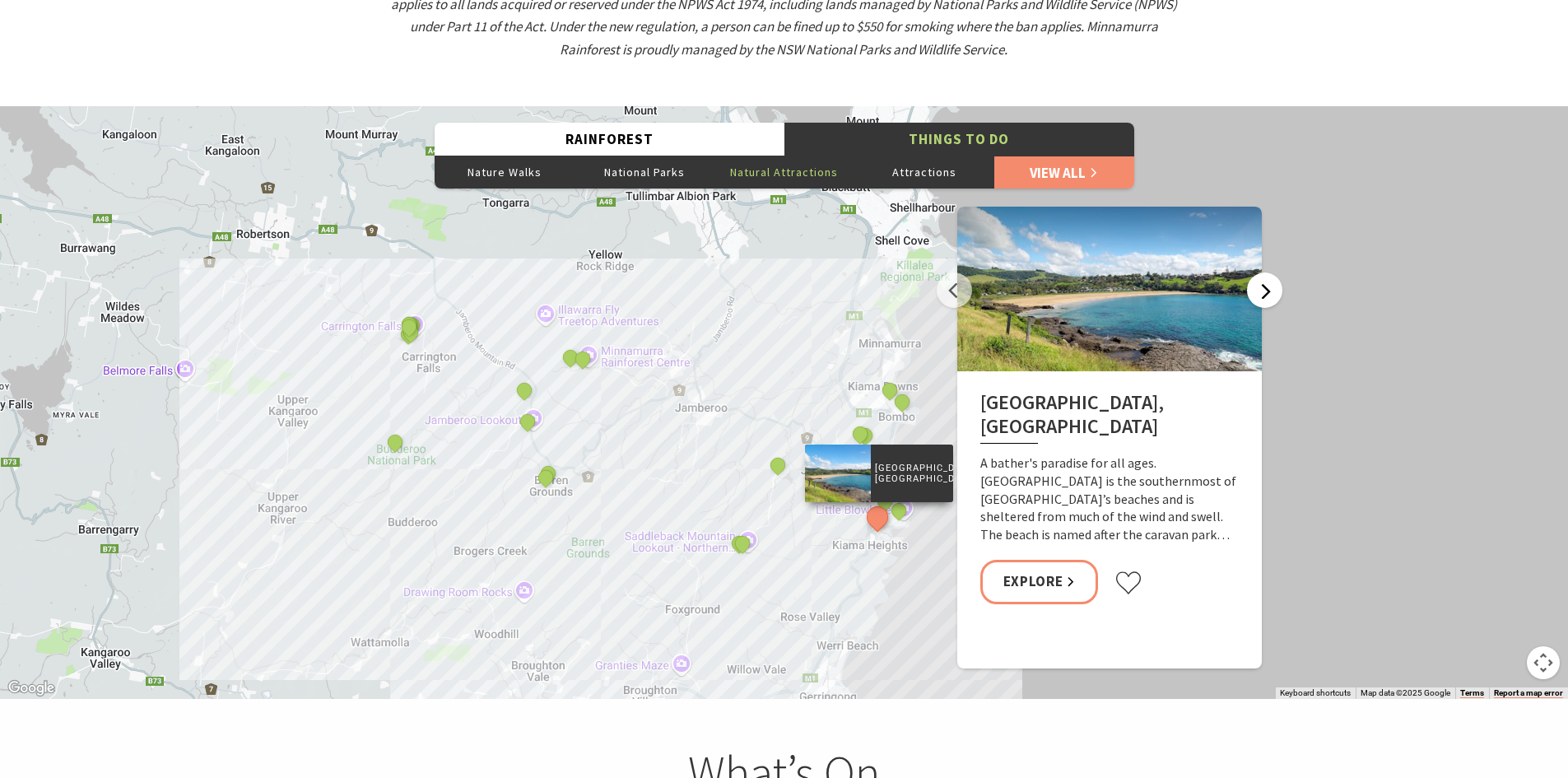
click at [1265, 272] on button "Next" at bounding box center [1265, 290] width 35 height 35
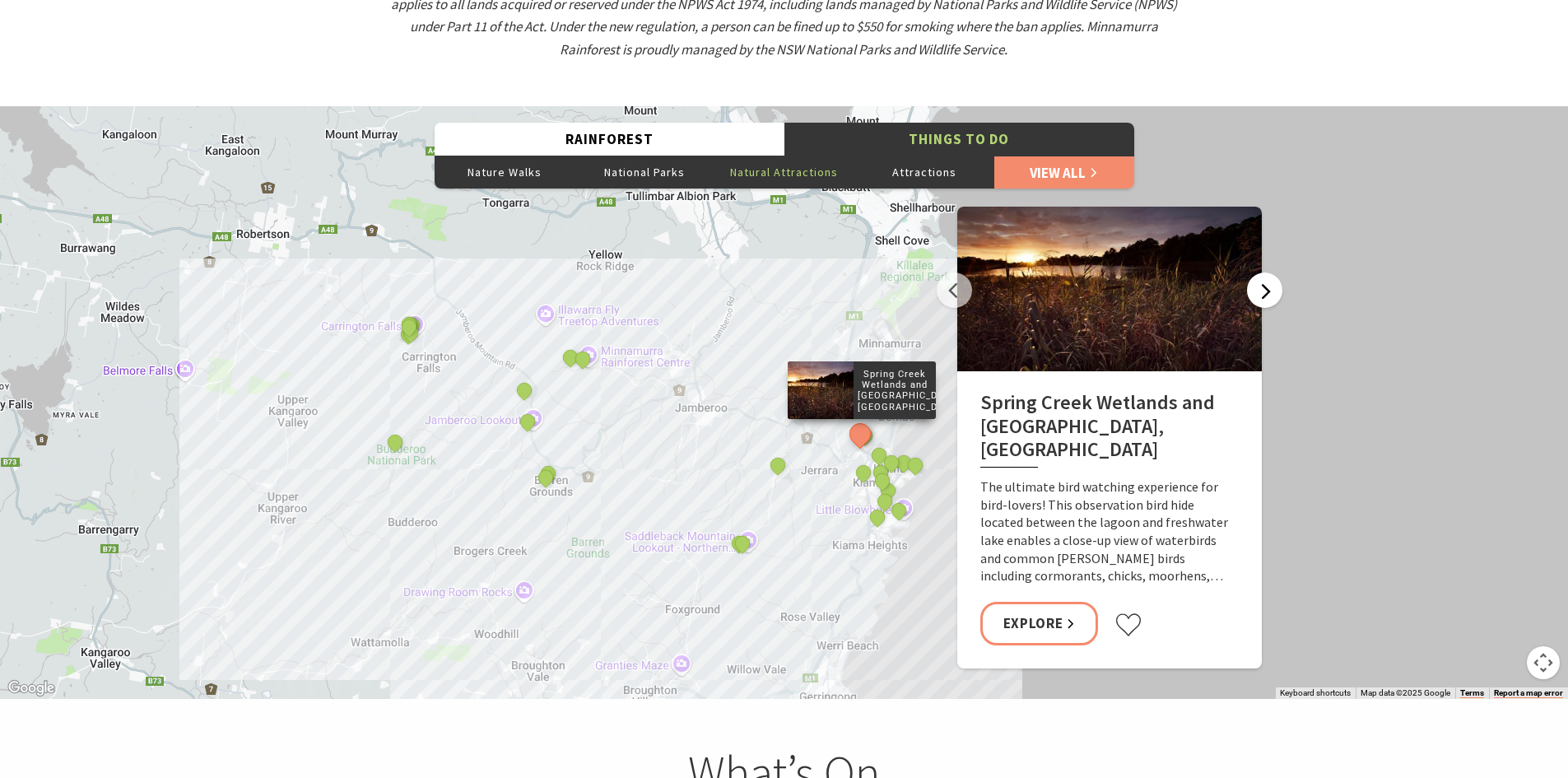
click at [1256, 272] on button "Next" at bounding box center [1265, 290] width 35 height 35
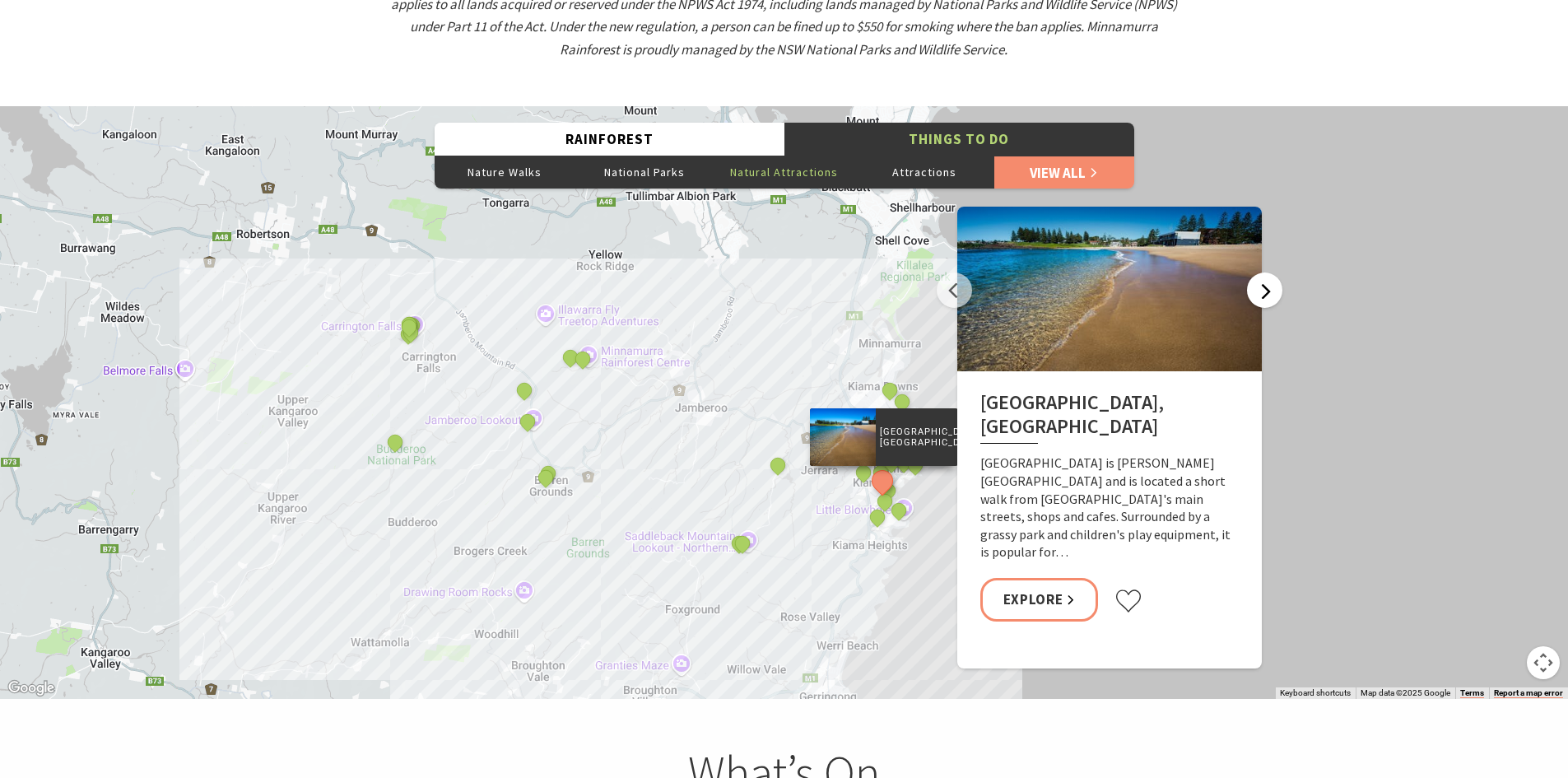
click at [1252, 272] on button "Next" at bounding box center [1265, 290] width 35 height 35
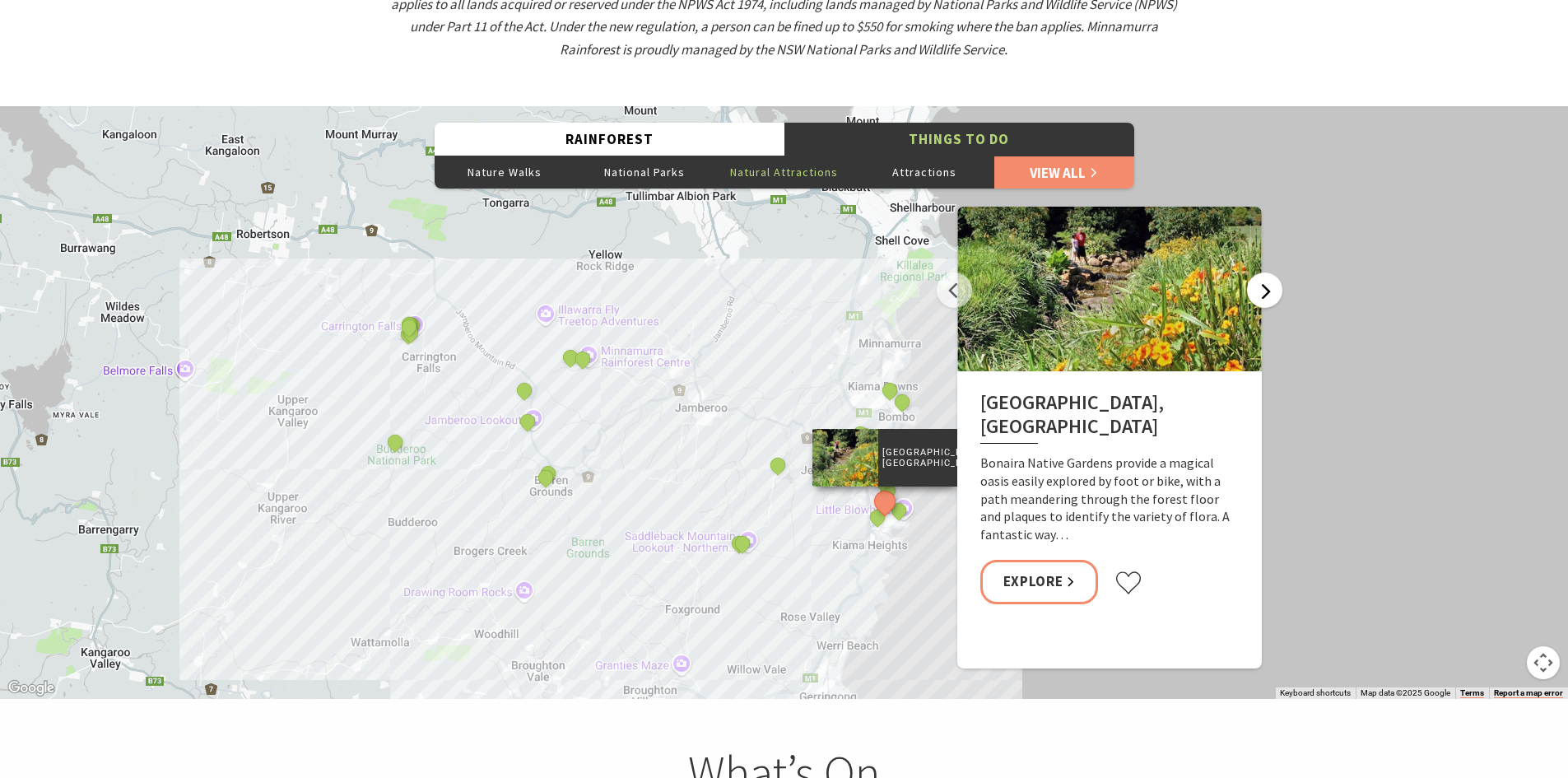
click at [1275, 272] on button "Next" at bounding box center [1265, 290] width 35 height 35
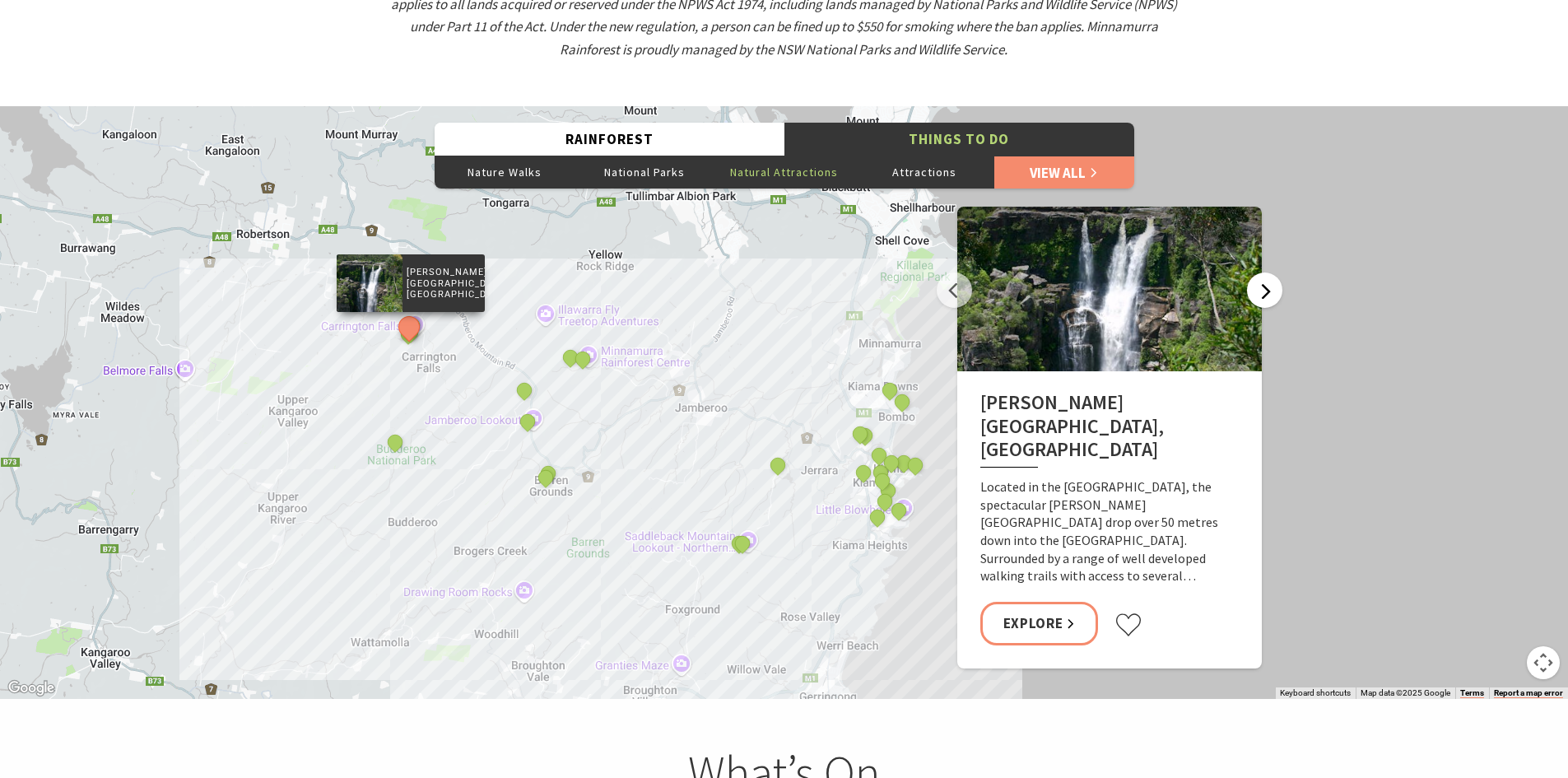
click at [1265, 272] on button "Next" at bounding box center [1265, 290] width 35 height 35
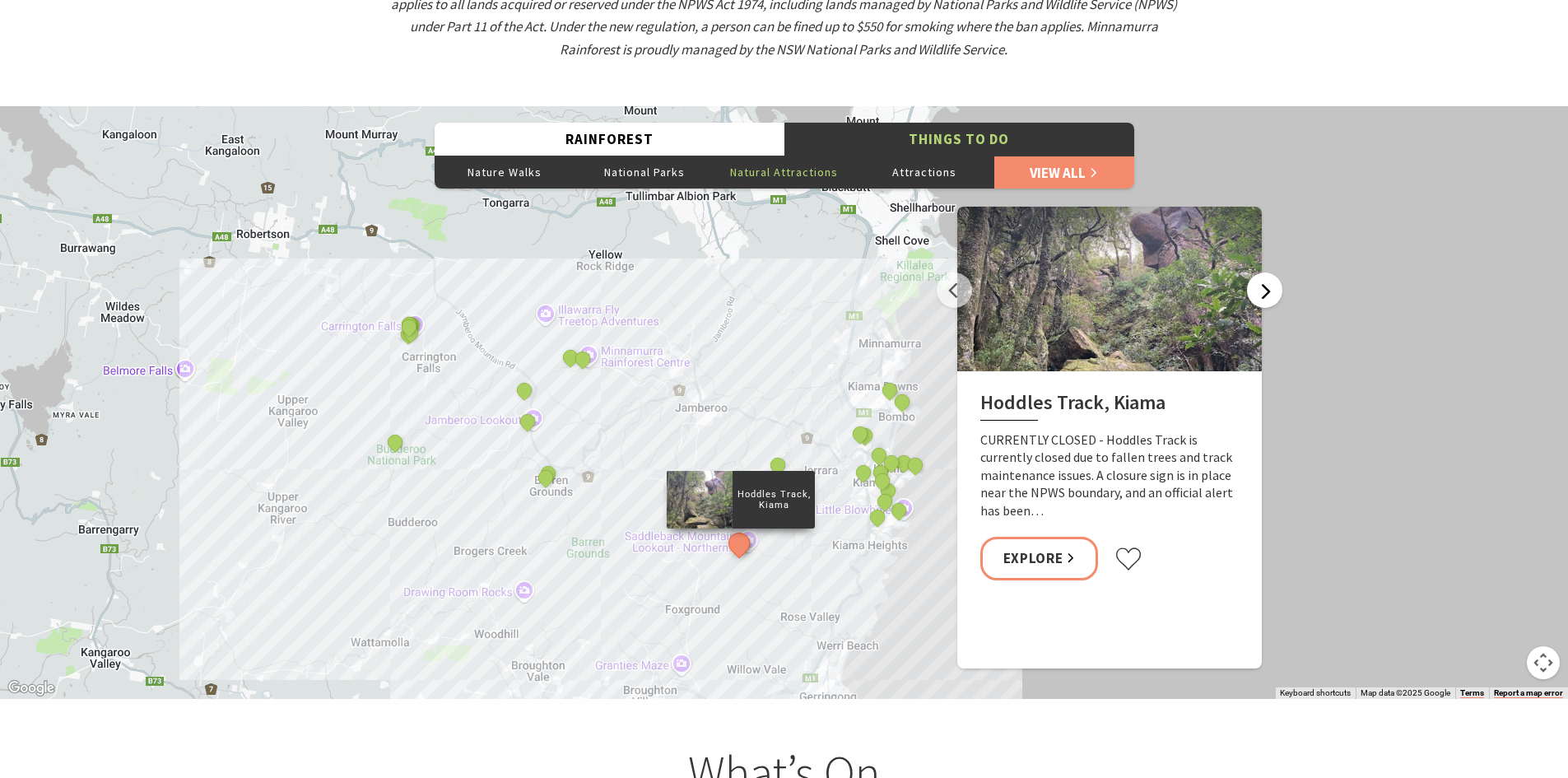
click at [1261, 272] on button "Next" at bounding box center [1265, 290] width 35 height 35
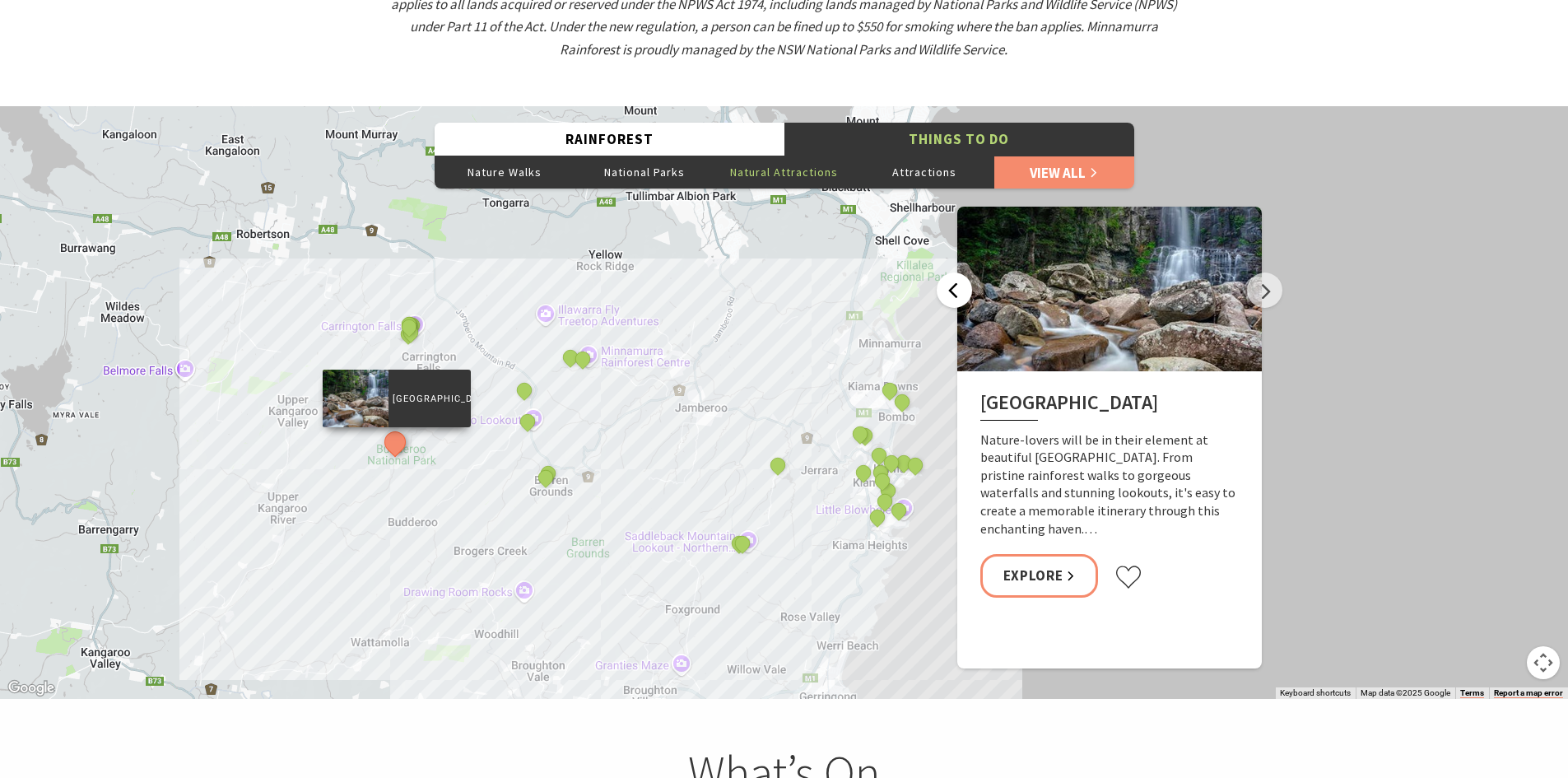
click at [956, 272] on button "Previous" at bounding box center [954, 290] width 35 height 35
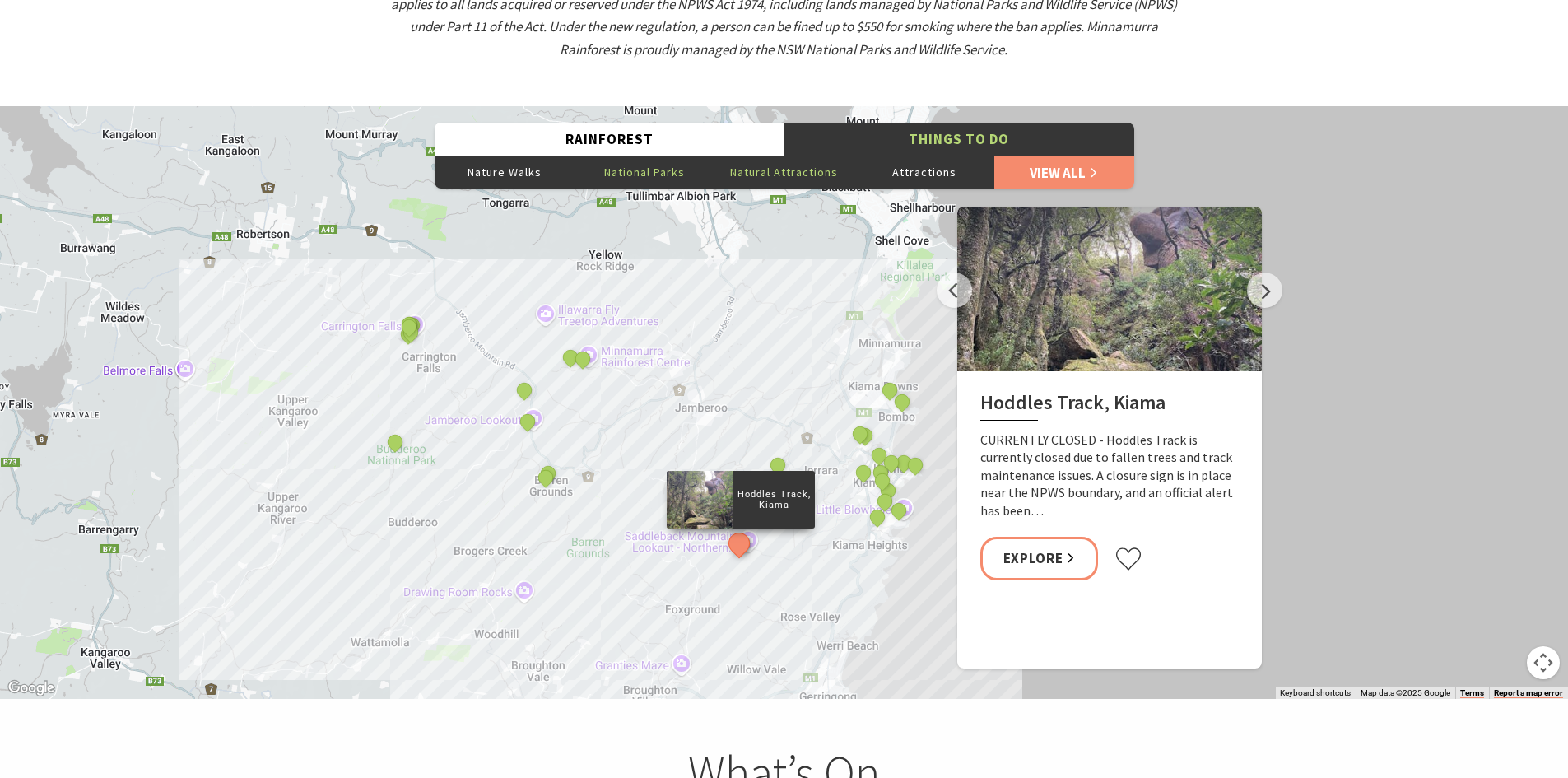
click at [698, 156] on button "National Parks" at bounding box center [645, 172] width 140 height 33
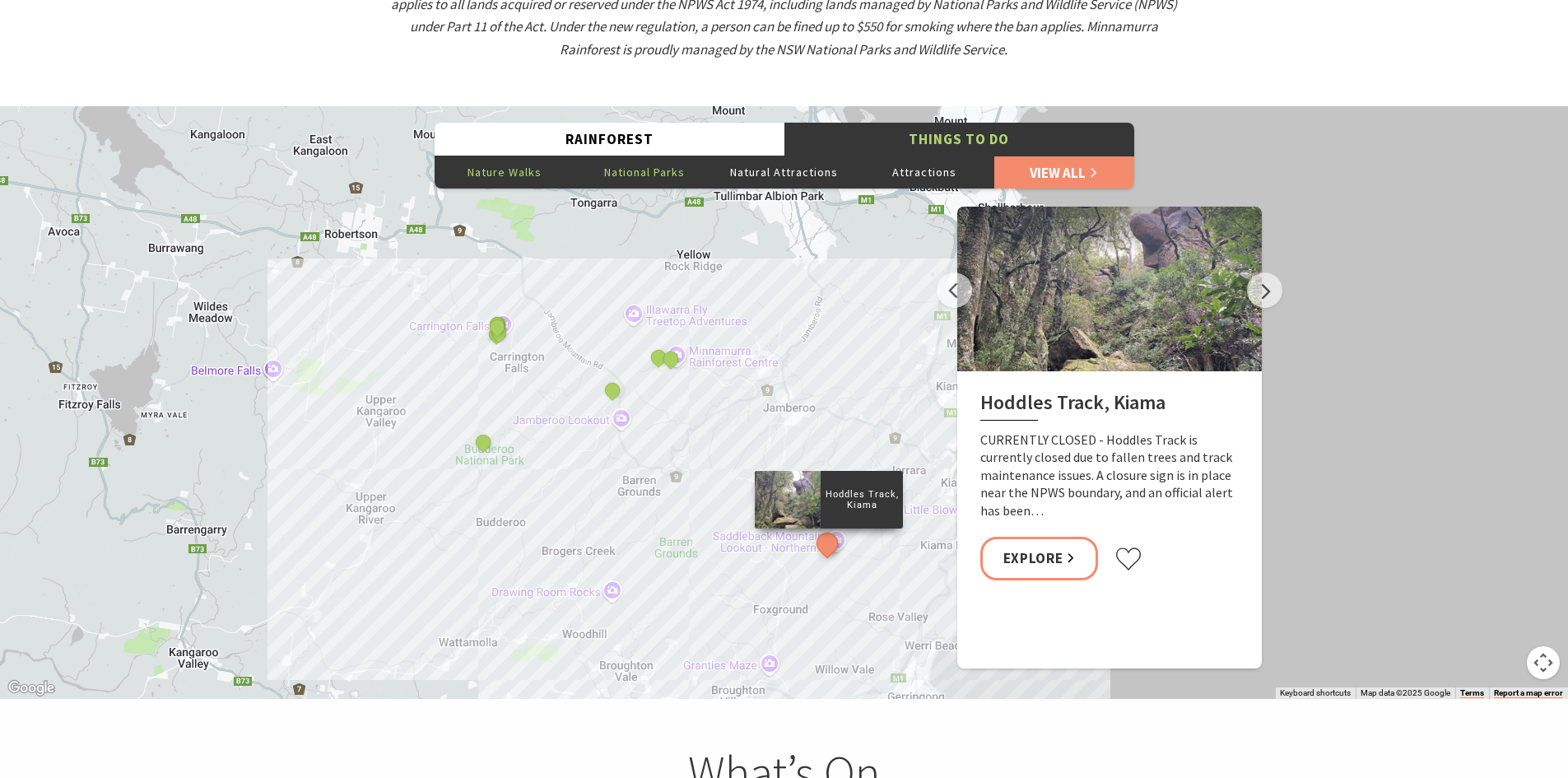
click at [467, 156] on button "Nature Walks" at bounding box center [505, 172] width 140 height 33
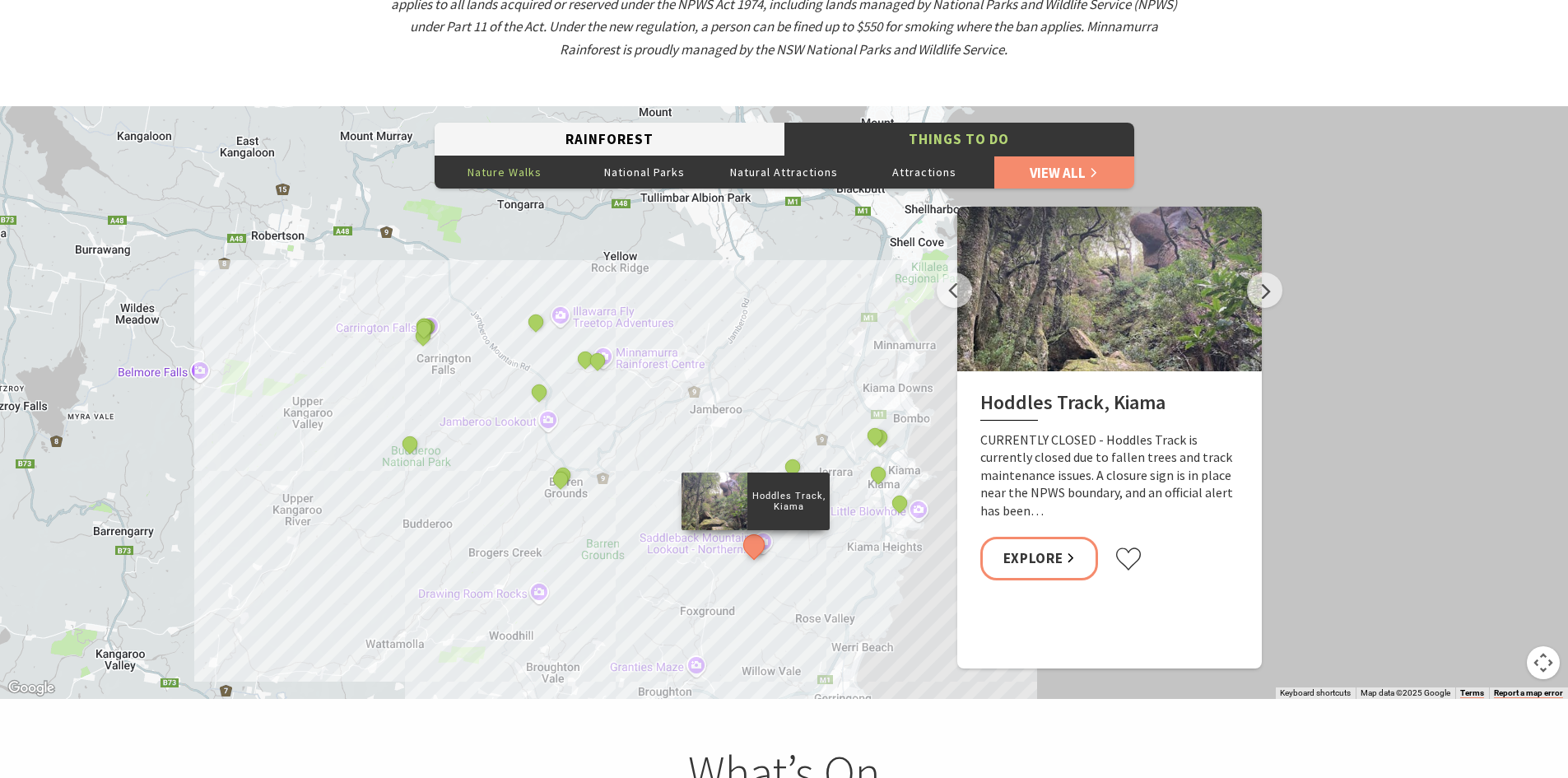
click at [703, 123] on button "Rainforest" at bounding box center [609, 139] width 350 height 34
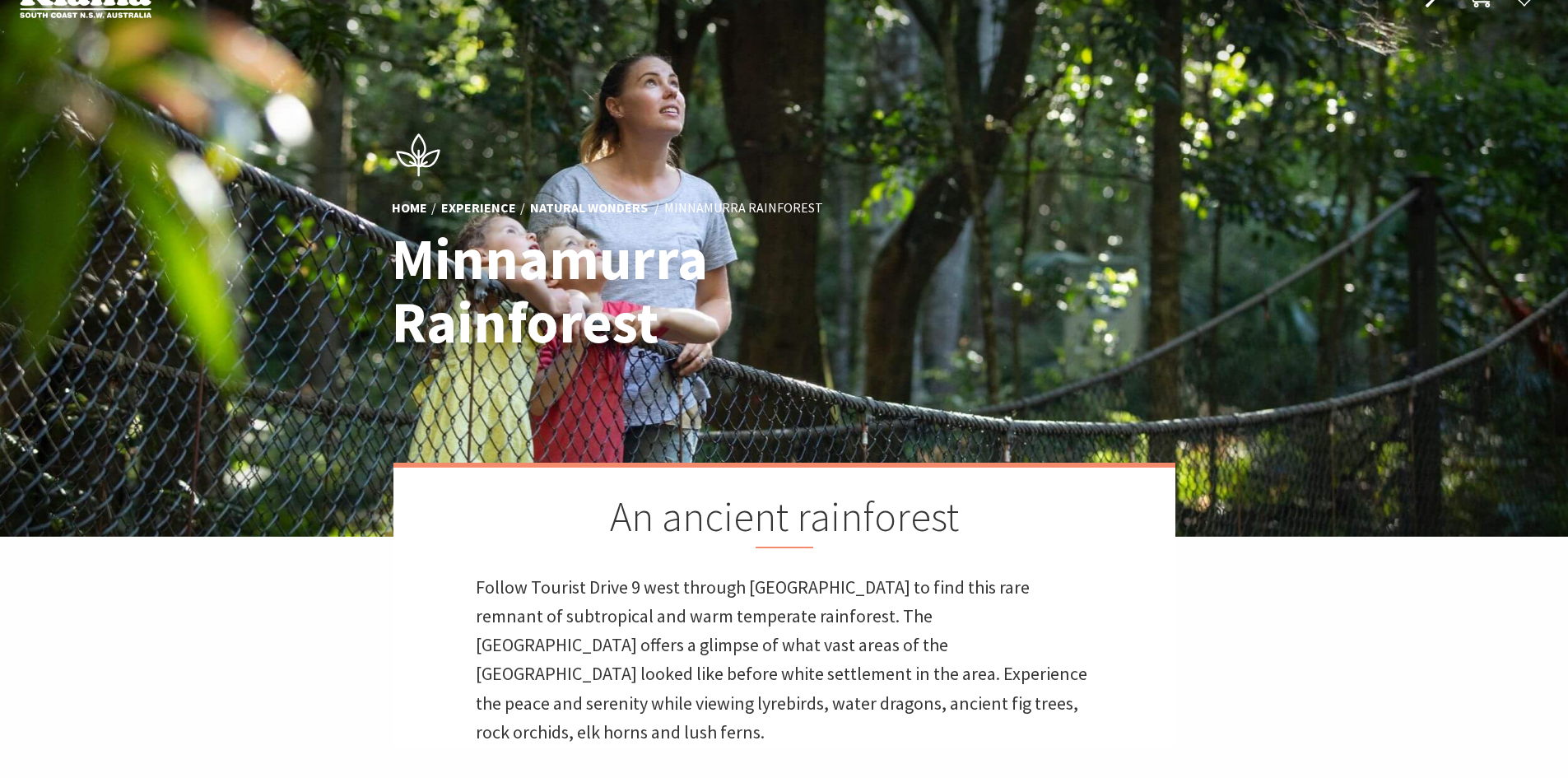
scroll to position [0, 0]
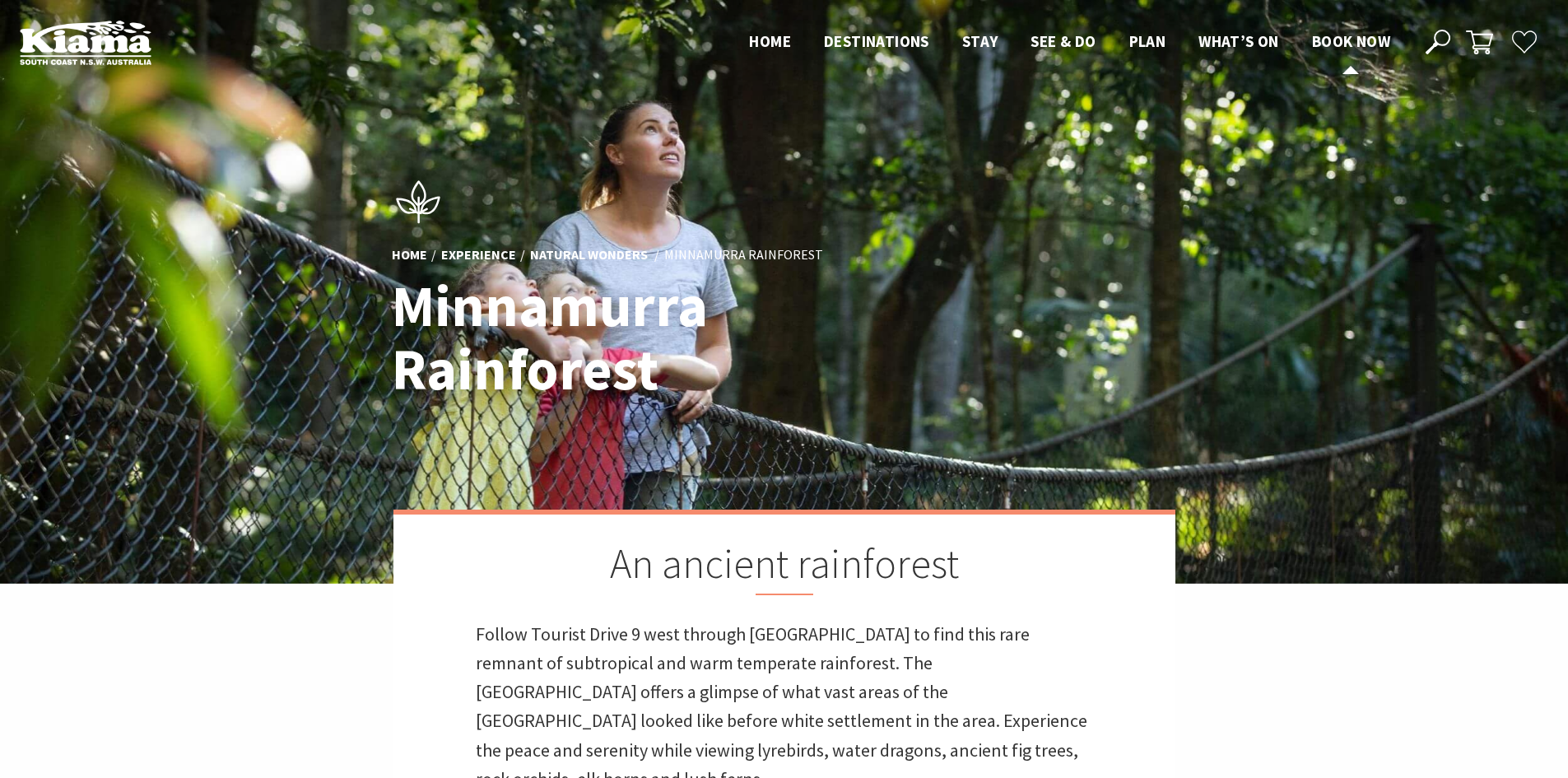
click at [1339, 36] on span "Book now" at bounding box center [1351, 41] width 78 height 20
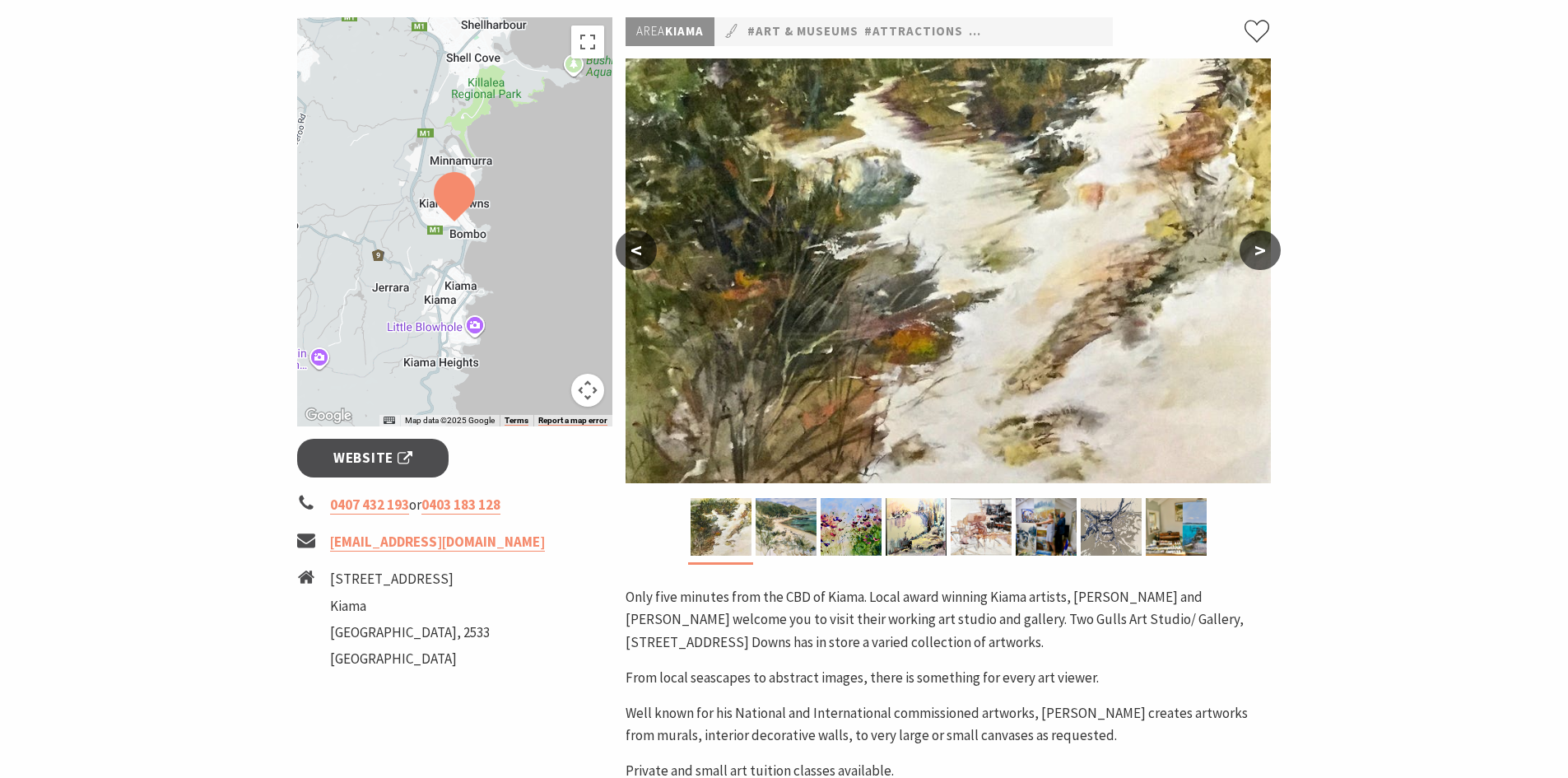
scroll to position [164, 0]
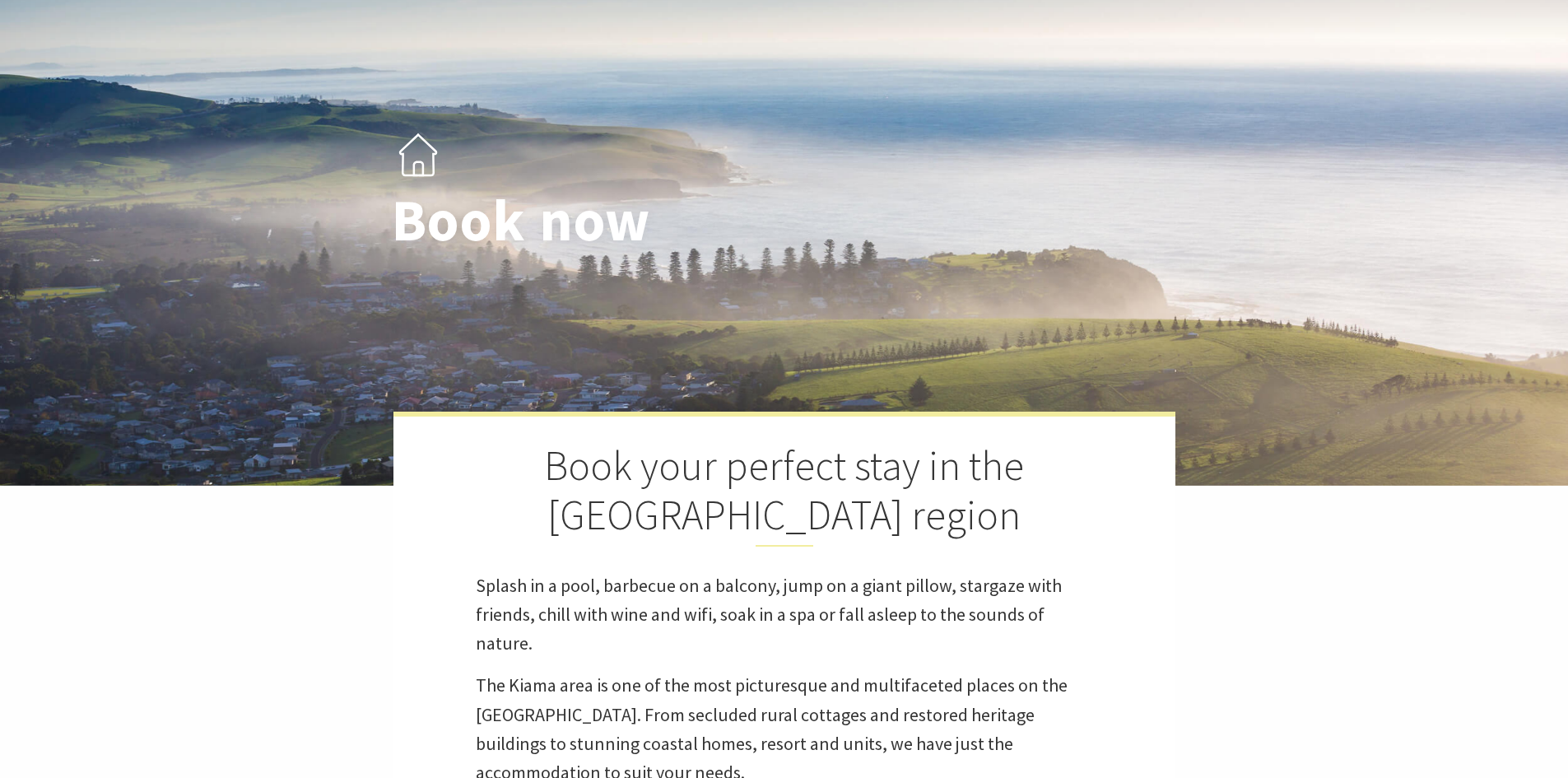
select select "3"
select select "2"
